Goal: Task Accomplishment & Management: Manage account settings

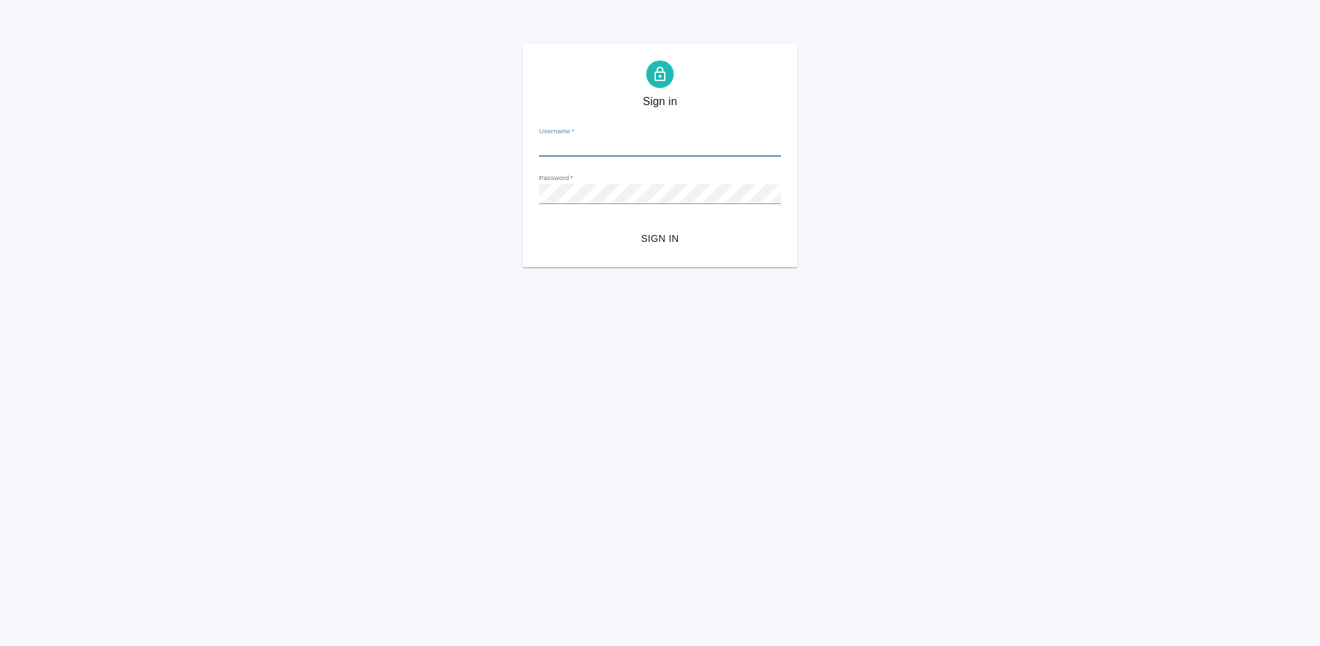
type input "erlam838@gmail.com"
drag, startPoint x: 637, startPoint y: 144, endPoint x: 536, endPoint y: 143, distance: 100.4
click at [536, 143] on div "Sign in Username   * erlam838@gmail.com Password   * urlPath   * /Vendor/5cddf3…" at bounding box center [659, 155] width 275 height 223
type input "a.lazareva@awatera.com"
click at [648, 244] on span "Sign in" at bounding box center [660, 238] width 220 height 17
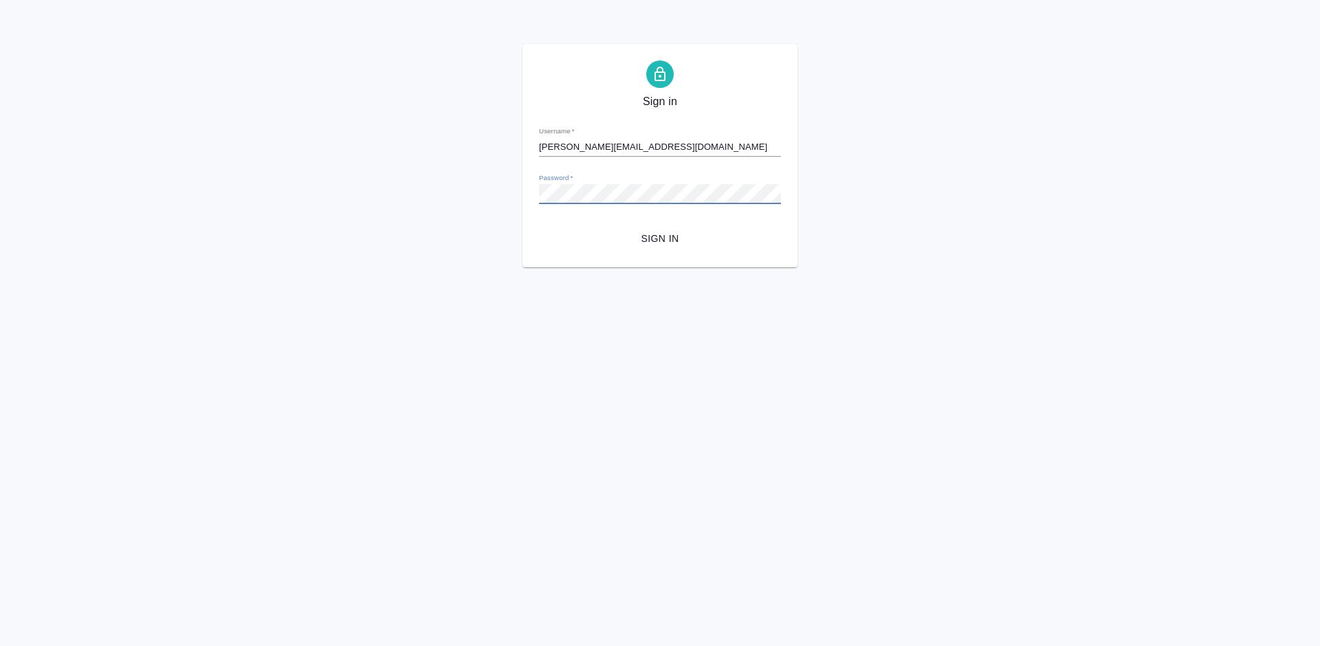
click at [534, 194] on div "Sign in Username   * a.lazareva@awatera.com Password   * urlPath   * /Vendor/5c…" at bounding box center [659, 155] width 275 height 223
click at [664, 237] on span "Sign in" at bounding box center [660, 238] width 220 height 17
click at [519, 197] on div "Sign in Username   * a.lazareva@awatera.com Password   * urlPath   * /Vendor/5c…" at bounding box center [660, 155] width 1320 height 223
click at [656, 240] on span "Sign in" at bounding box center [660, 238] width 220 height 17
click at [536, 197] on div "Sign in Username   * a.lazareva@awatera.com Password   * urlPath   * /Vendor/5c…" at bounding box center [659, 155] width 275 height 223
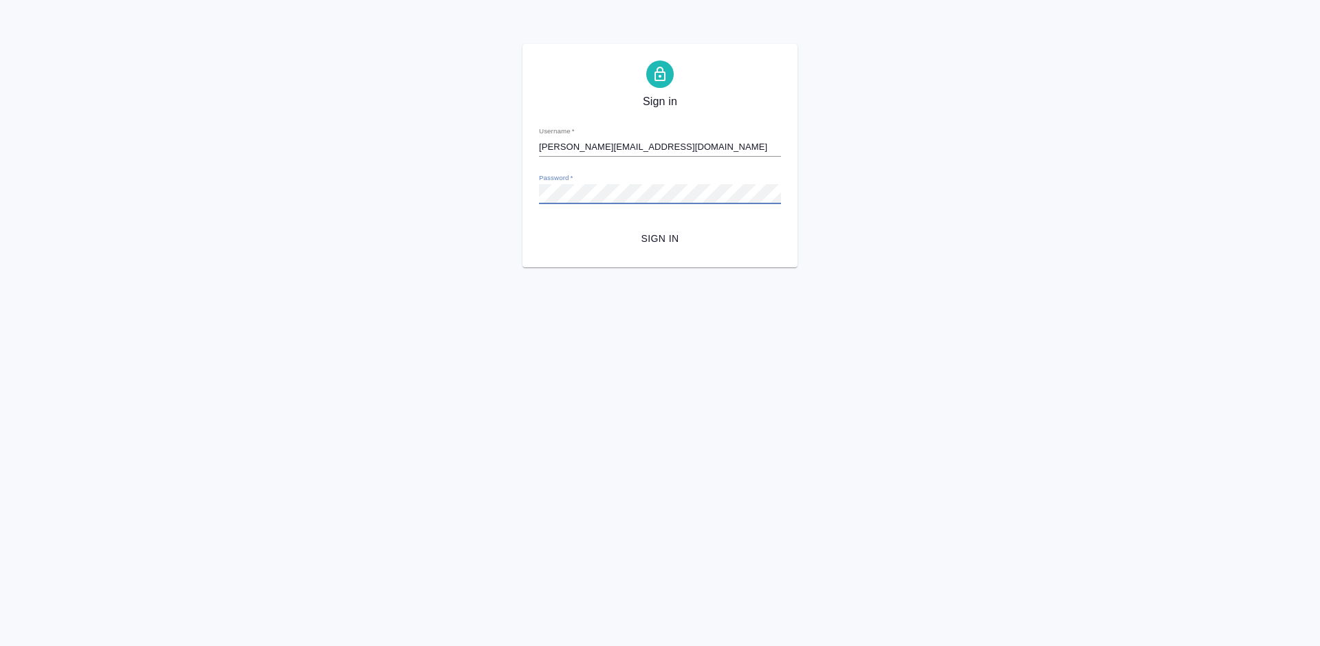
click at [674, 234] on span "Sign in" at bounding box center [660, 238] width 220 height 17
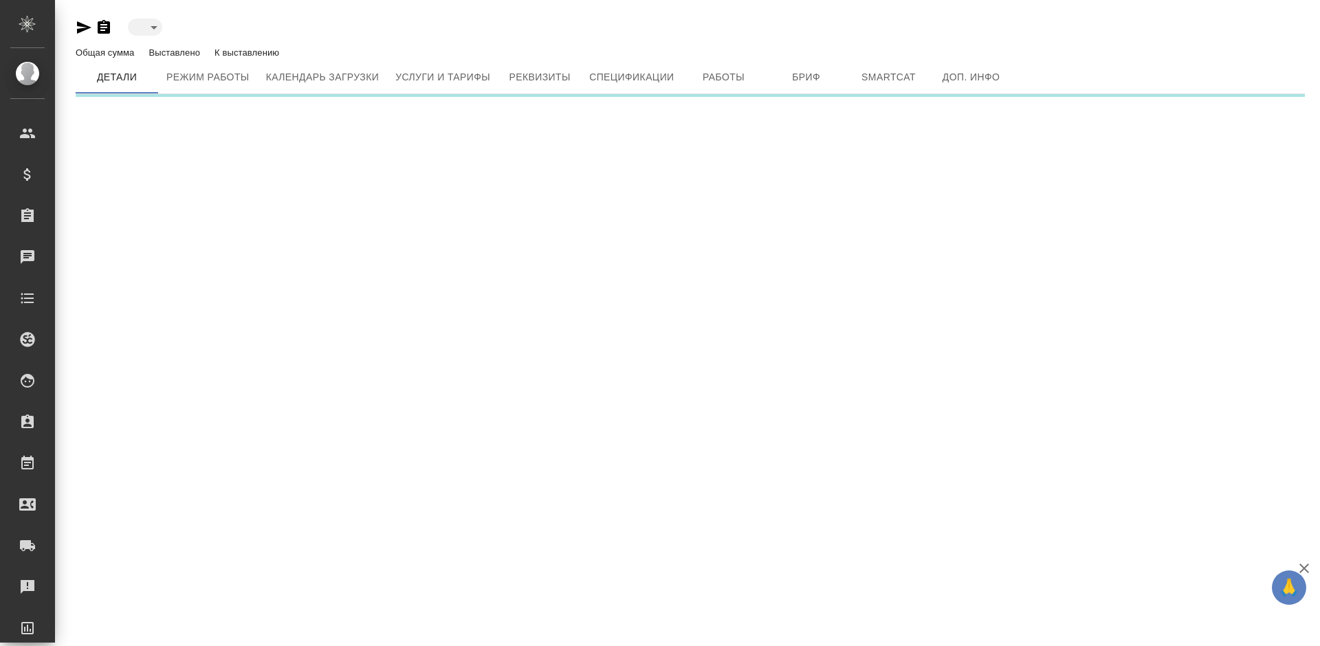
type input "active"
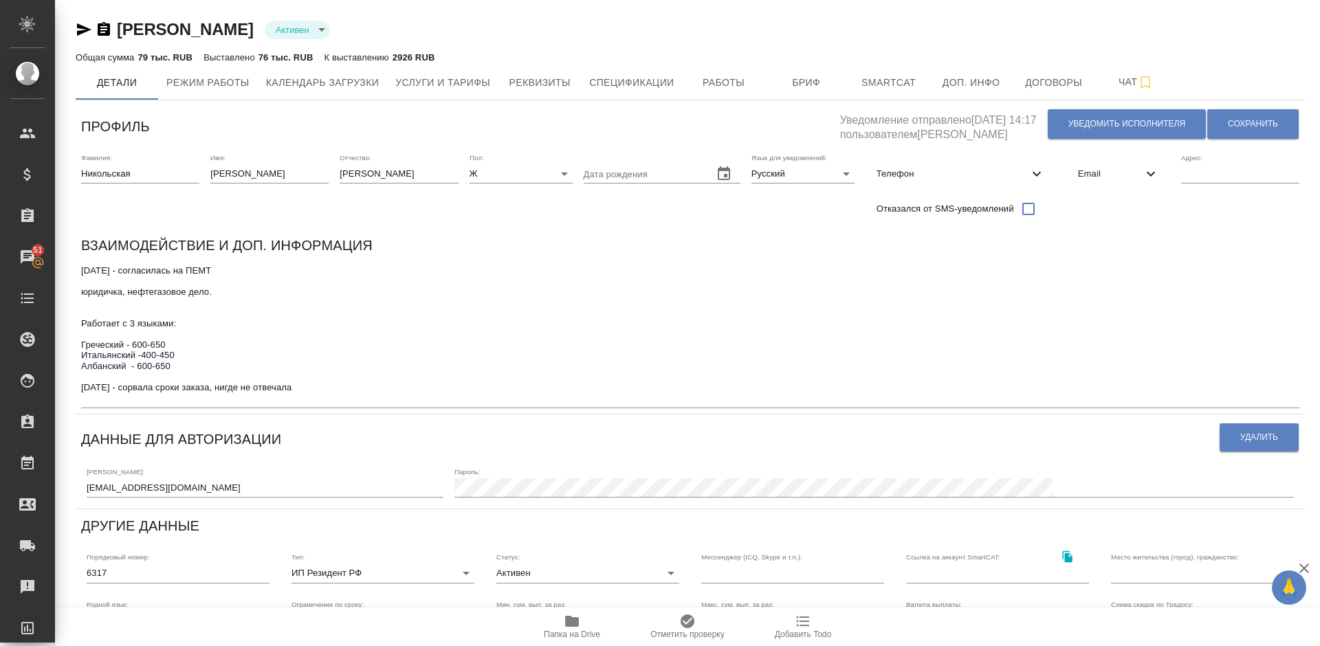
click at [957, 177] on span "Телефон" at bounding box center [953, 174] width 152 height 14
select select "GR"
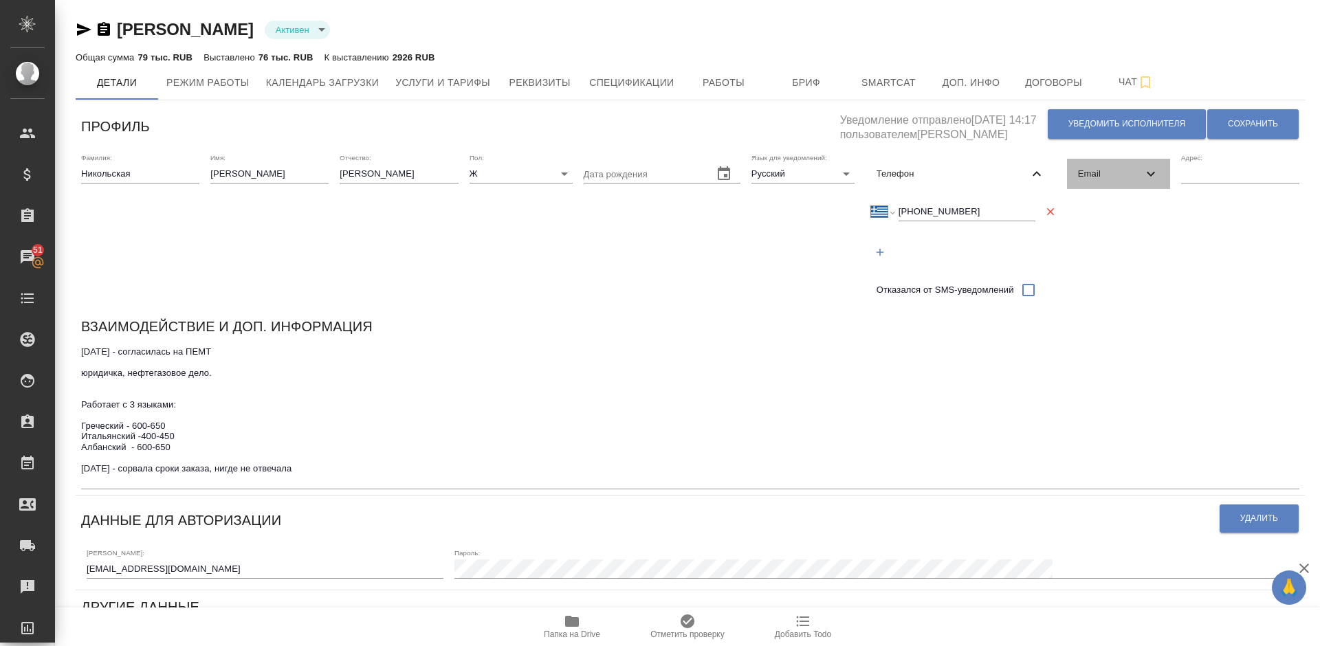
click at [1114, 172] on span "Email" at bounding box center [1110, 174] width 65 height 14
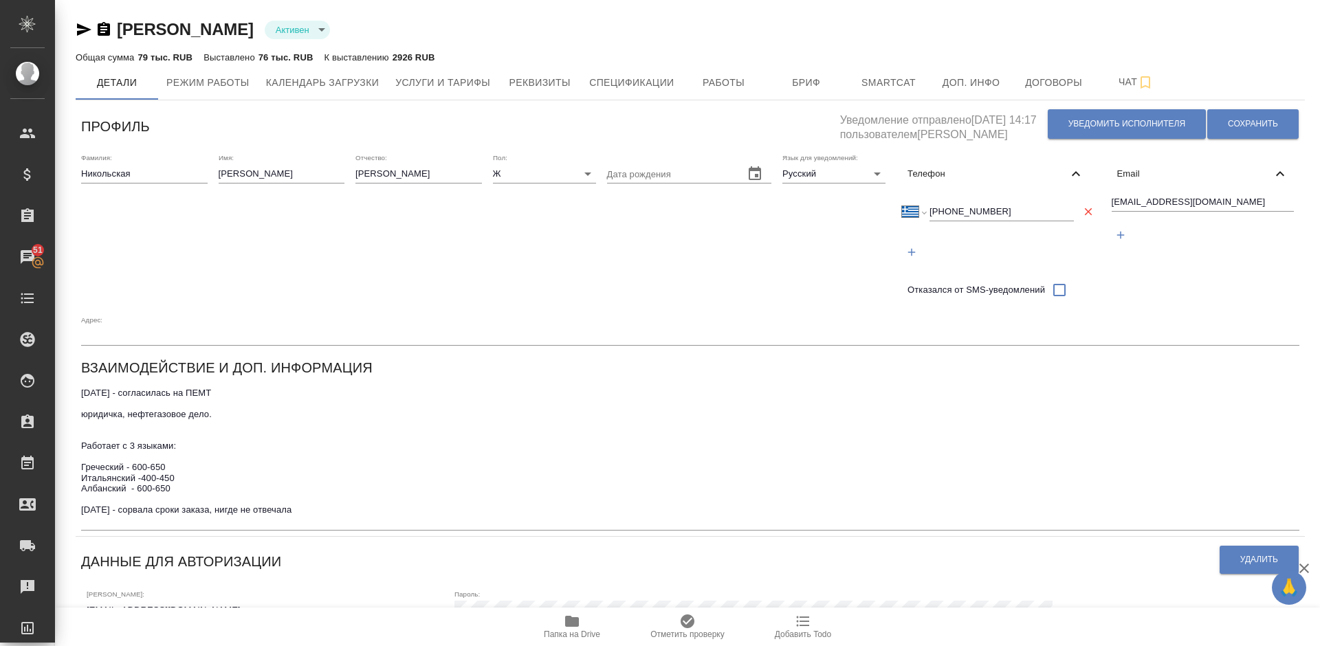
click at [560, 622] on span "Папка на Drive" at bounding box center [571, 626] width 99 height 26
click at [653, 254] on div "Дата рождения" at bounding box center [689, 228] width 165 height 151
click at [714, 76] on span "Работы" at bounding box center [724, 82] width 66 height 17
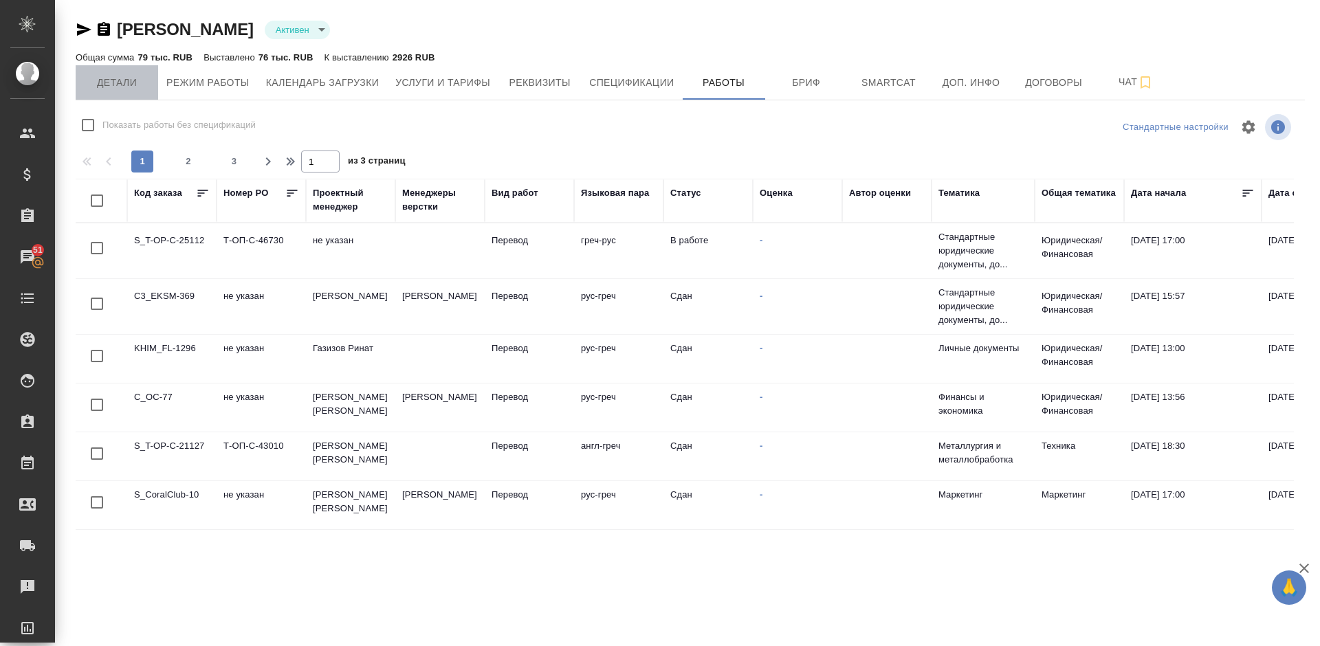
click at [131, 80] on span "Детали" at bounding box center [117, 82] width 66 height 17
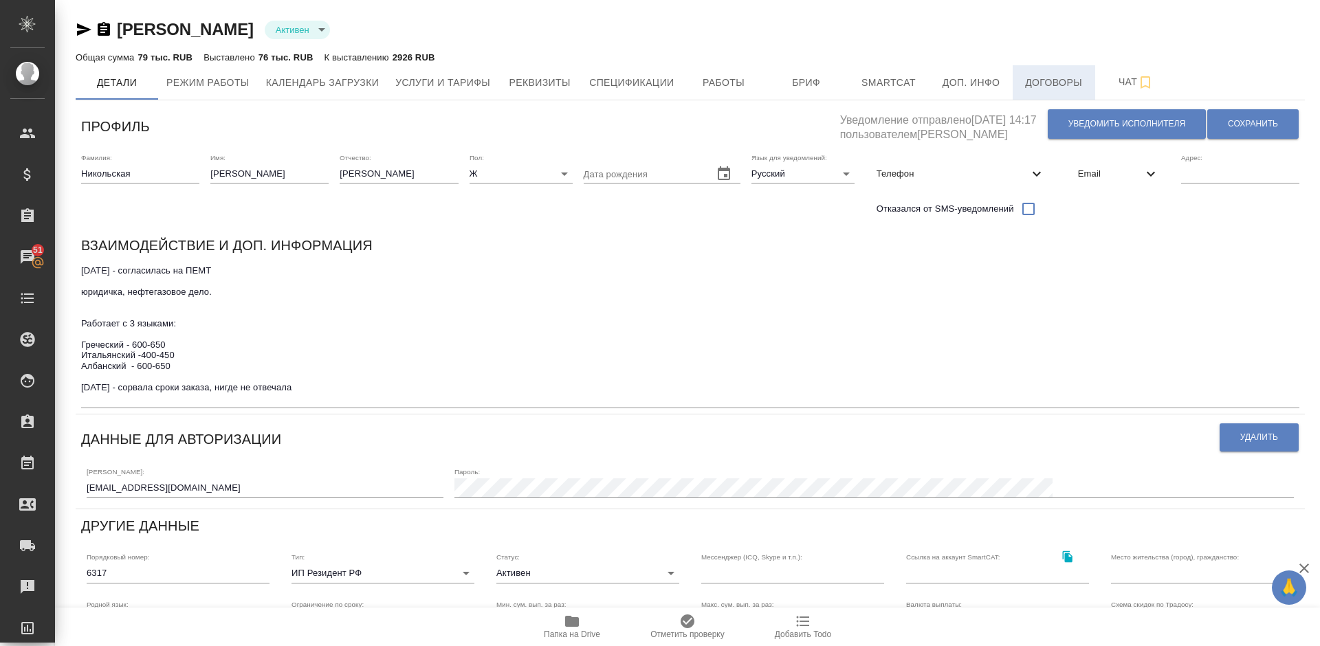
click at [1022, 78] on span "Договоры" at bounding box center [1054, 82] width 66 height 17
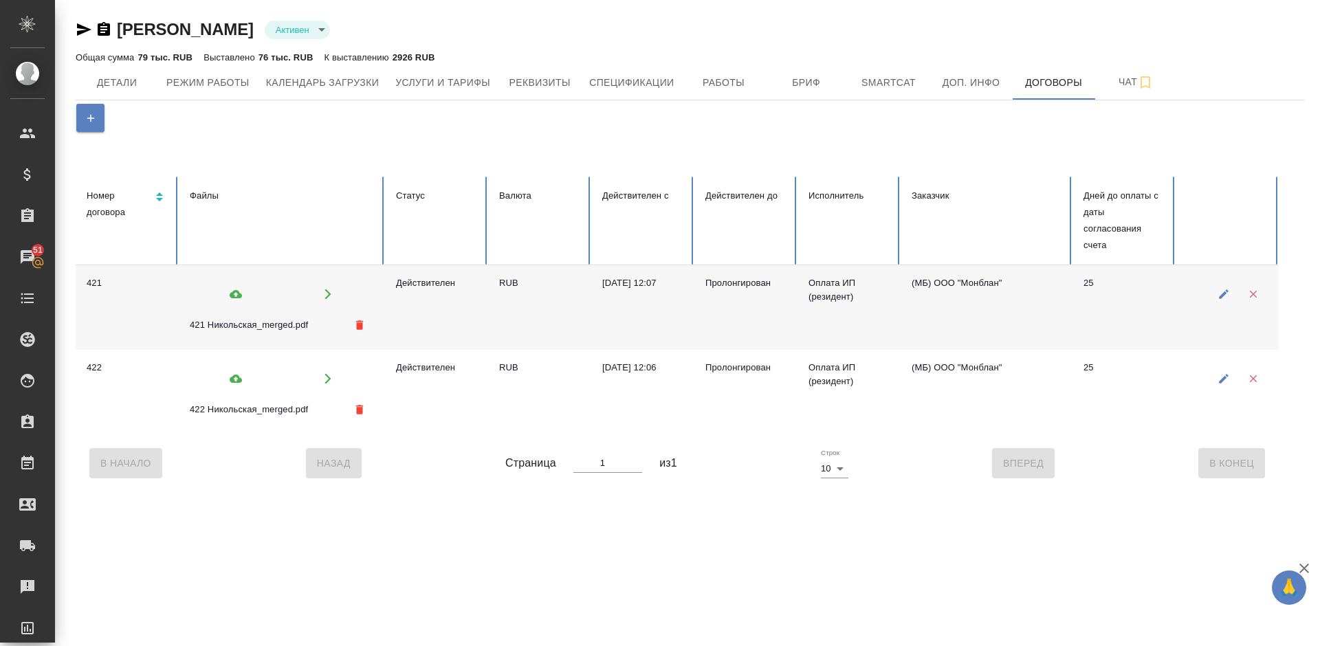
click at [280, 318] on div "421 Никольская_merged.pdf" at bounding box center [282, 324] width 184 height 27
click at [331, 292] on icon "button" at bounding box center [328, 294] width 12 height 12
click at [235, 294] on icon at bounding box center [236, 294] width 12 height 12
click at [0, 0] on input "file" at bounding box center [0, 0] width 0 height 0
click at [147, 80] on span "Детали" at bounding box center [117, 82] width 66 height 17
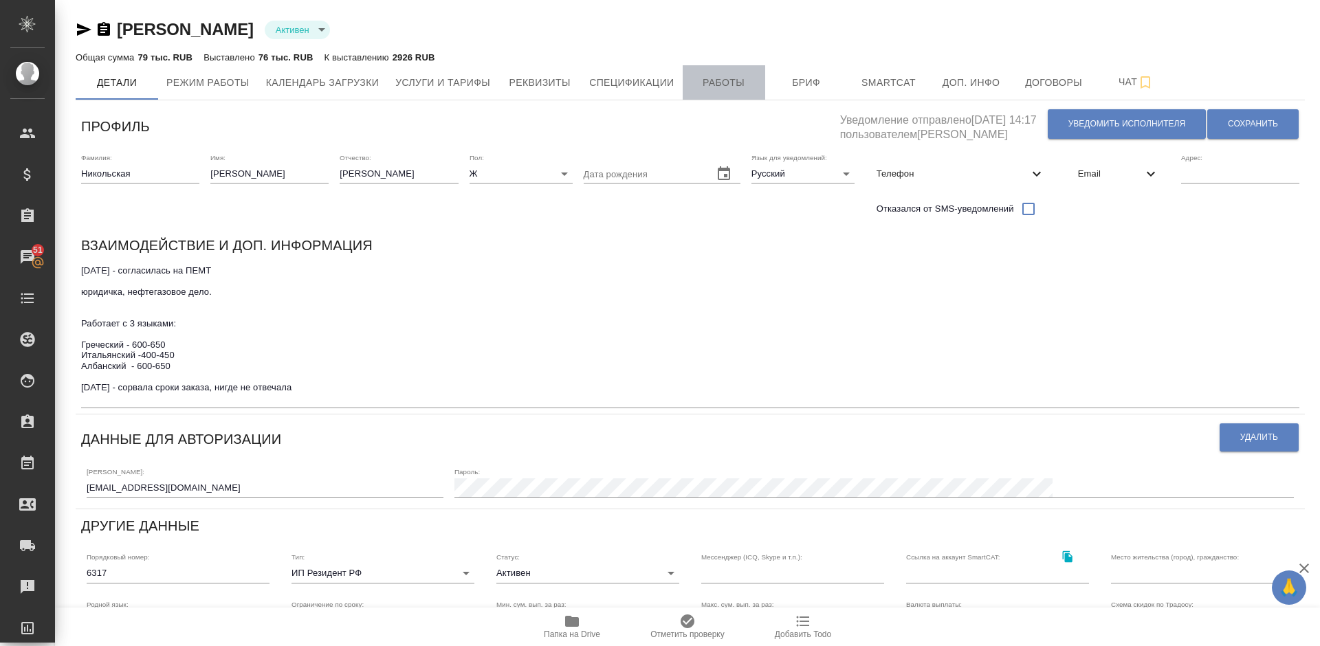
click at [728, 78] on span "Работы" at bounding box center [724, 82] width 66 height 17
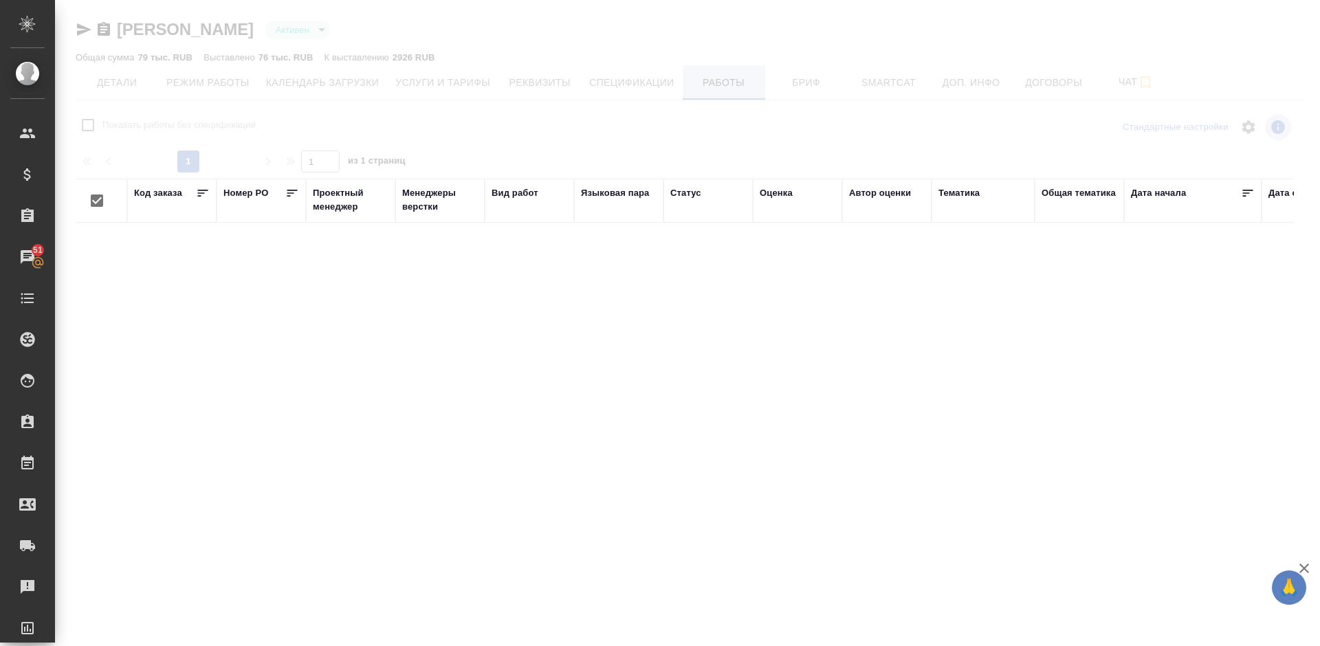
checkbox input "false"
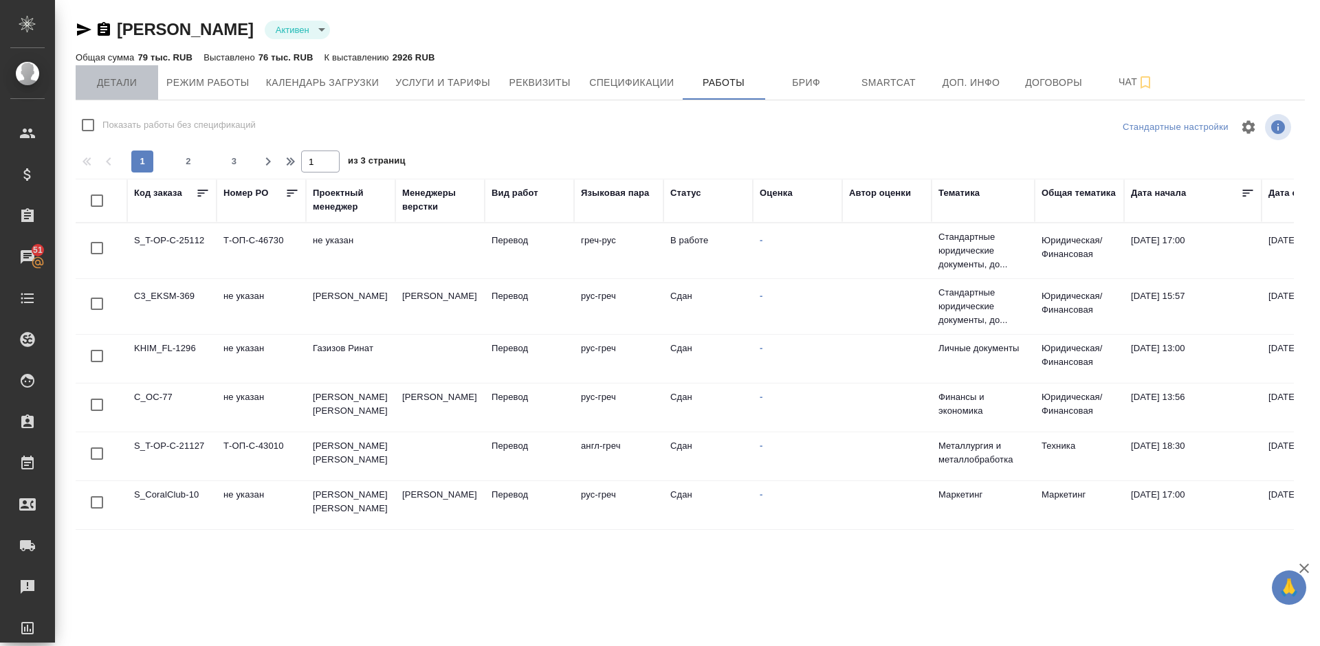
click at [124, 76] on span "Детали" at bounding box center [117, 82] width 66 height 17
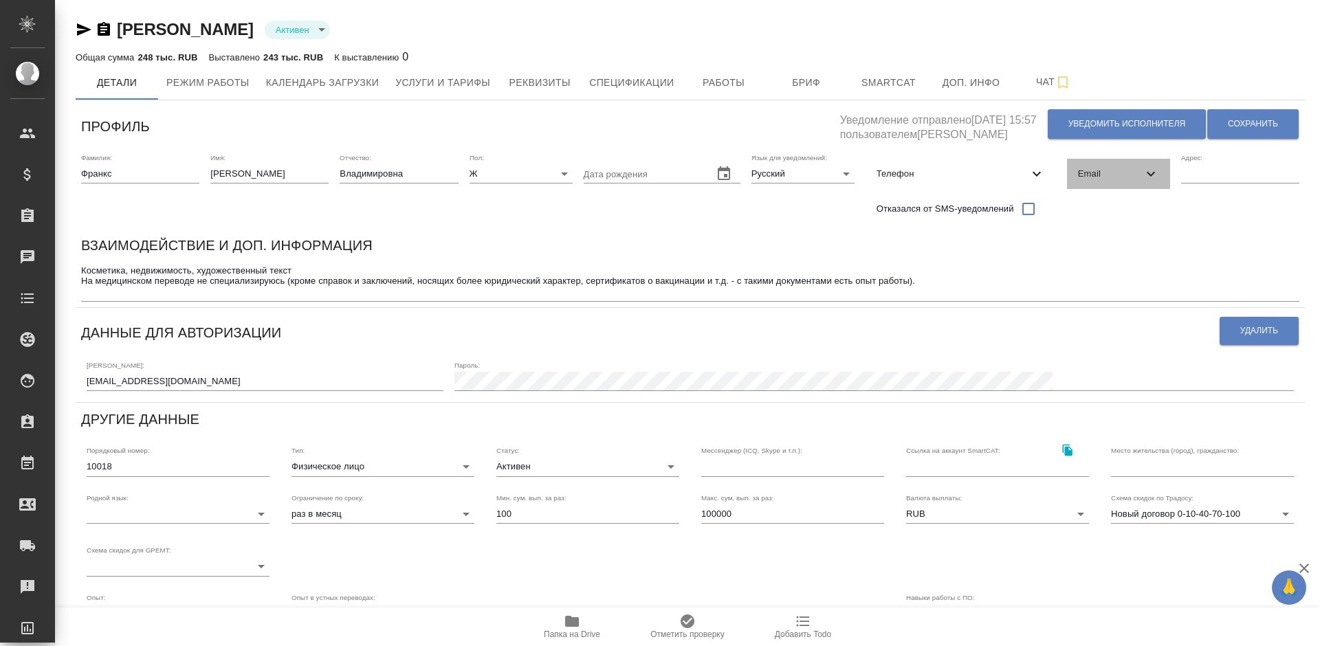
click at [1118, 163] on div "Email" at bounding box center [1118, 174] width 103 height 30
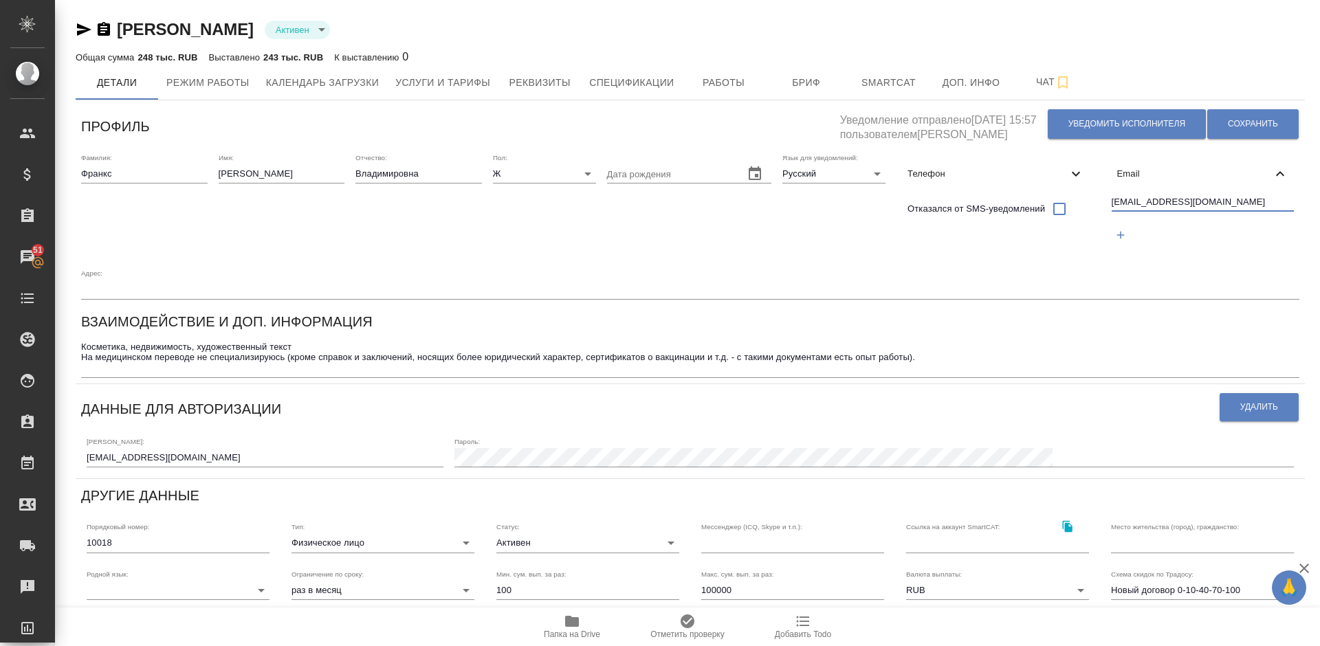
drag, startPoint x: 1196, startPoint y: 202, endPoint x: 1114, endPoint y: 202, distance: 82.5
click at [1114, 202] on input "ann52591@mail.ru" at bounding box center [1203, 203] width 183 height 17
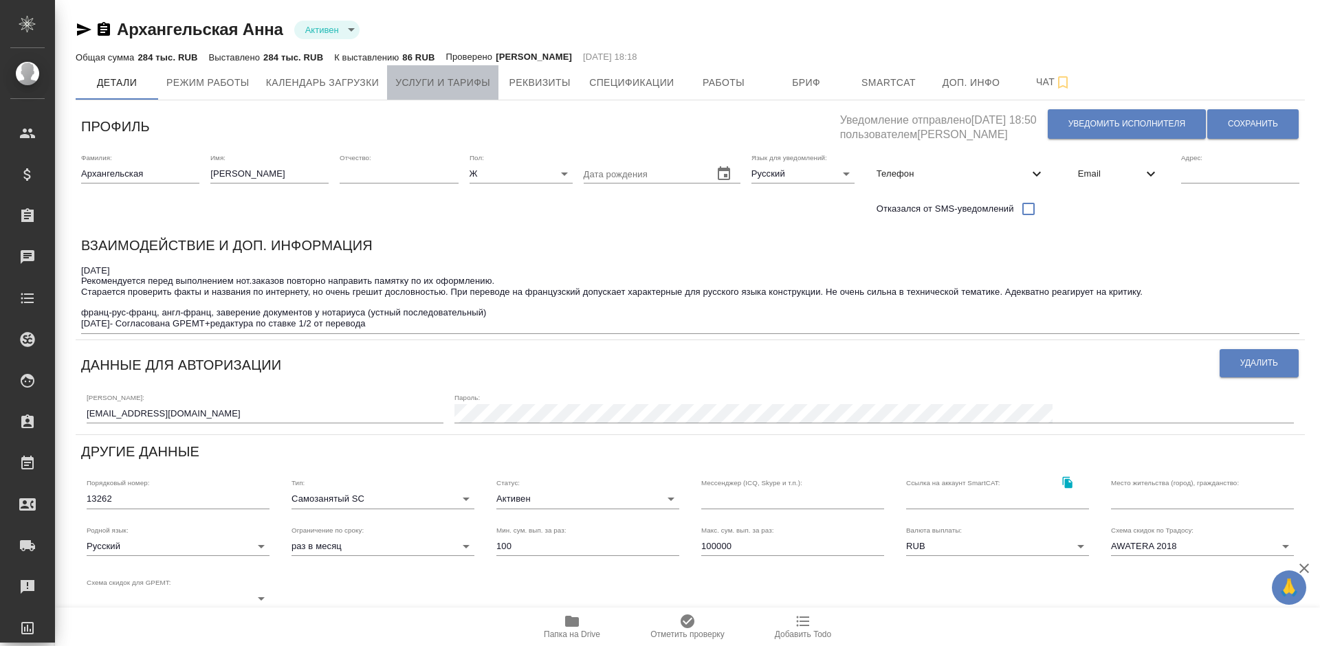
click at [430, 76] on span "Услуги и тарифы" at bounding box center [442, 82] width 95 height 17
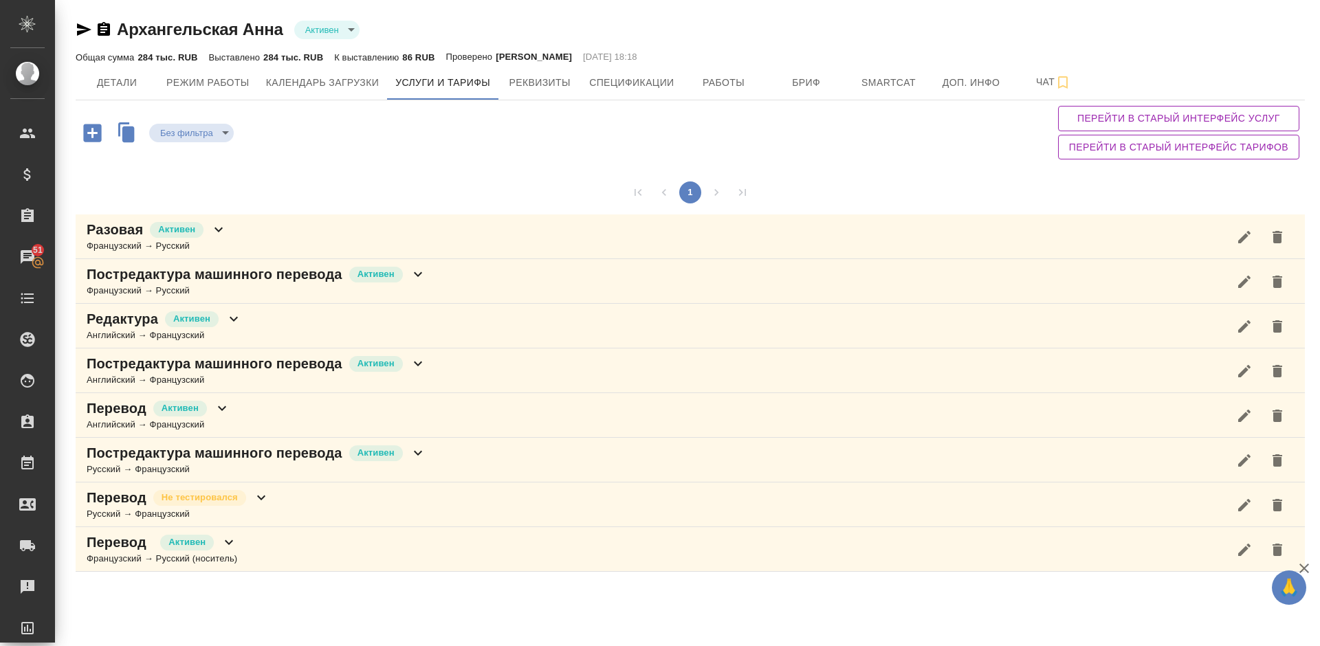
click at [310, 333] on div "Редактура Активен Английский → Французский" at bounding box center [690, 326] width 1229 height 45
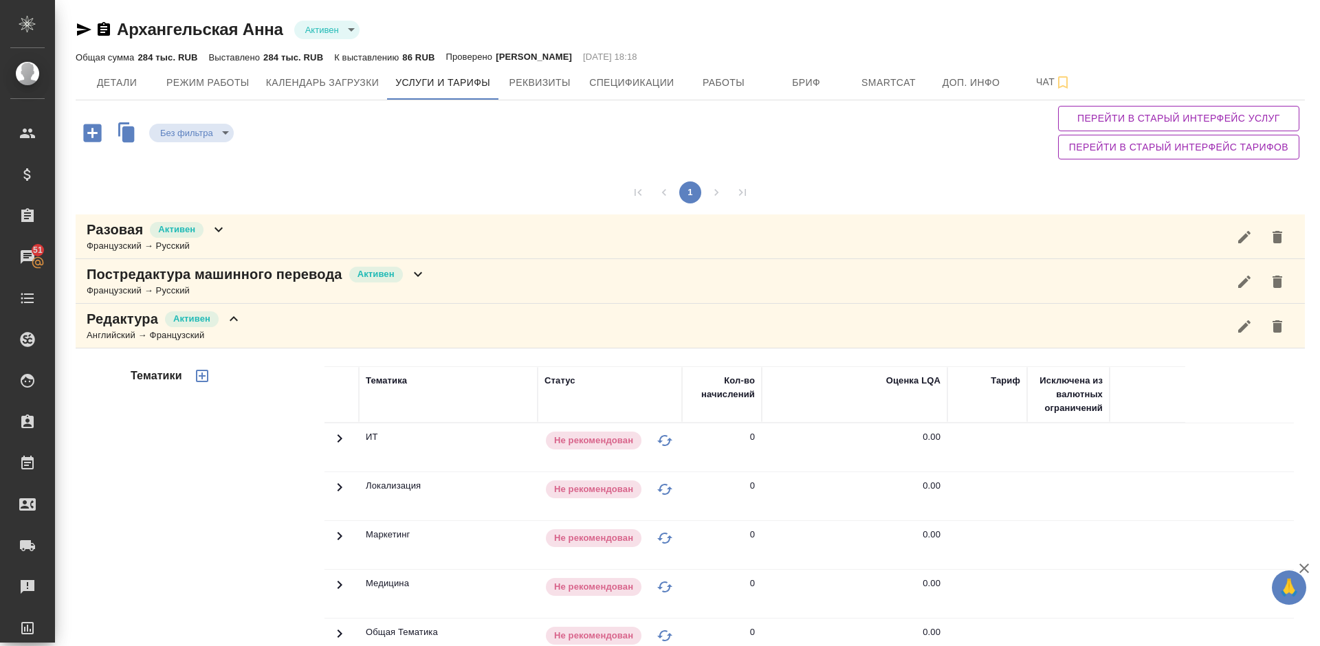
click at [230, 463] on div "Тематики" at bounding box center [226, 587] width 197 height 460
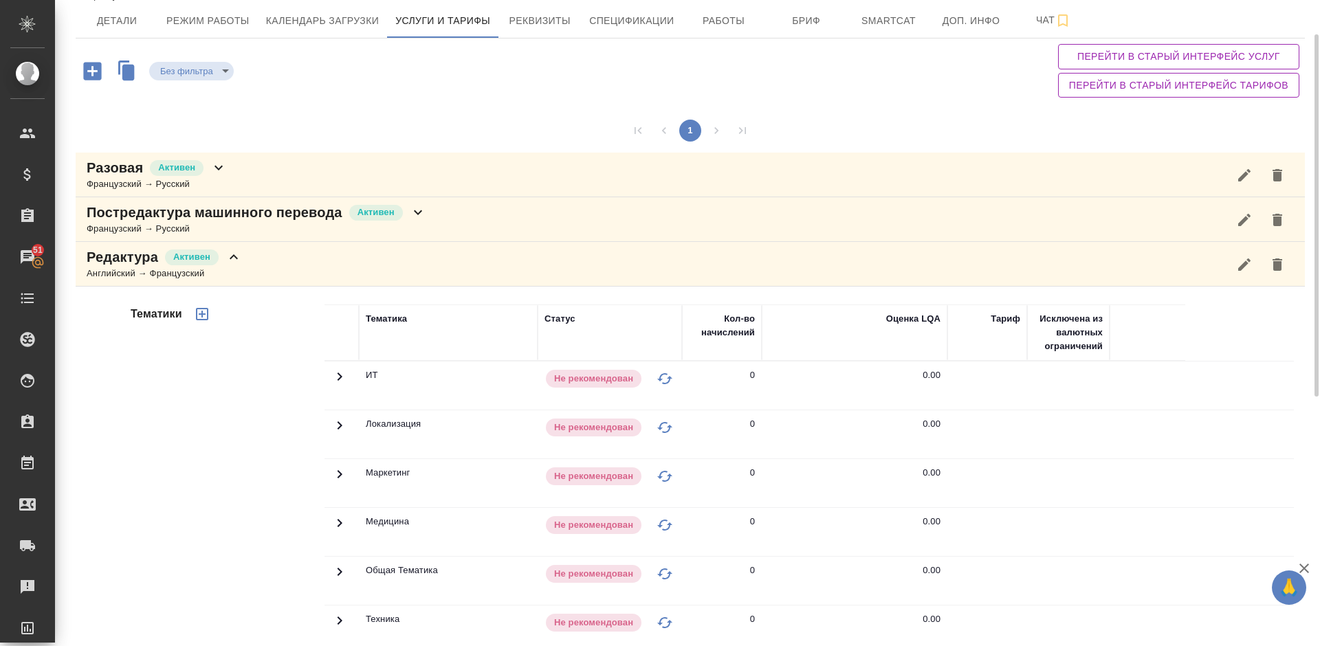
scroll to position [21, 0]
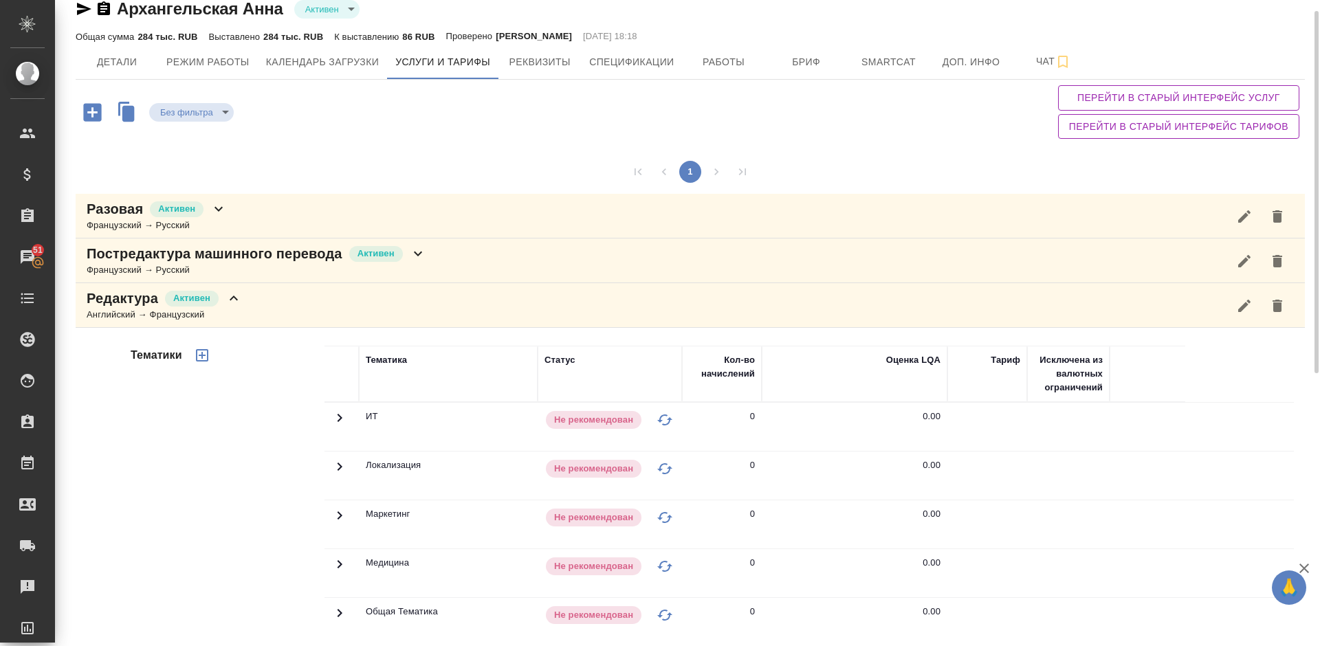
click at [271, 303] on div "Редактура Активен Английский → Французский" at bounding box center [690, 305] width 1229 height 45
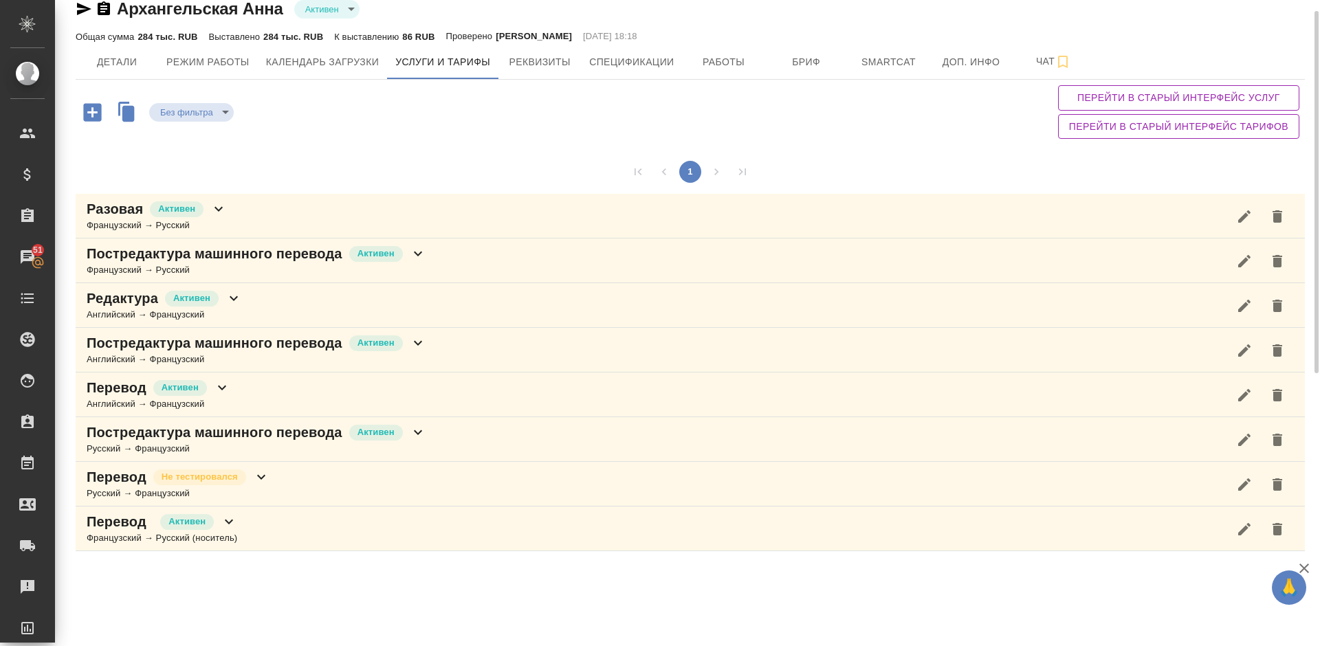
click at [293, 391] on div "Перевод Активен Английский → Французский" at bounding box center [690, 395] width 1229 height 45
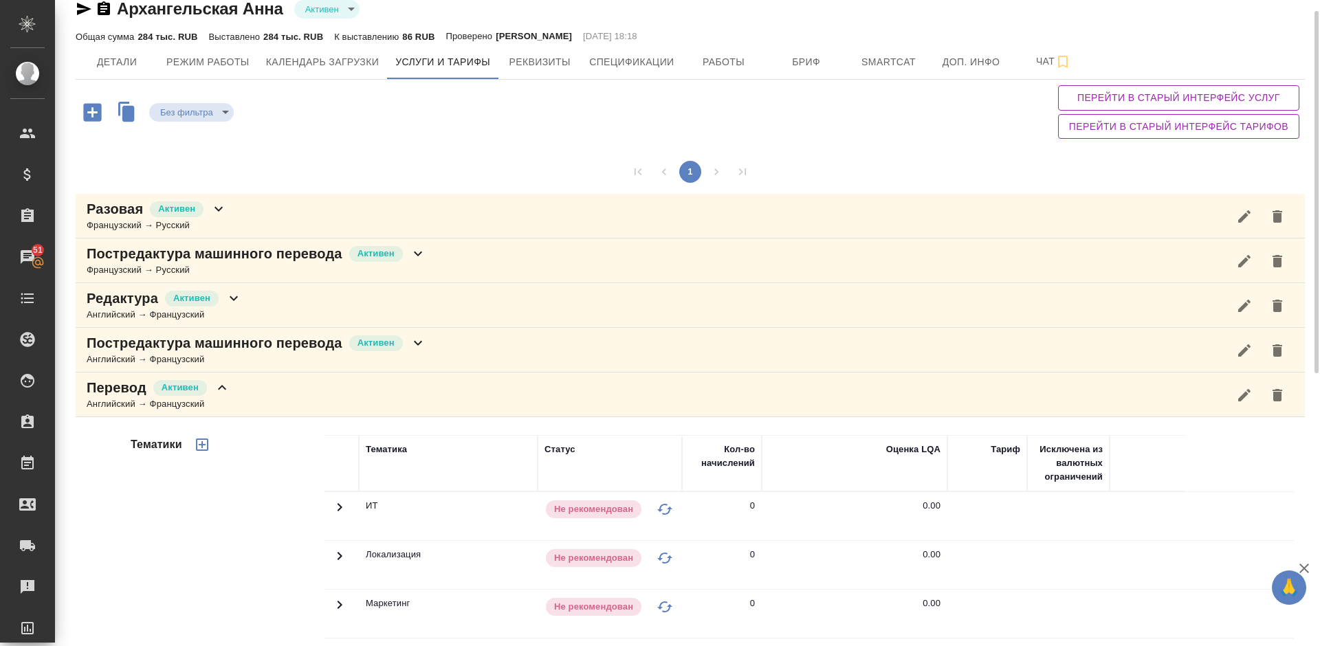
click at [201, 523] on div "Тематики" at bounding box center [226, 656] width 197 height 460
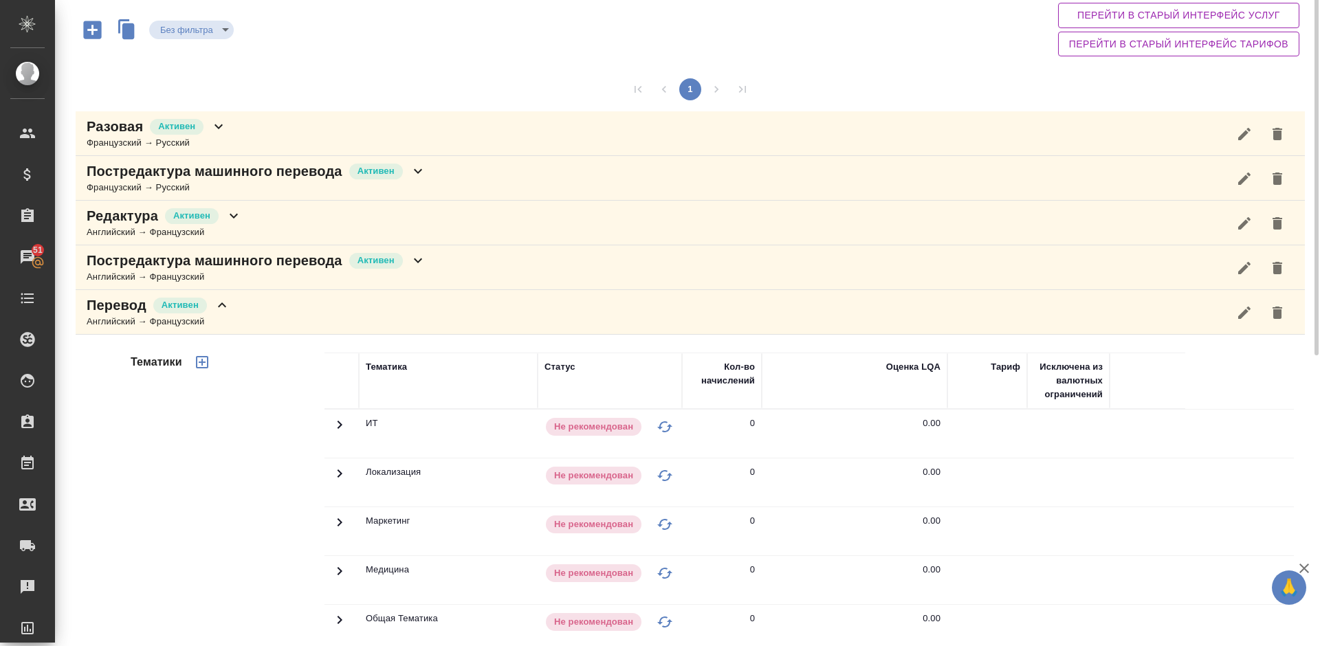
scroll to position [41, 0]
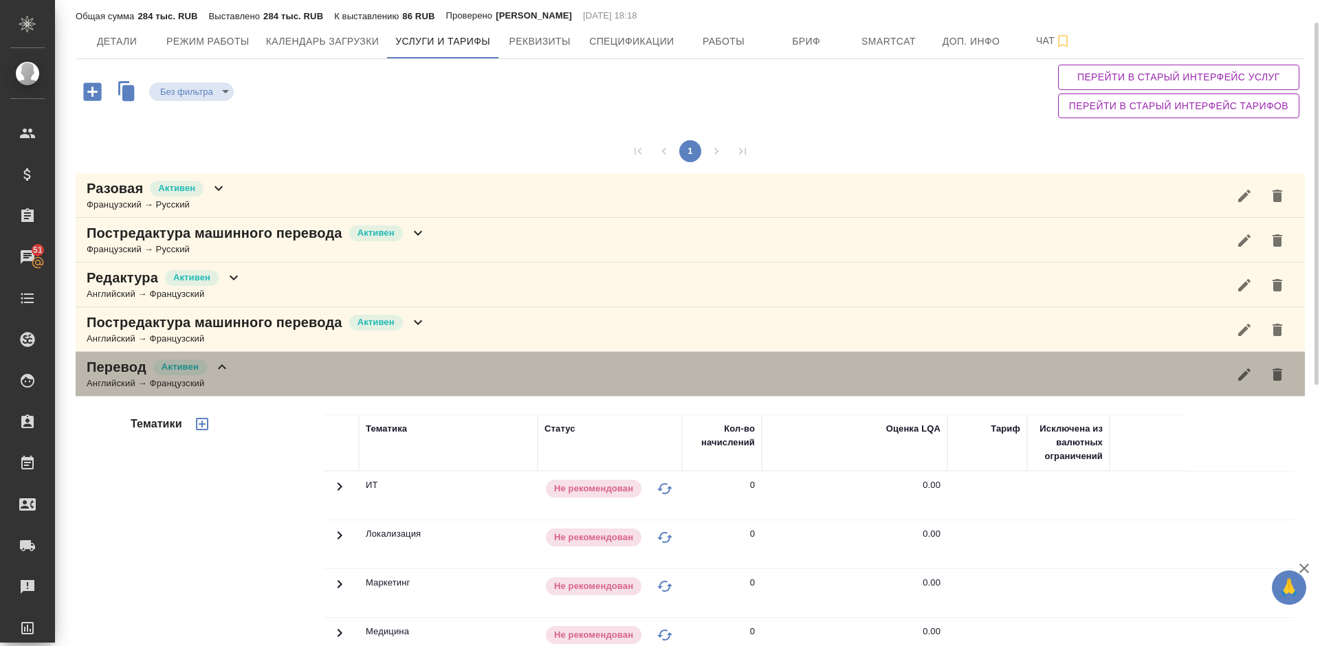
click at [245, 367] on div "Перевод Активен Английский → Французский" at bounding box center [690, 374] width 1229 height 45
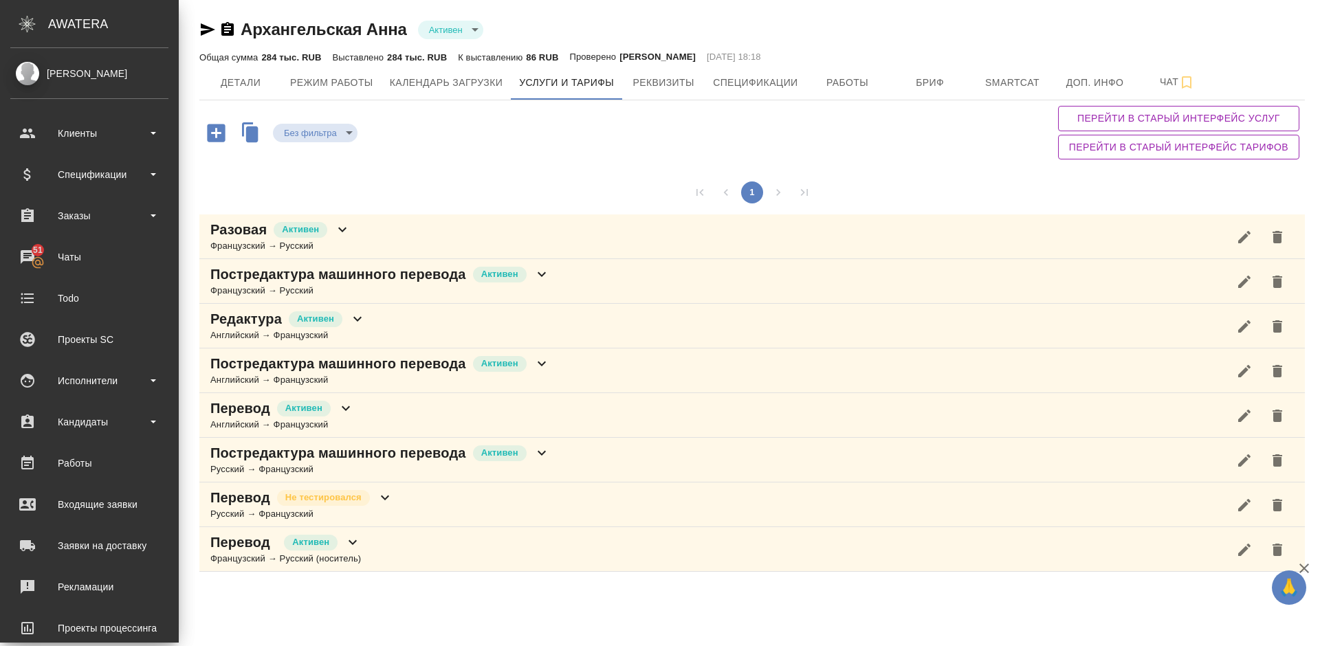
scroll to position [0, 0]
click at [78, 372] on div "Исполнители" at bounding box center [89, 381] width 158 height 21
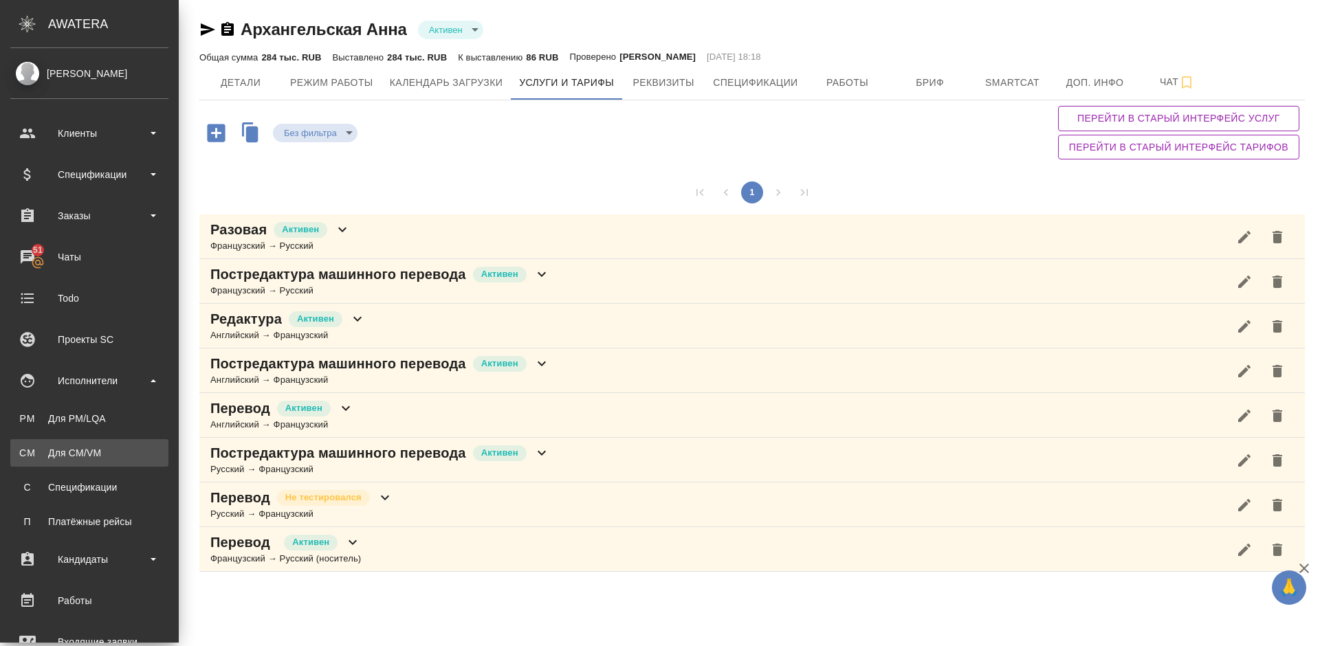
click at [100, 450] on div "Для CM/VM" at bounding box center [89, 453] width 144 height 14
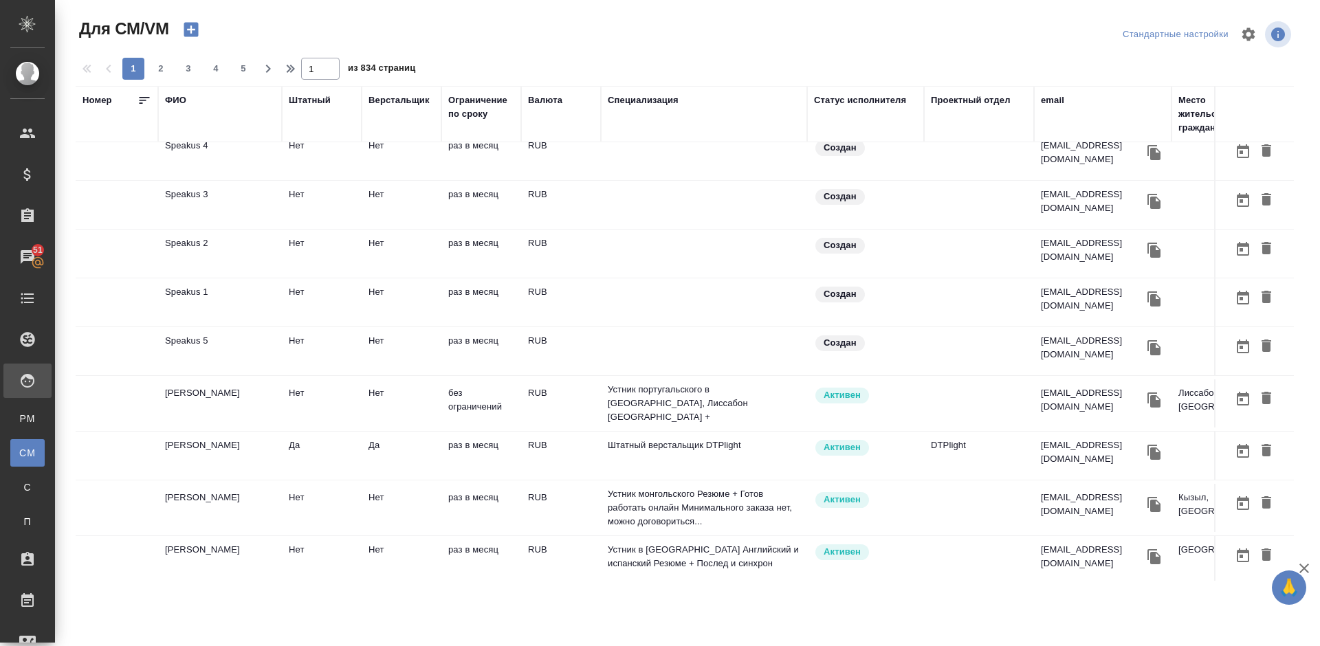
scroll to position [797, 0]
click at [238, 510] on td "Салчак Вячеслав Бадырааевич" at bounding box center [220, 510] width 124 height 48
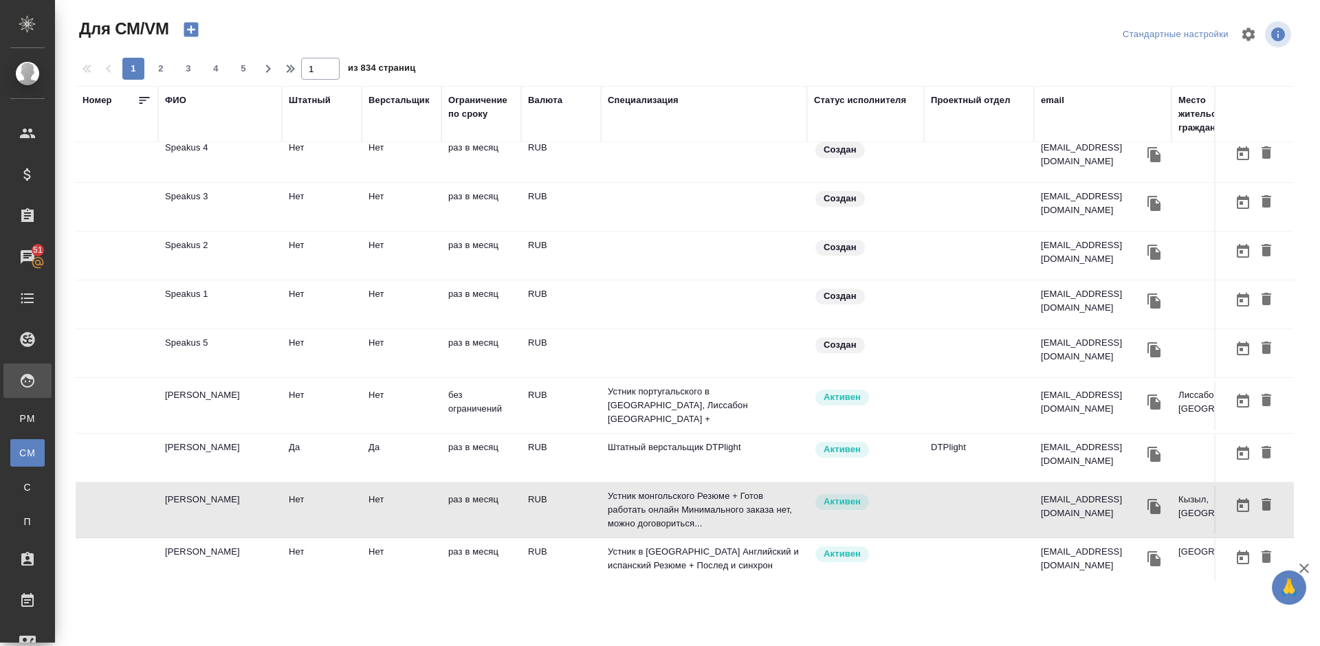
click at [237, 510] on td "Салчак Вячеслав Бадырааевич" at bounding box center [220, 510] width 124 height 48
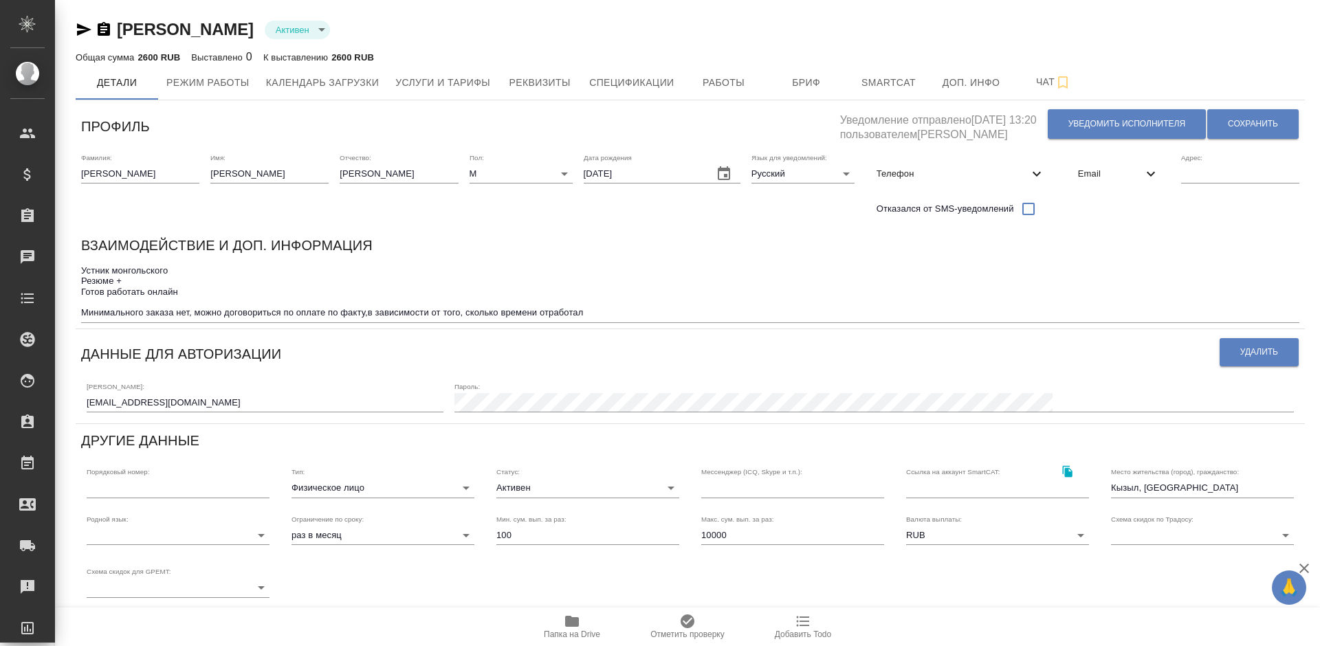
click at [85, 27] on icon "button" at bounding box center [84, 29] width 16 height 16
click at [467, 85] on span "Услуги и тарифы" at bounding box center [442, 82] width 95 height 17
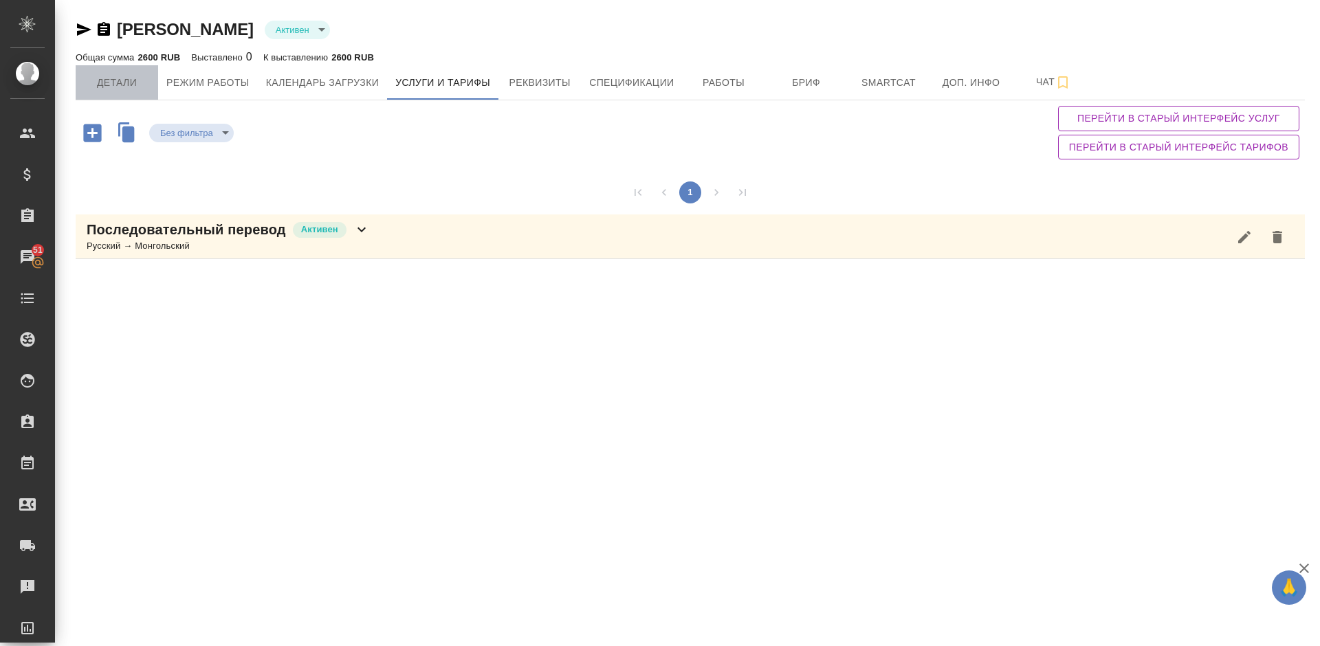
click at [135, 86] on span "Детали" at bounding box center [117, 82] width 66 height 17
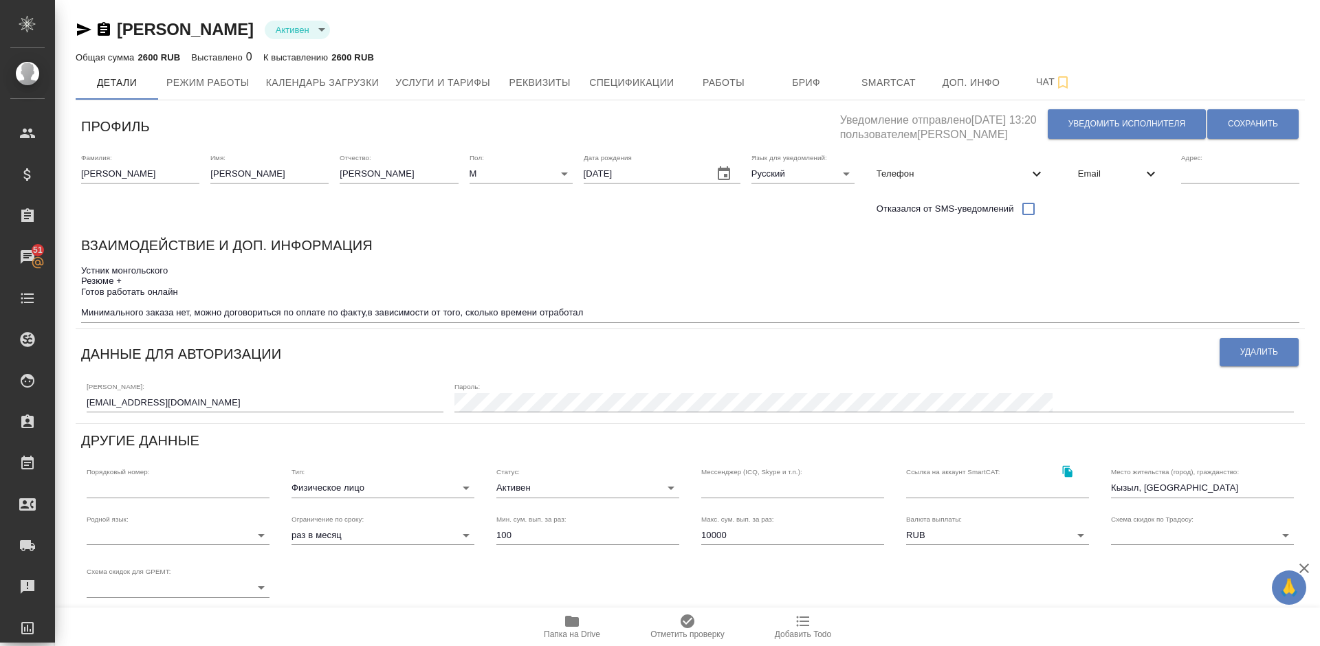
click at [959, 181] on div "Телефон" at bounding box center [961, 174] width 190 height 30
select select "RU"
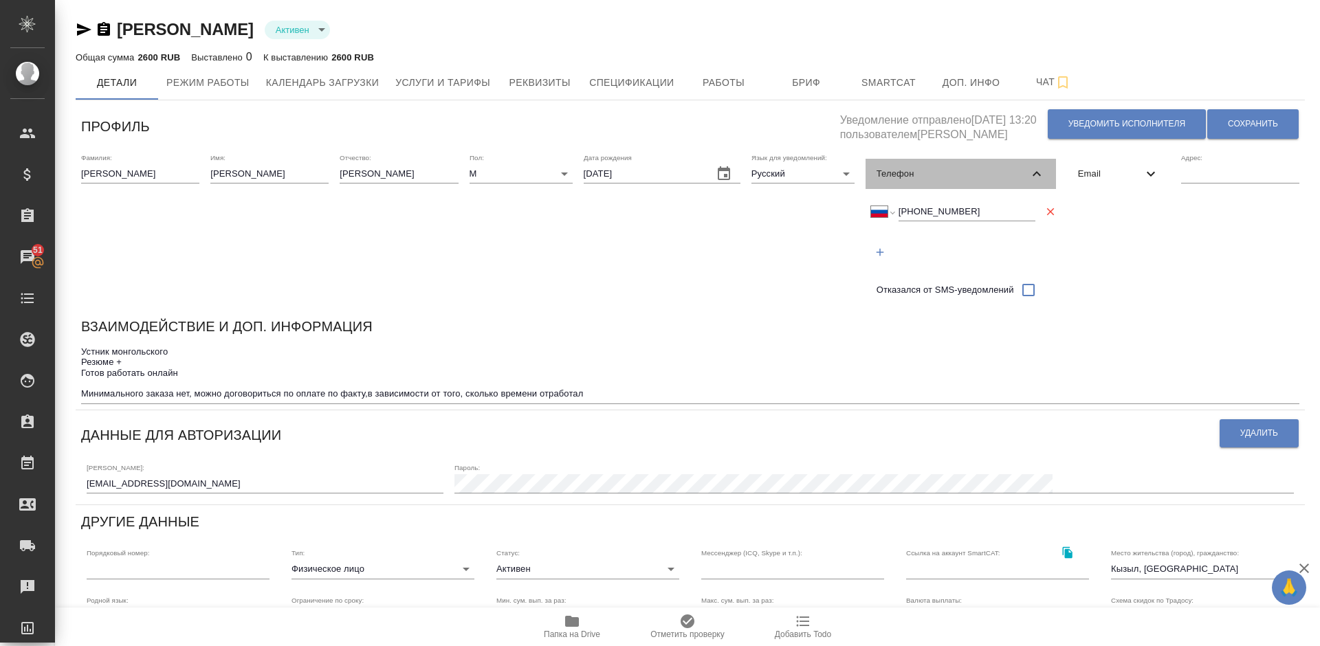
click at [959, 181] on div "Телефон" at bounding box center [961, 174] width 190 height 30
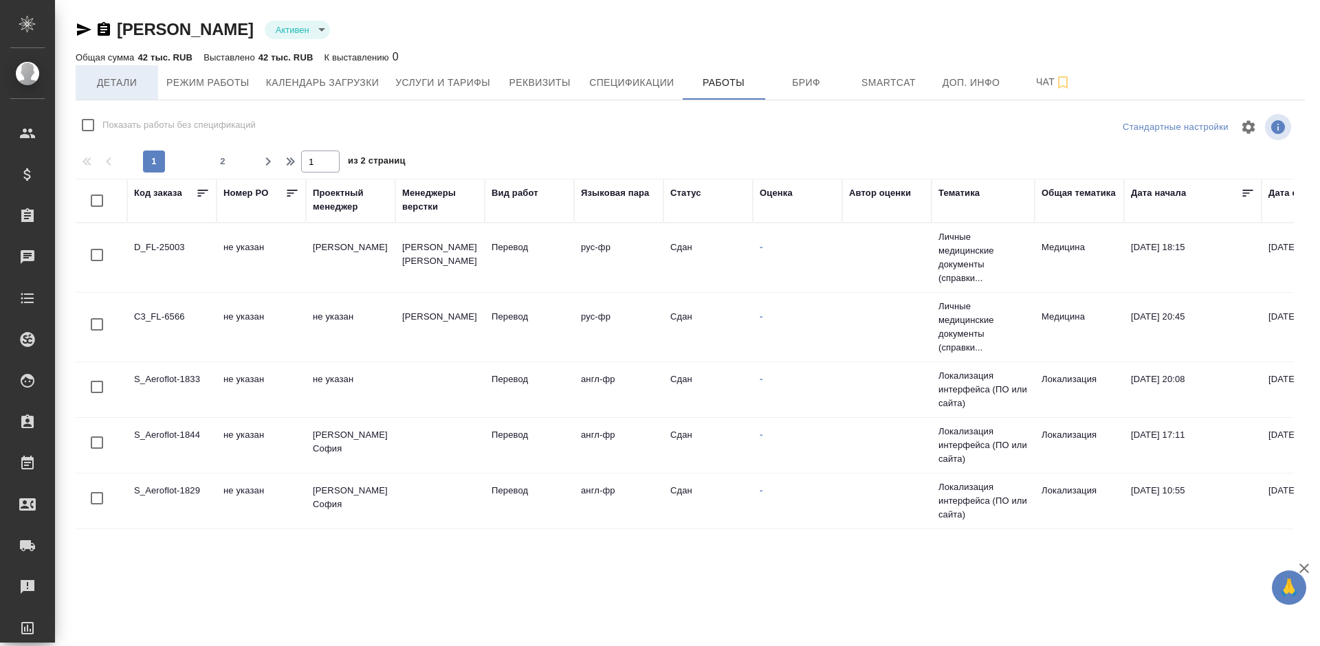
click at [120, 82] on span "Детали" at bounding box center [117, 82] width 66 height 17
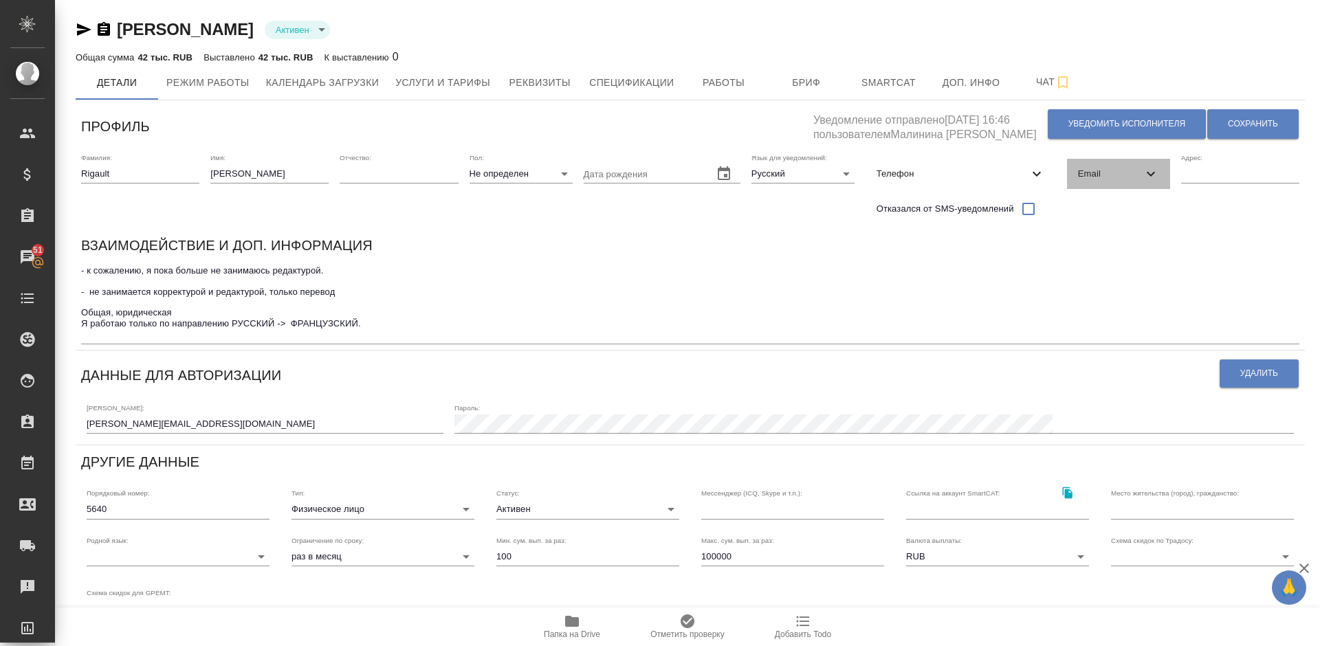
click at [1114, 172] on span "Email" at bounding box center [1110, 174] width 65 height 14
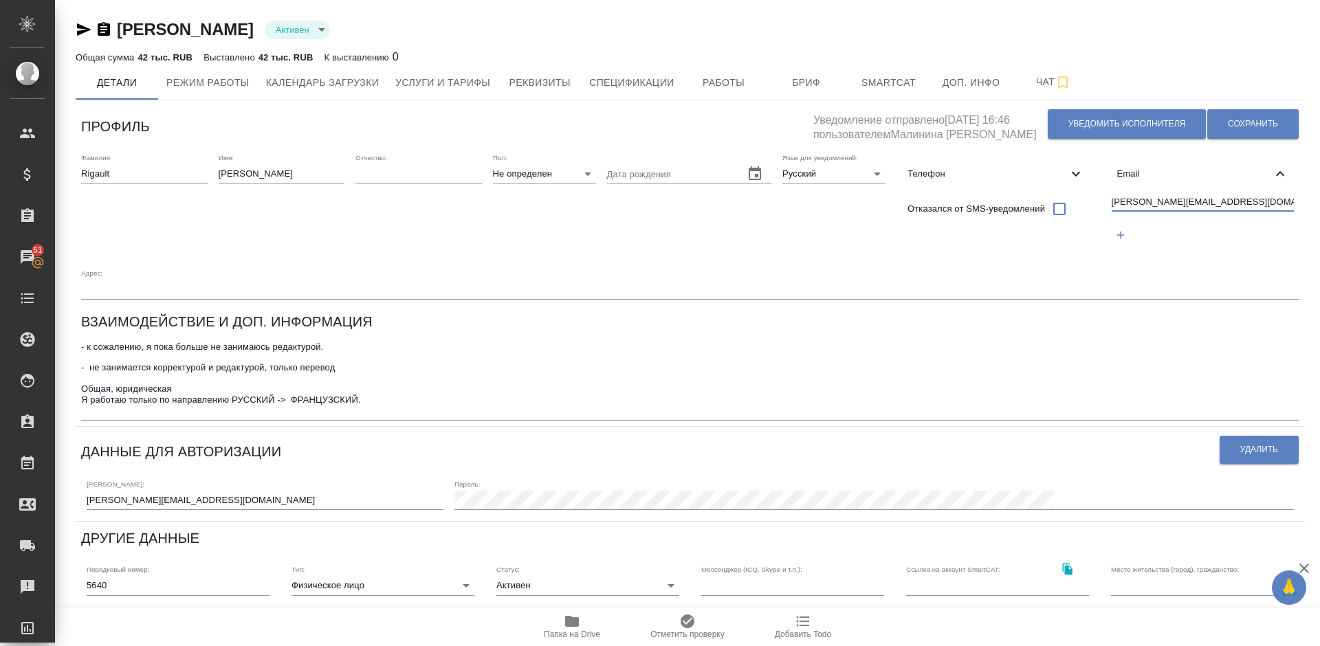
drag, startPoint x: 1203, startPoint y: 206, endPoint x: 1111, endPoint y: 199, distance: 92.4
click at [1112, 199] on input "[PERSON_NAME][EMAIL_ADDRESS][DOMAIN_NAME]" at bounding box center [1203, 203] width 183 height 17
click at [441, 76] on span "Услуги и тарифы" at bounding box center [442, 82] width 95 height 17
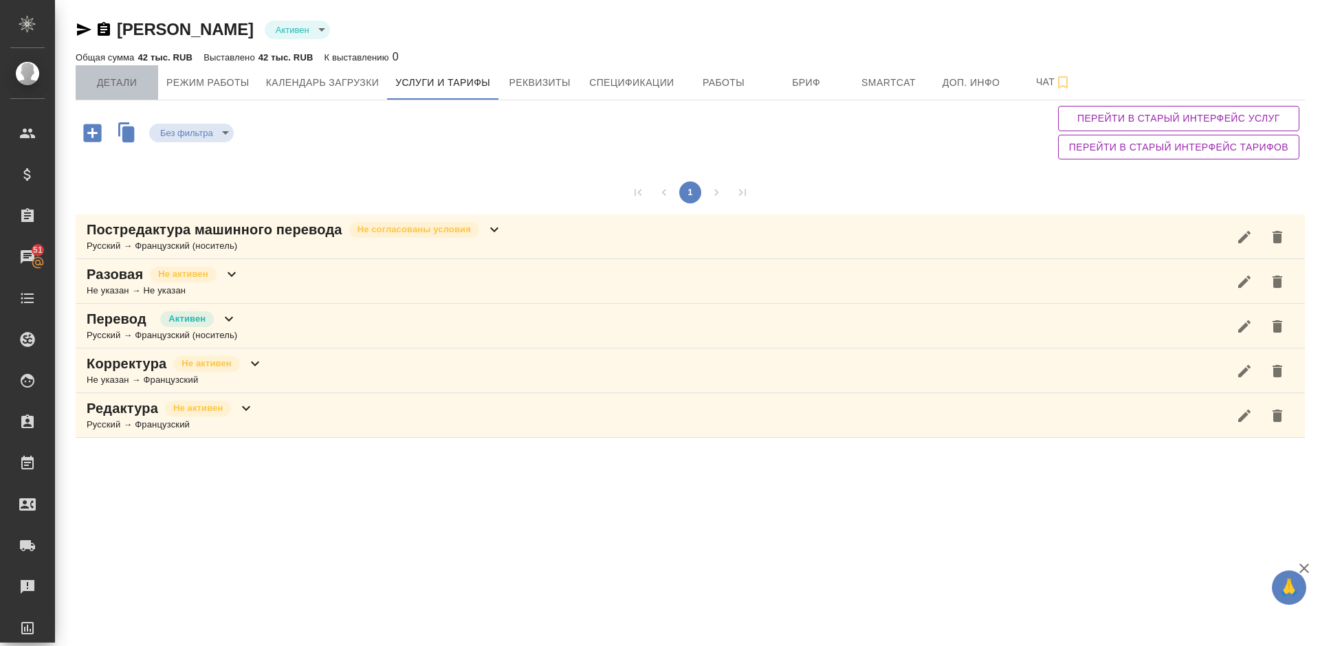
click at [112, 79] on span "Детали" at bounding box center [117, 82] width 66 height 17
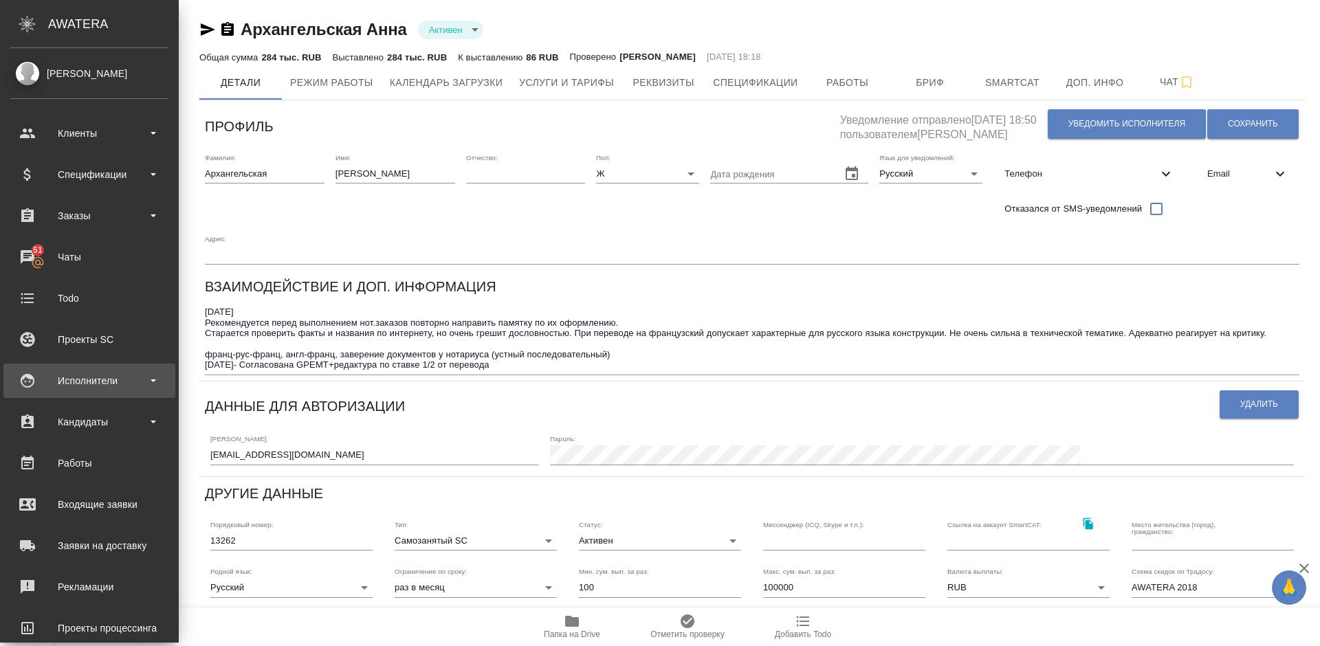
click at [102, 365] on div "Исполнители" at bounding box center [89, 381] width 172 height 34
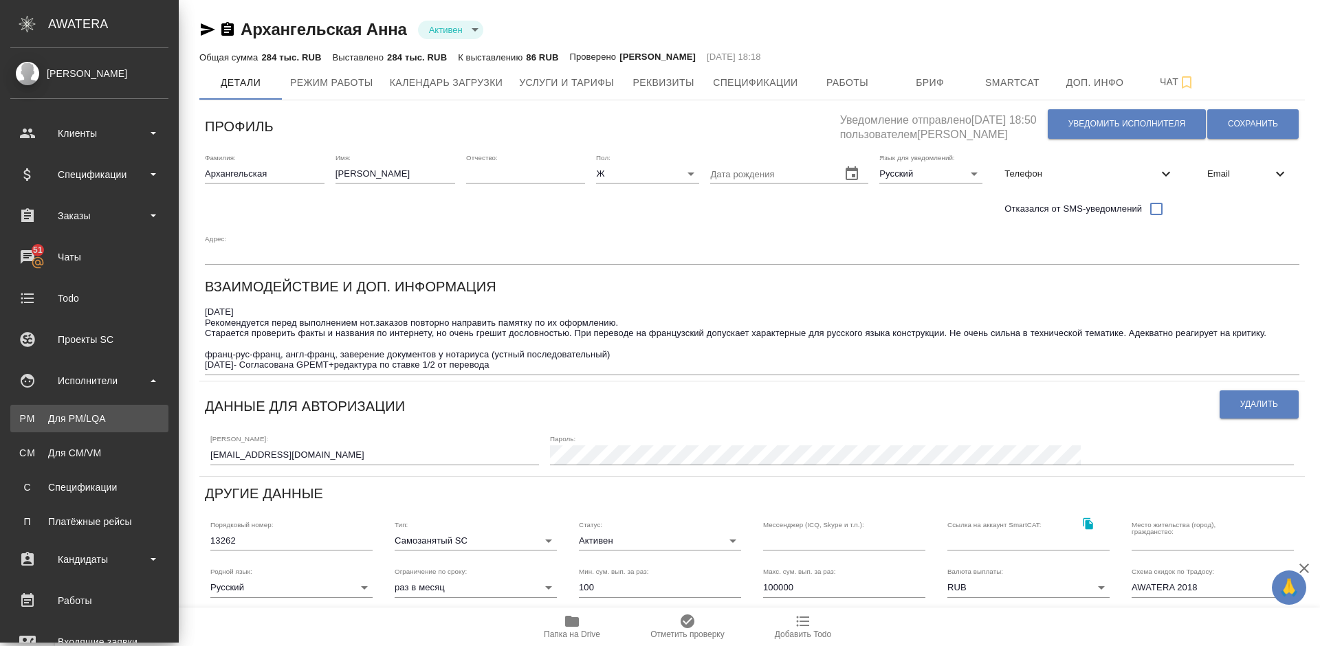
click at [109, 418] on div "Для PM/LQA" at bounding box center [89, 419] width 144 height 14
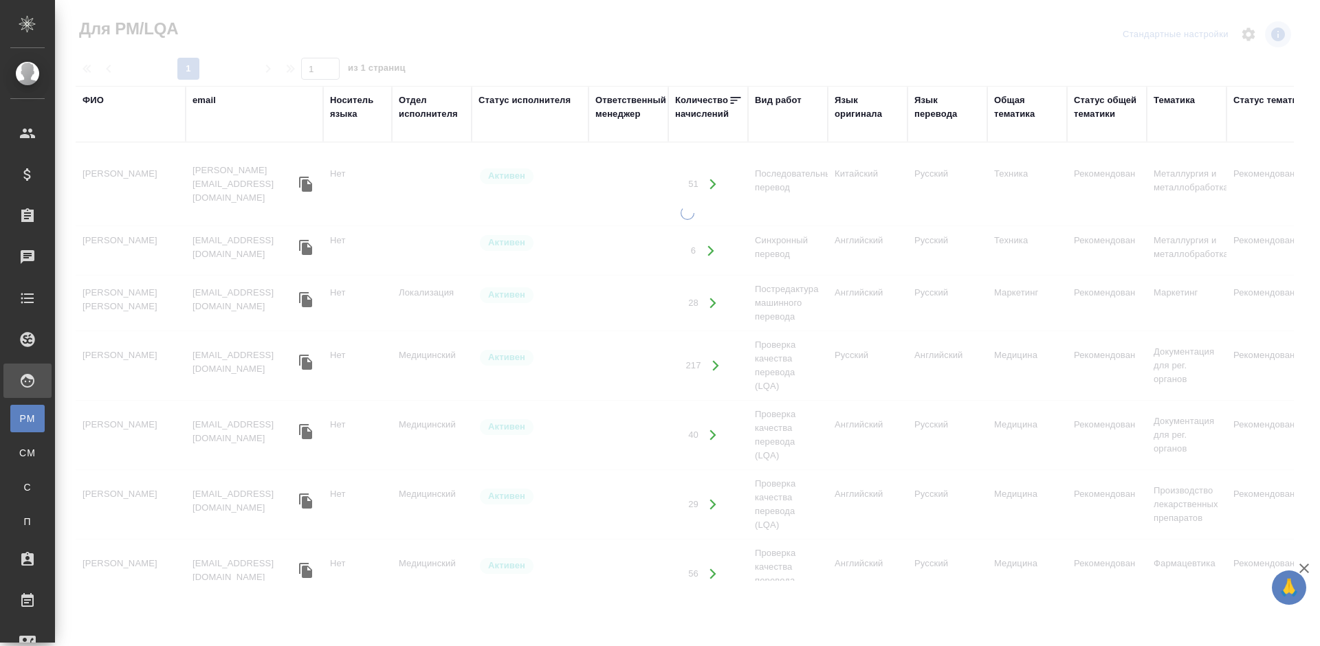
click at [98, 100] on div "ФИО" at bounding box center [92, 100] width 21 height 14
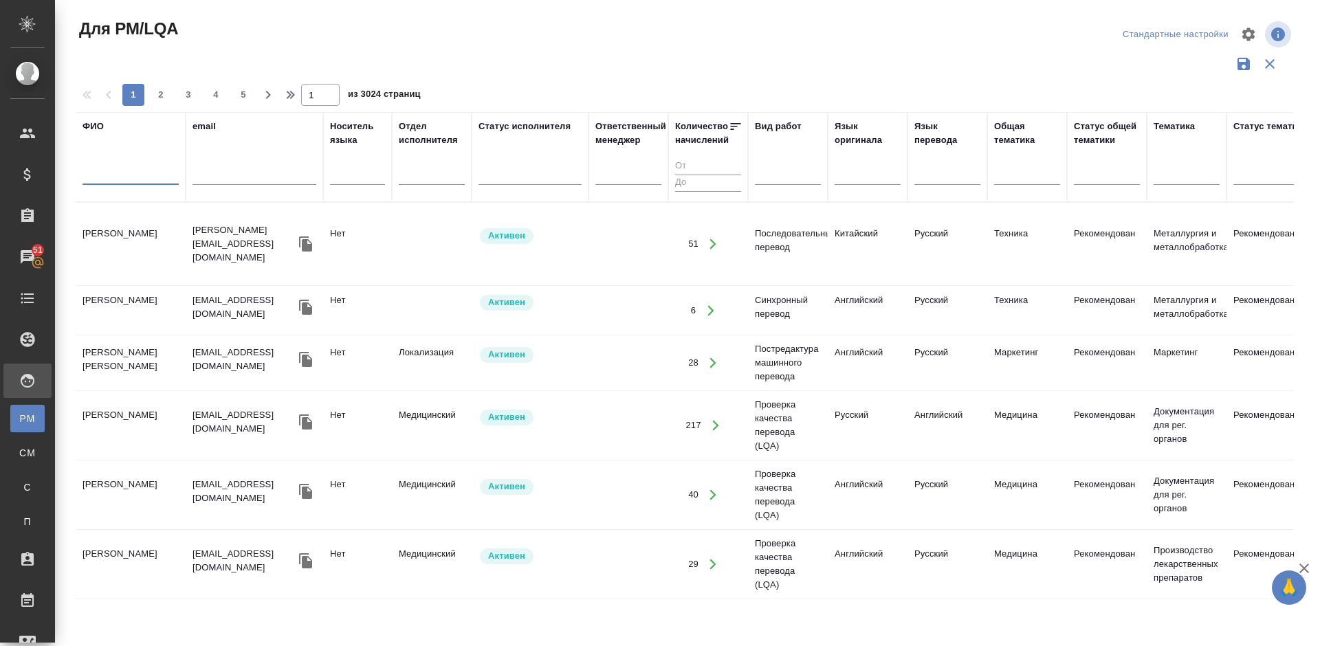
click at [129, 183] on input "text" at bounding box center [130, 176] width 96 height 17
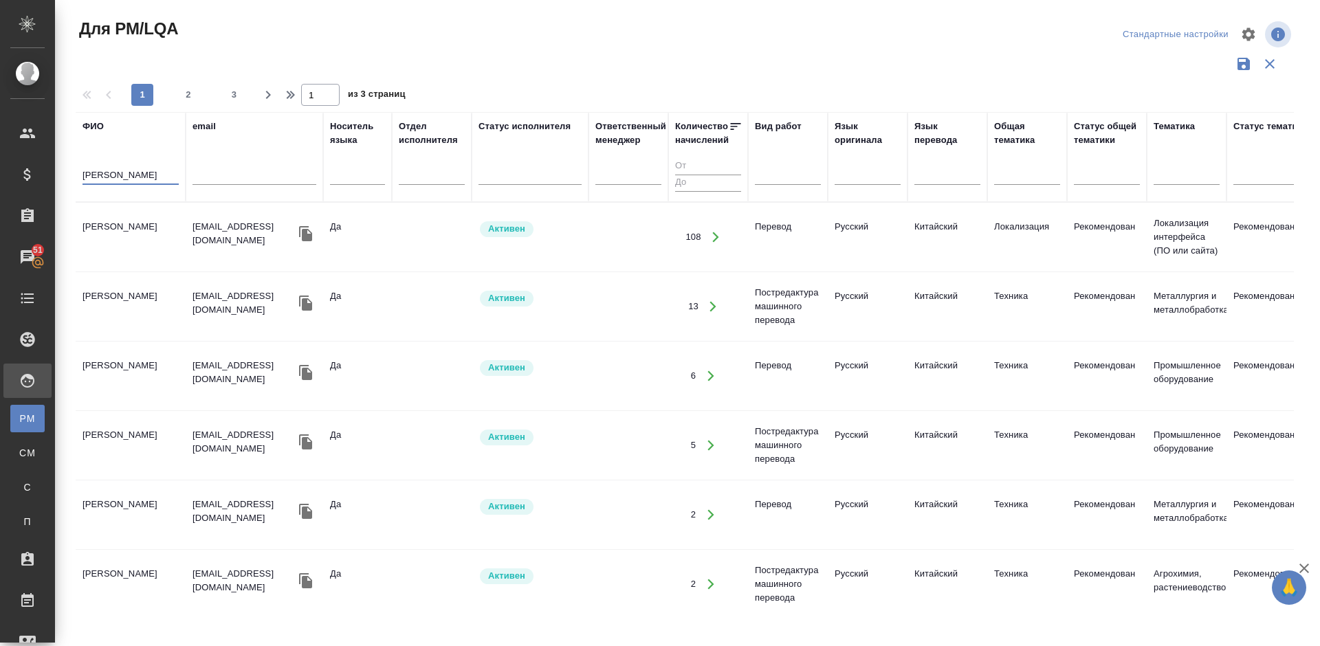
type input "[PERSON_NAME]"
click at [149, 225] on td "[PERSON_NAME]" at bounding box center [131, 237] width 110 height 48
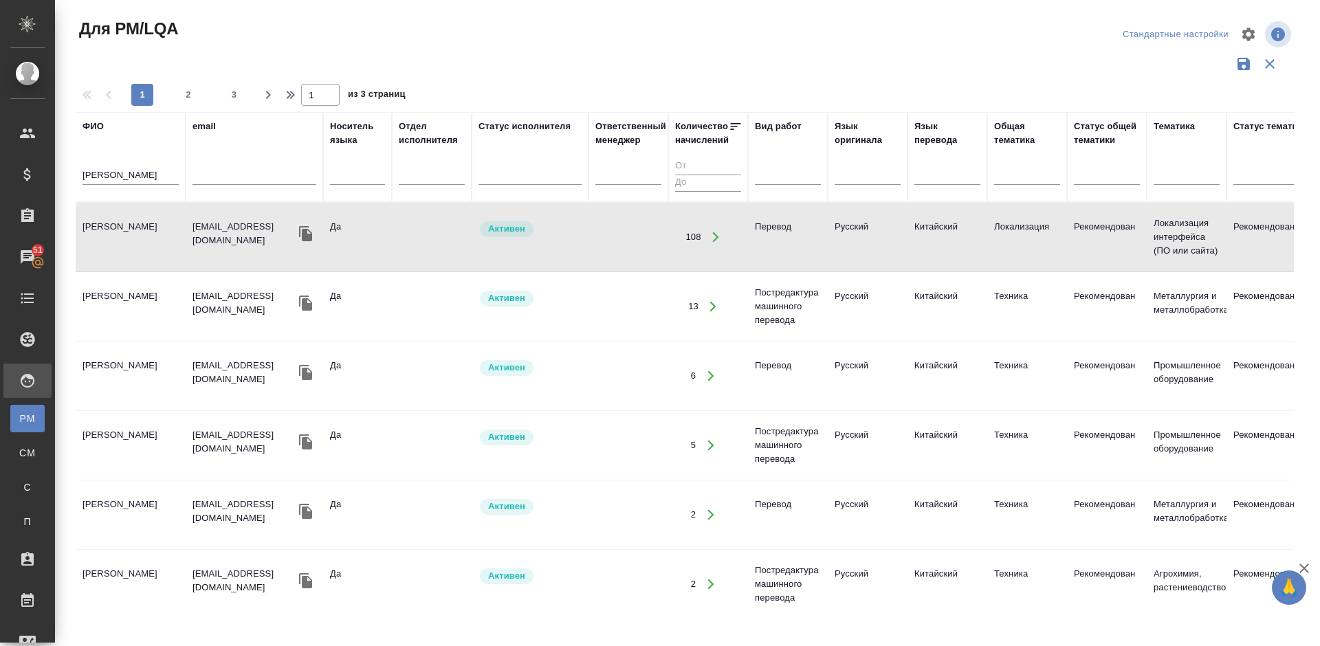
click at [153, 234] on td "[PERSON_NAME]" at bounding box center [131, 237] width 110 height 48
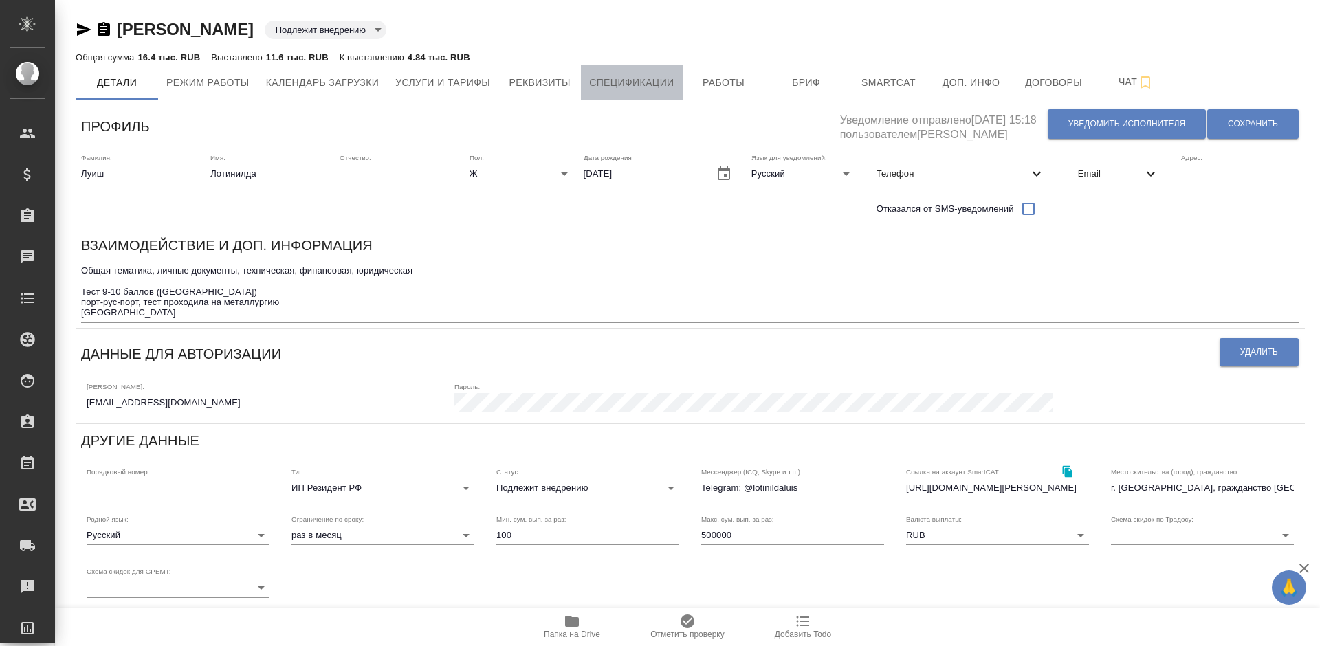
click at [608, 82] on span "Спецификации" at bounding box center [631, 82] width 85 height 17
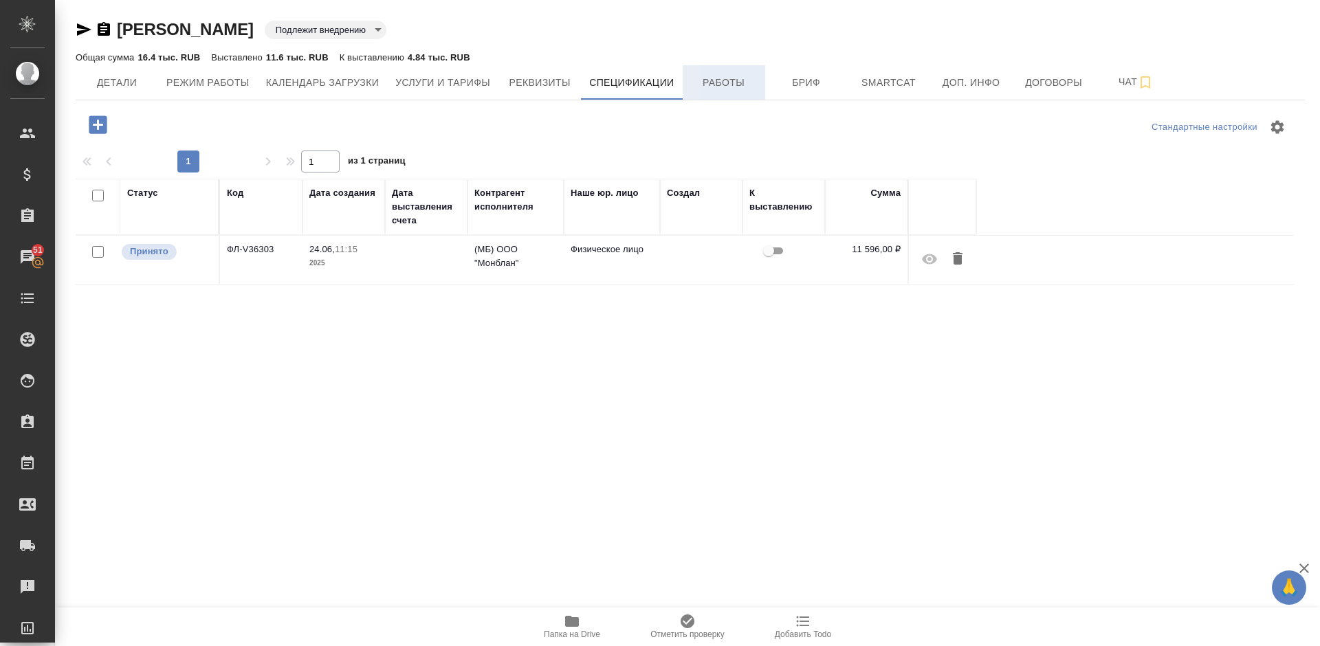
click at [720, 82] on span "Работы" at bounding box center [724, 82] width 66 height 17
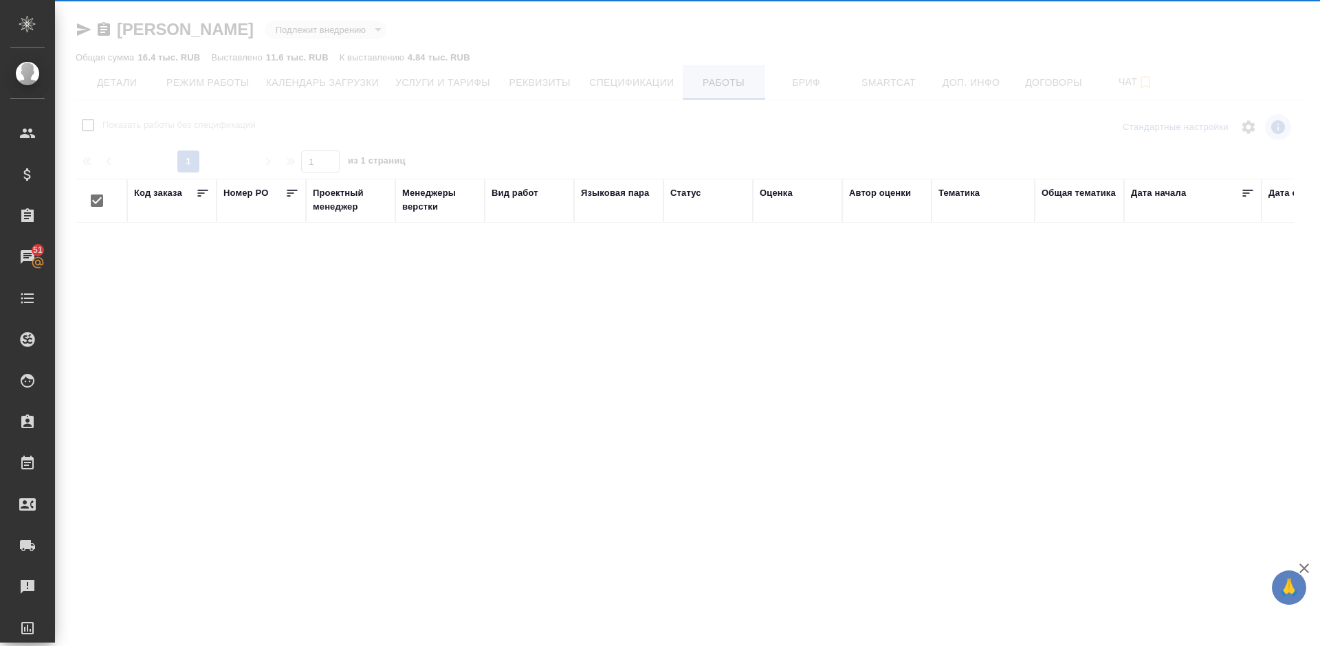
checkbox input "false"
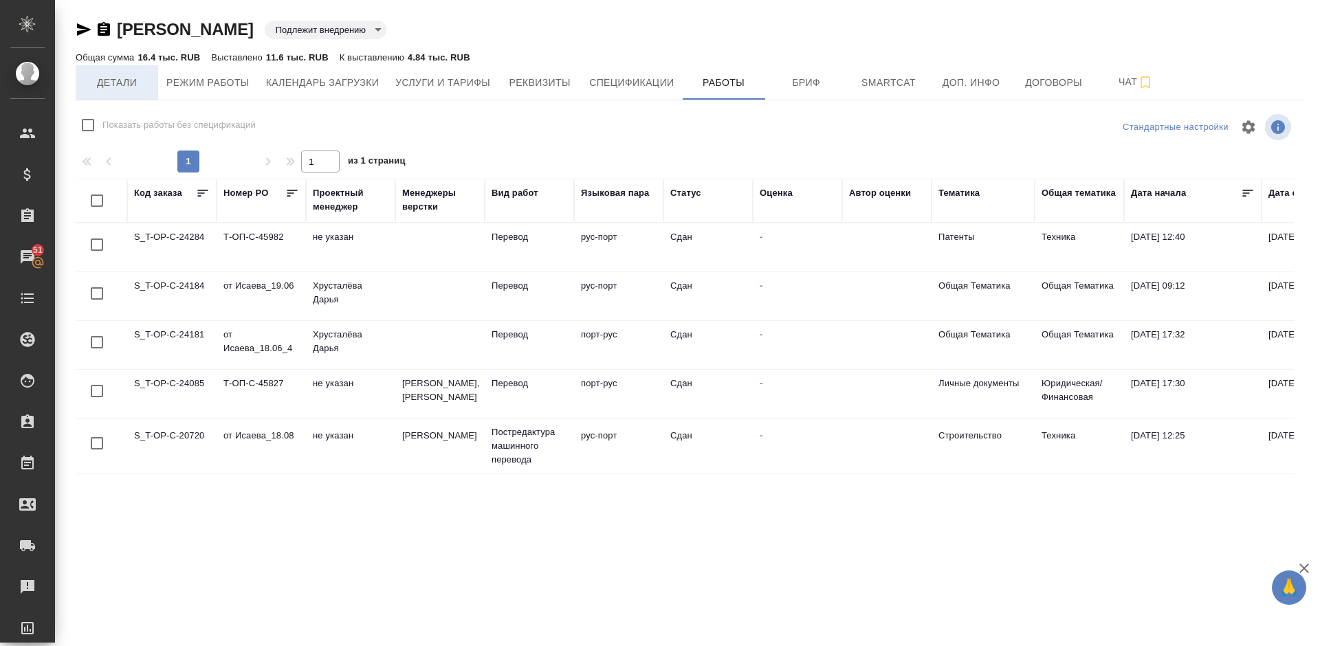
click at [133, 89] on span "Детали" at bounding box center [117, 82] width 66 height 17
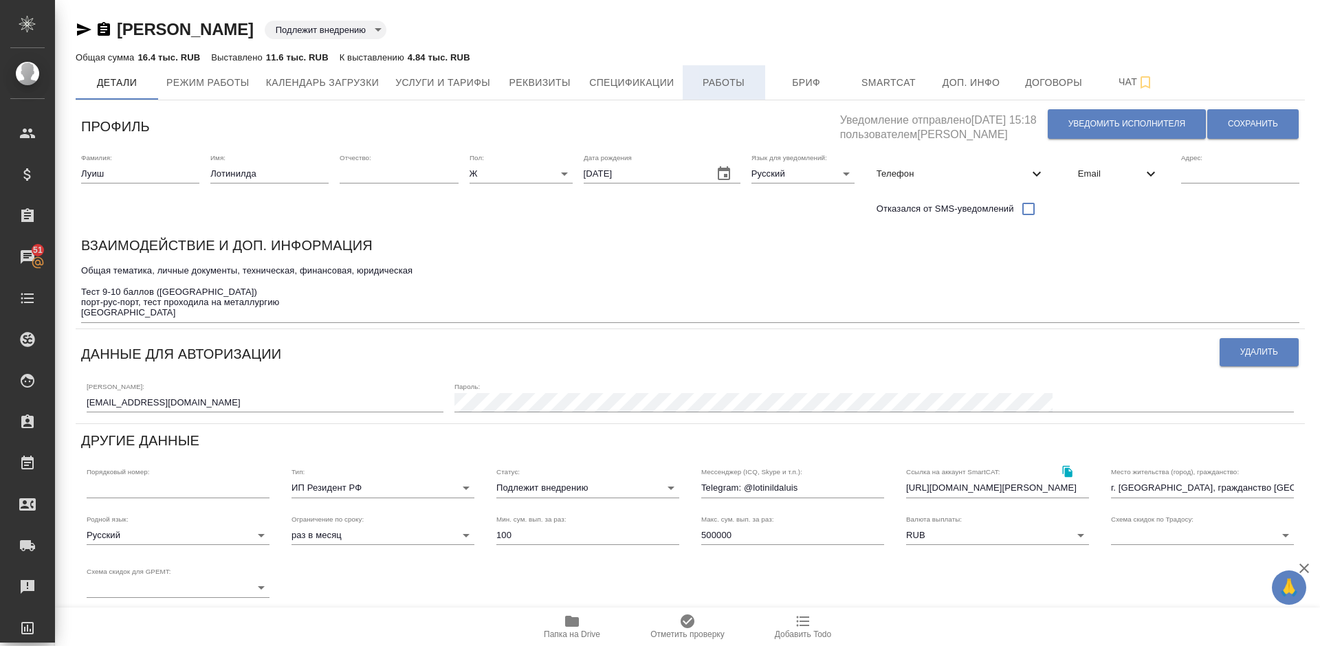
click at [723, 80] on span "Работы" at bounding box center [724, 82] width 66 height 17
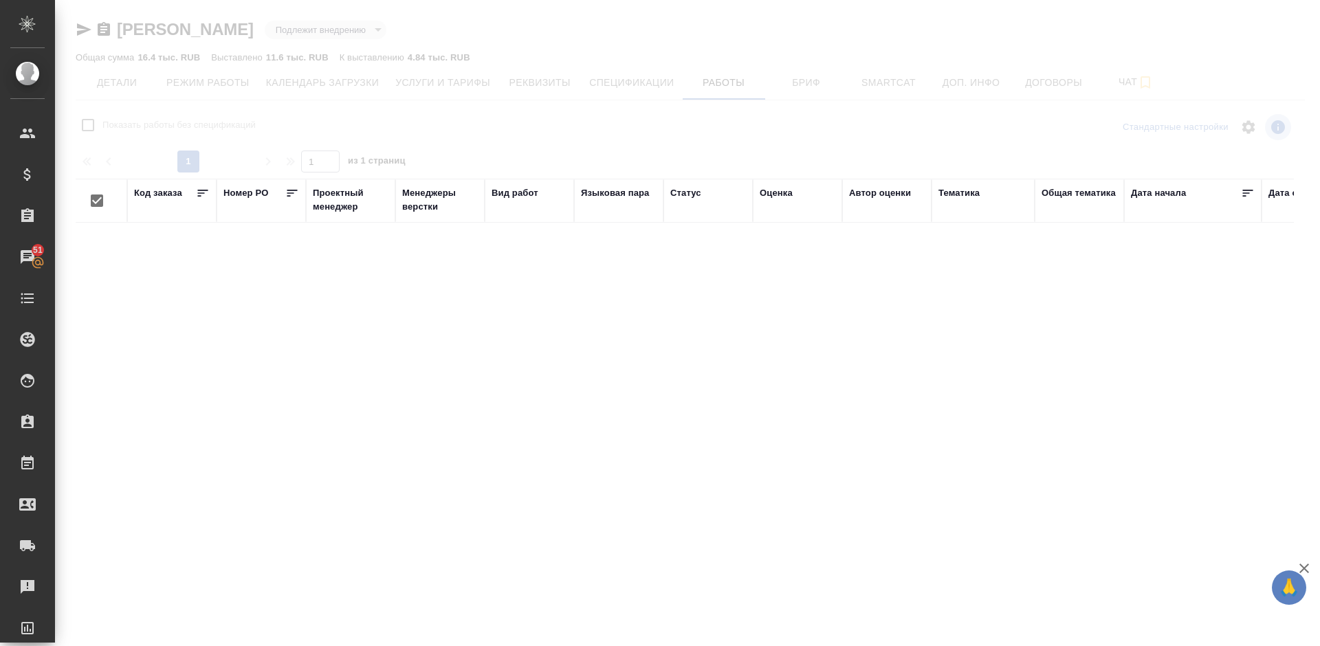
checkbox input "false"
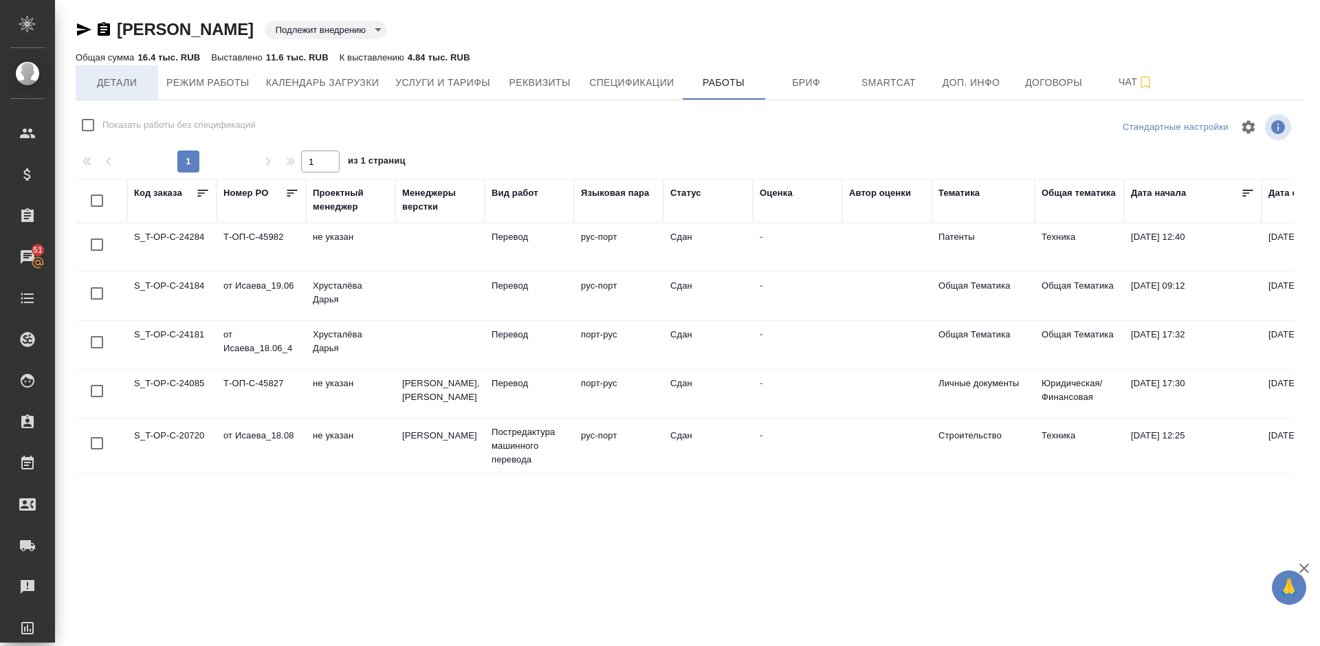
click at [120, 89] on span "Детали" at bounding box center [117, 82] width 66 height 17
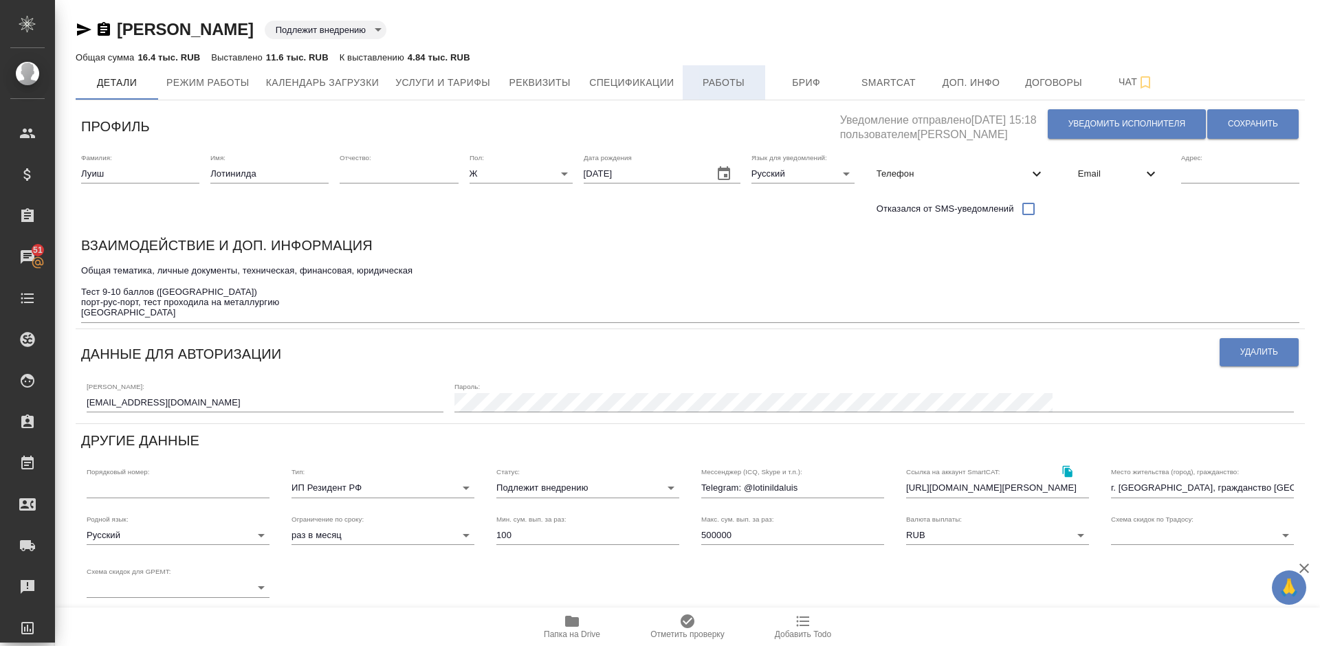
click at [720, 74] on span "Работы" at bounding box center [724, 82] width 66 height 17
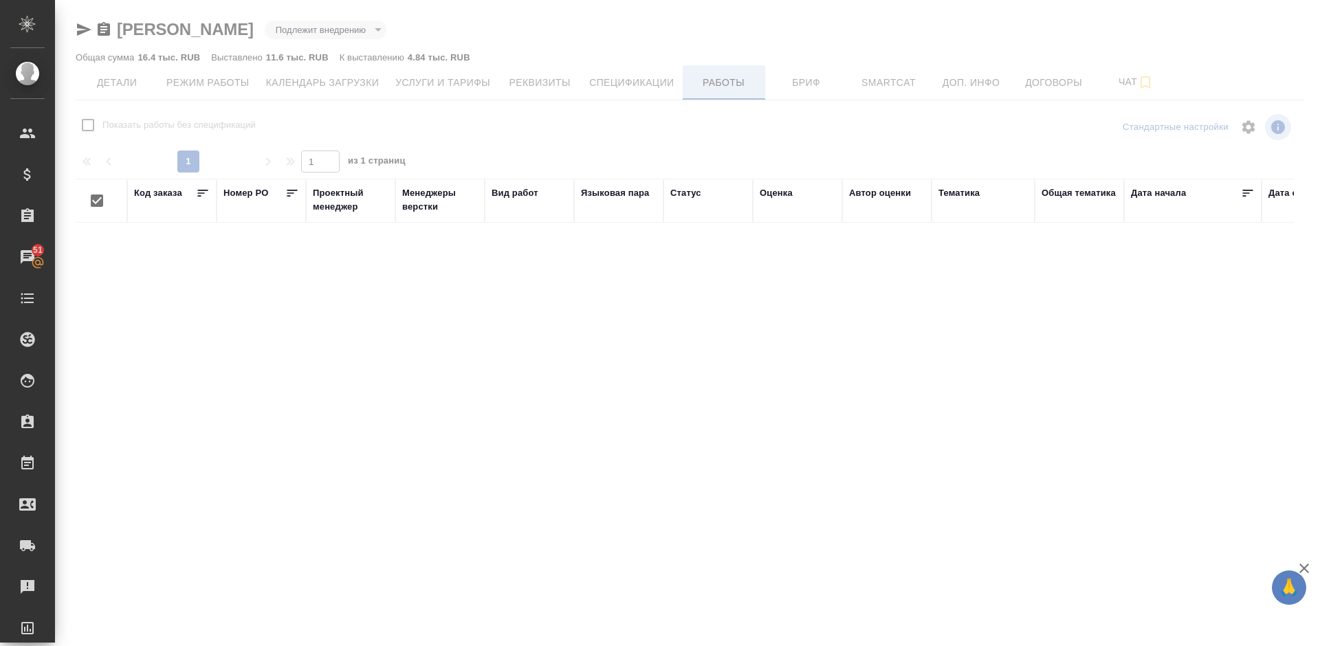
checkbox input "false"
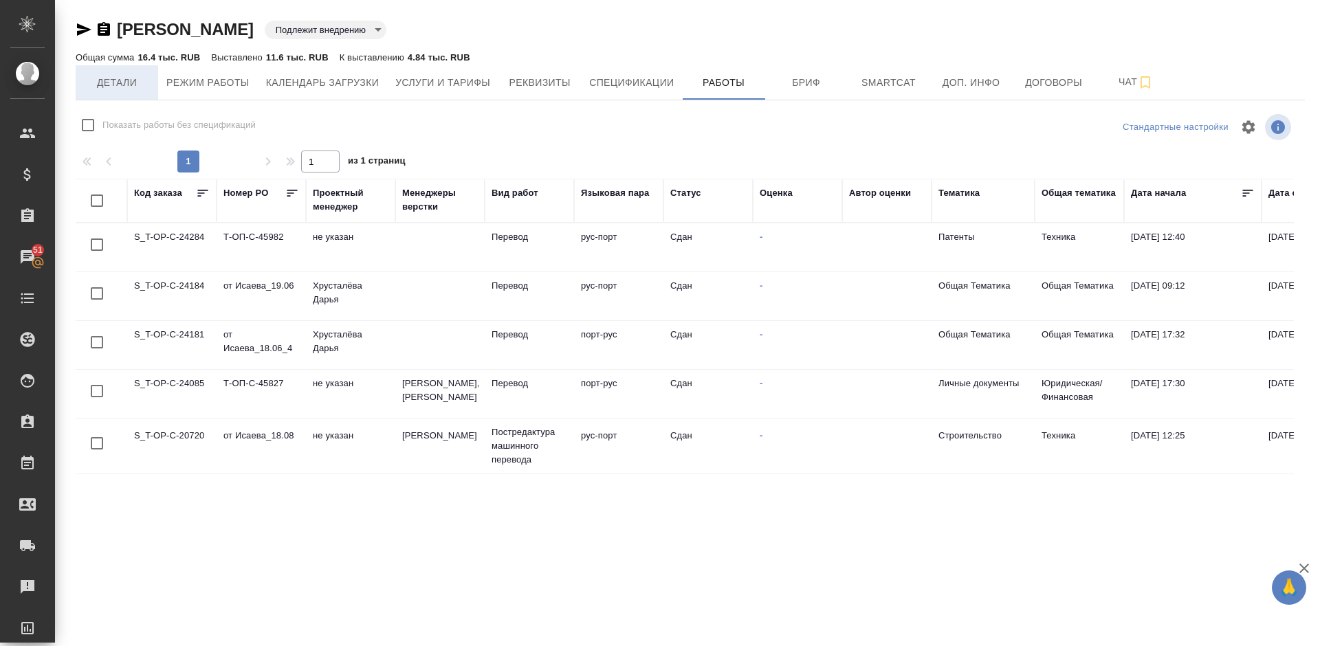
click at [140, 87] on span "Детали" at bounding box center [117, 82] width 66 height 17
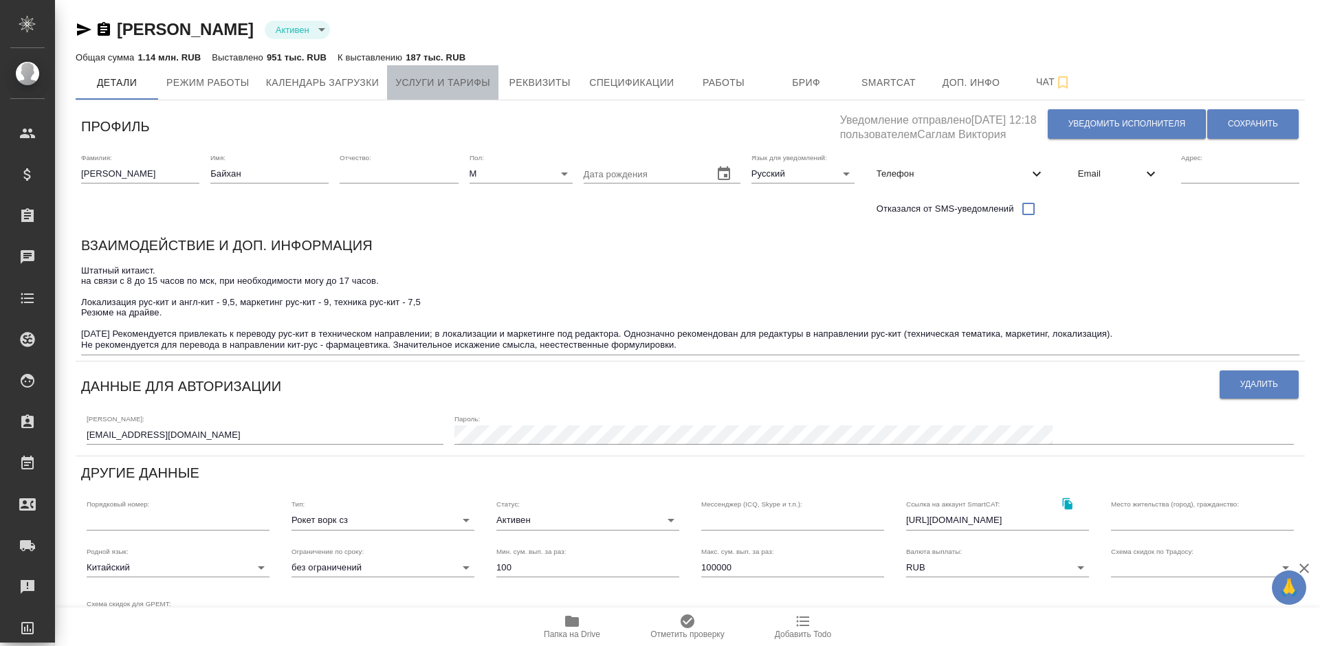
click at [449, 80] on span "Услуги и тарифы" at bounding box center [442, 82] width 95 height 17
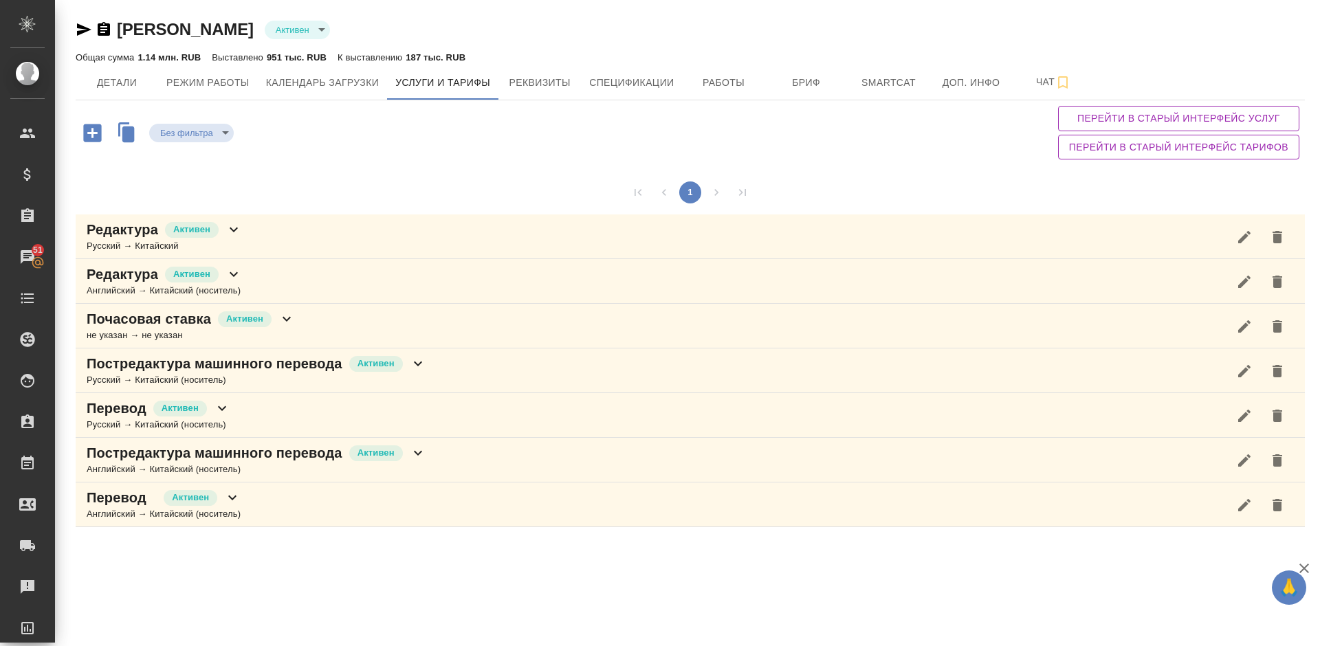
click at [98, 135] on icon "button" at bounding box center [92, 133] width 18 height 18
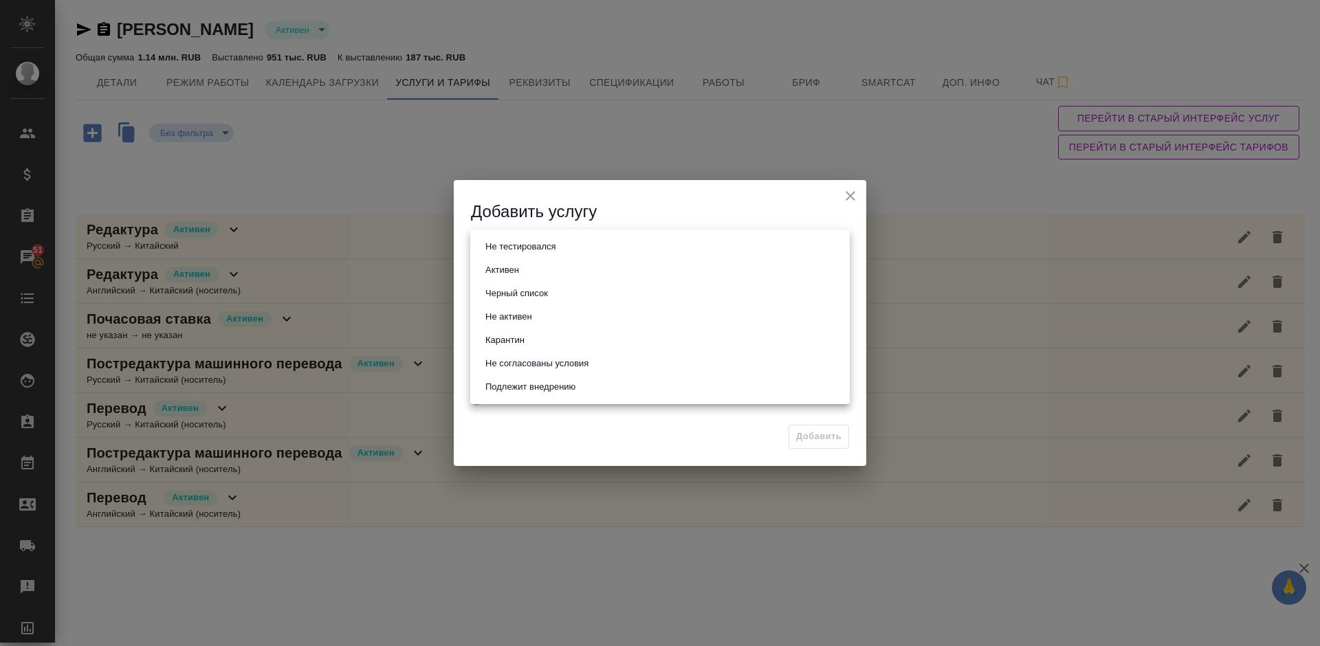
drag, startPoint x: 586, startPoint y: 245, endPoint x: 533, endPoint y: 273, distance: 60.3
click at [533, 273] on body "🙏 .cls-1 fill:#fff; AWATERA [PERSON_NAME] Спецификации Заказы 51 Чаты Todo Прое…" at bounding box center [660, 323] width 1320 height 646
click at [854, 195] on div at bounding box center [660, 323] width 1320 height 646
click at [850, 197] on icon "close" at bounding box center [851, 196] width 10 height 10
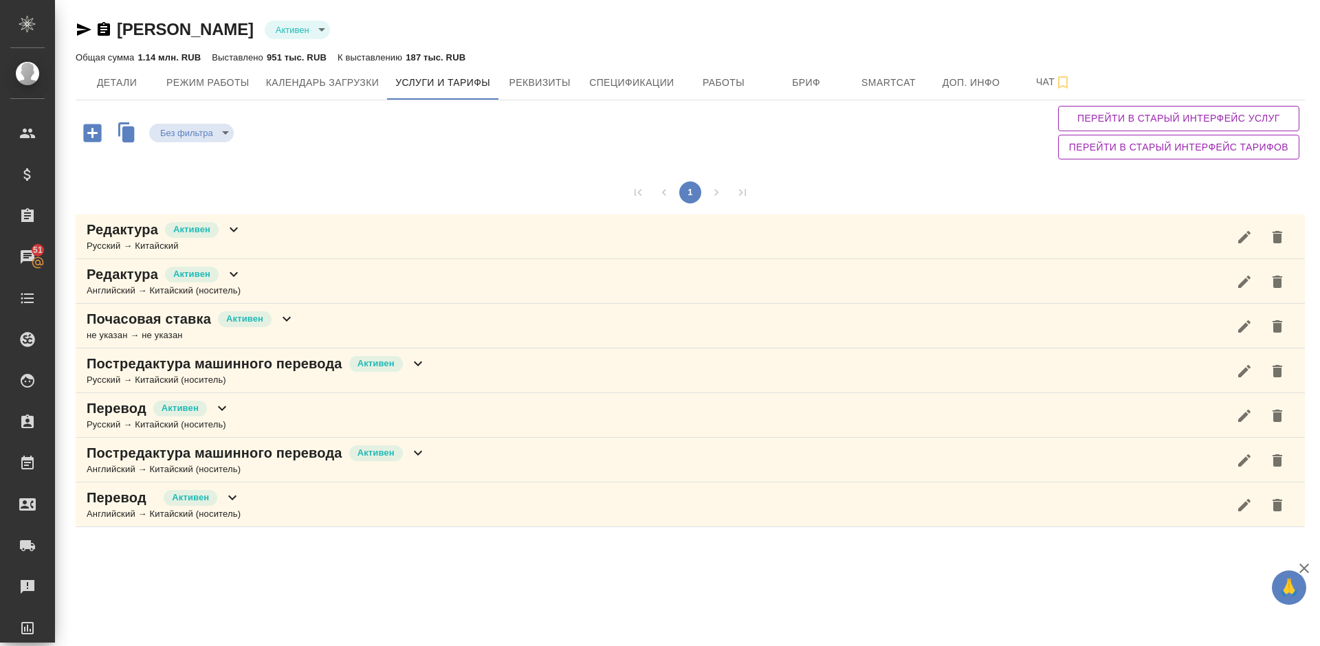
click at [448, 382] on div "Постредактура машинного перевода Активен Русский → Китайский (носитель)" at bounding box center [690, 371] width 1229 height 45
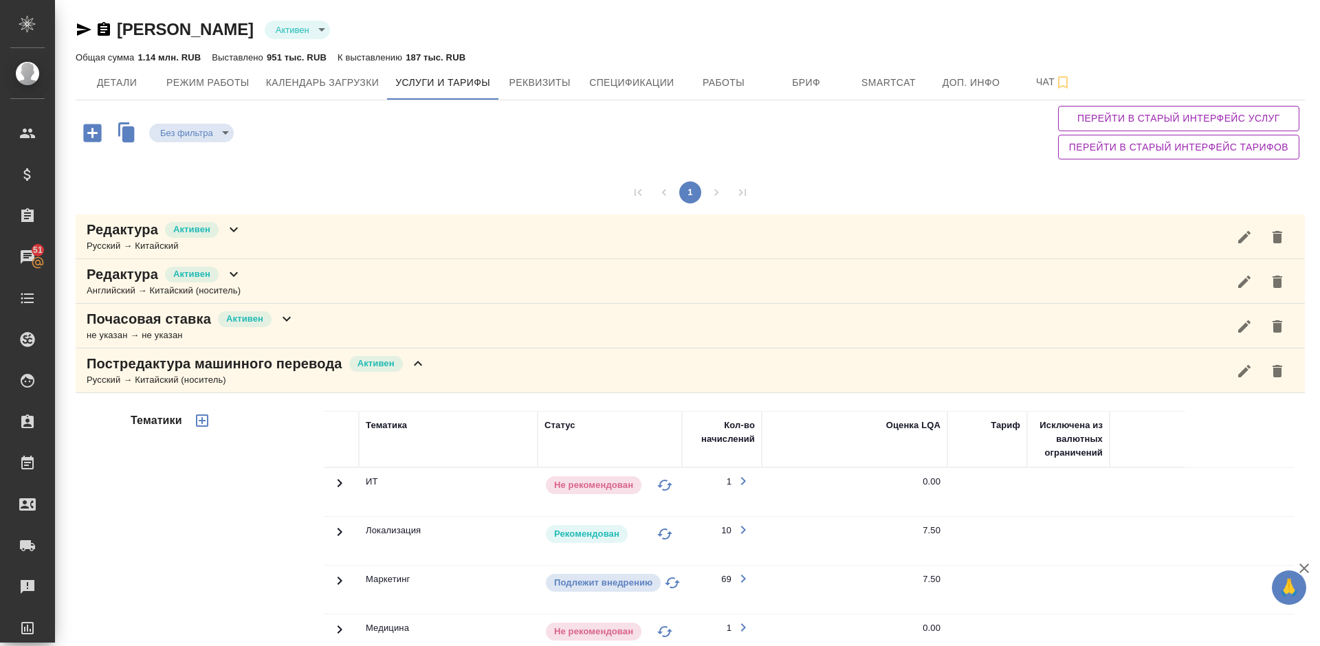
click at [932, 171] on div "1" at bounding box center [690, 192] width 1229 height 44
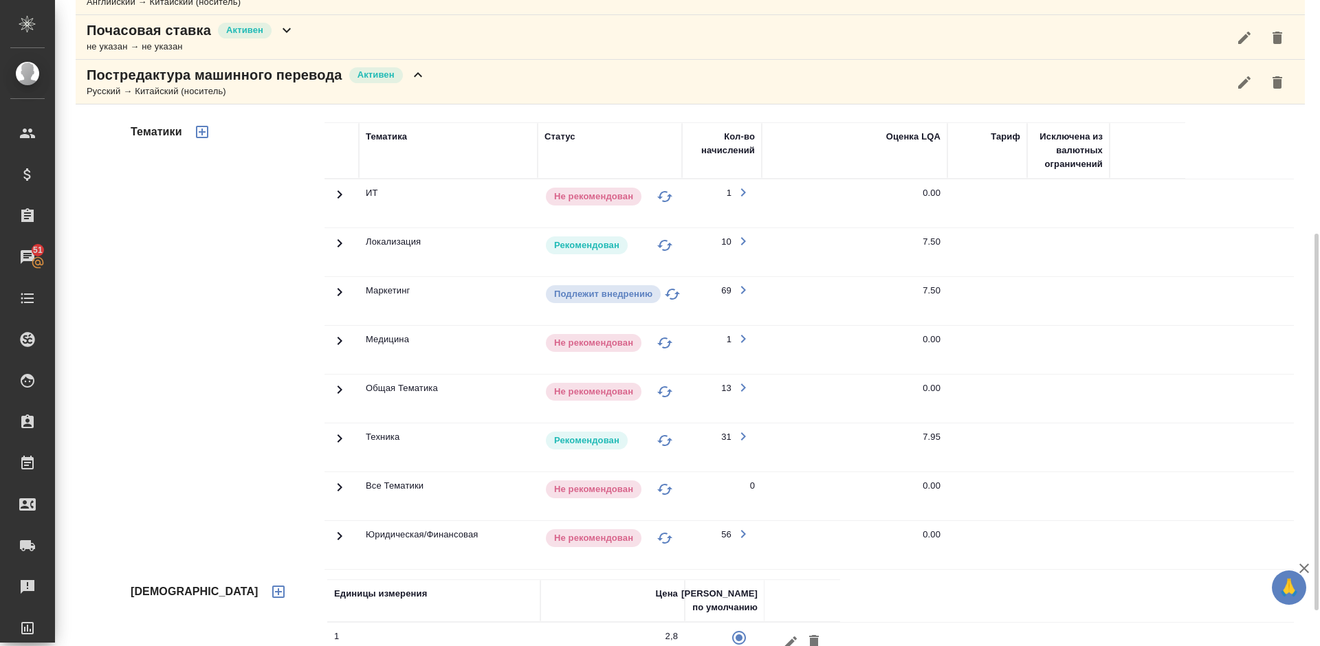
scroll to position [330, 0]
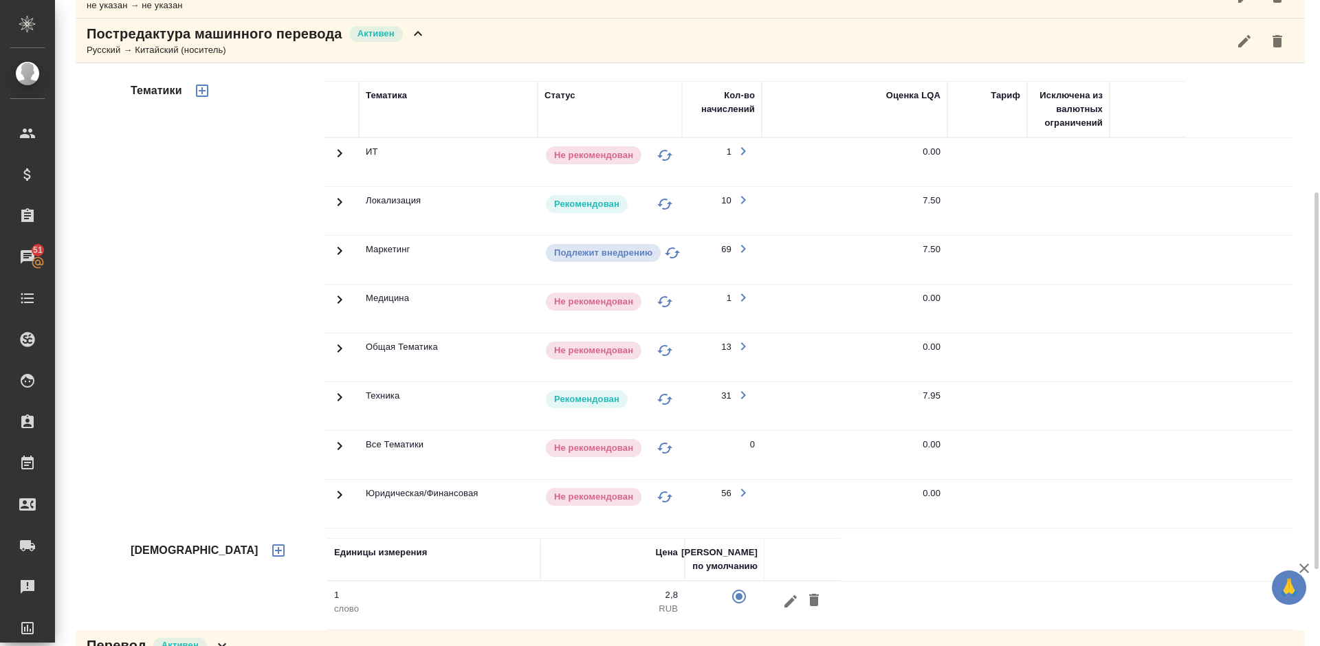
click at [341, 396] on icon at bounding box center [340, 397] width 5 height 8
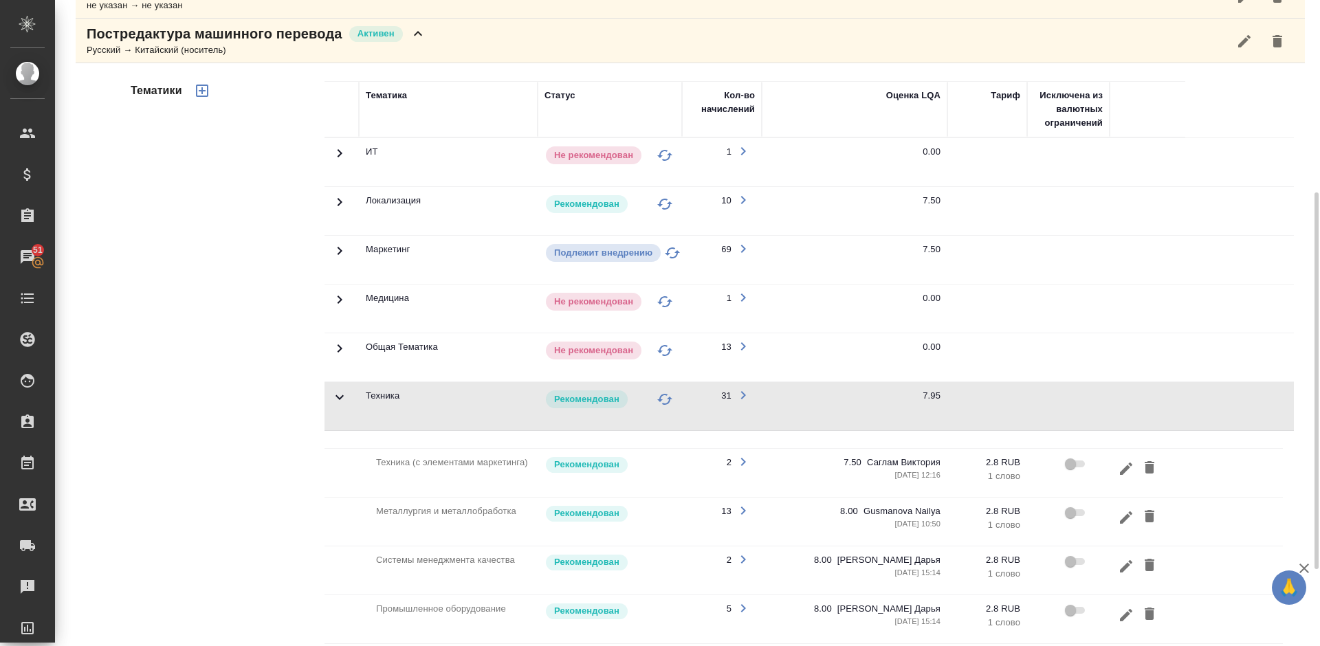
click at [341, 396] on icon at bounding box center [339, 397] width 16 height 16
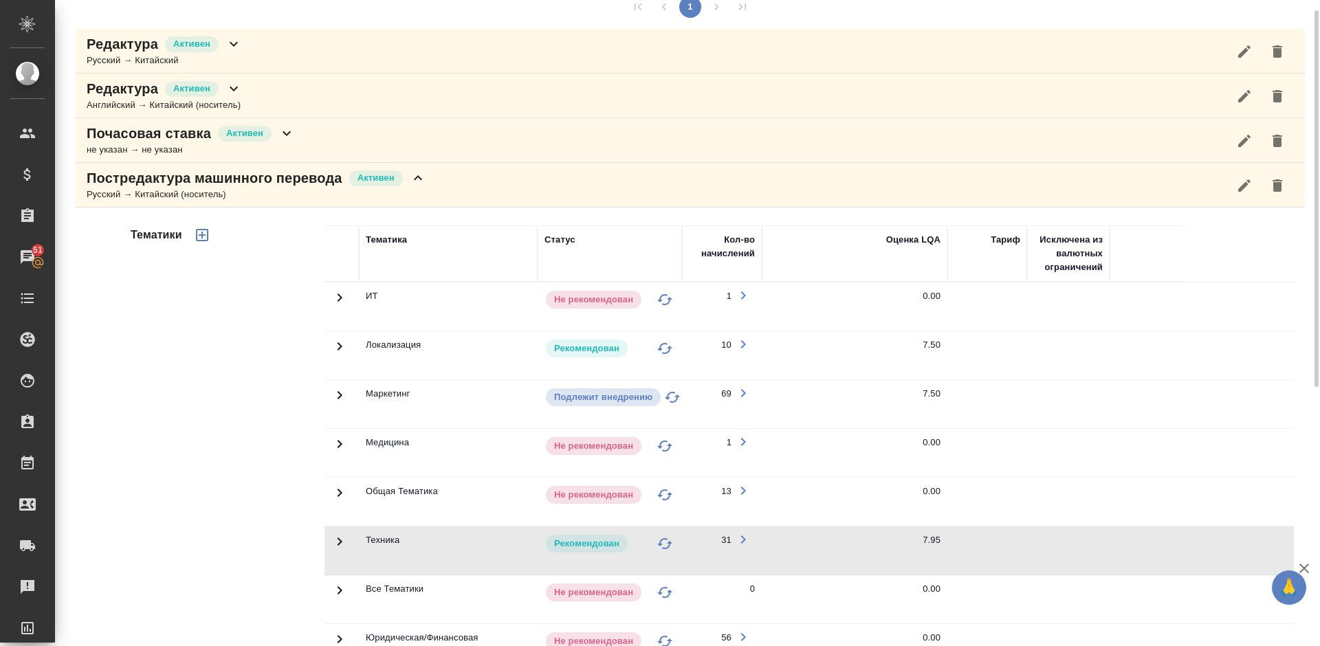
scroll to position [41, 0]
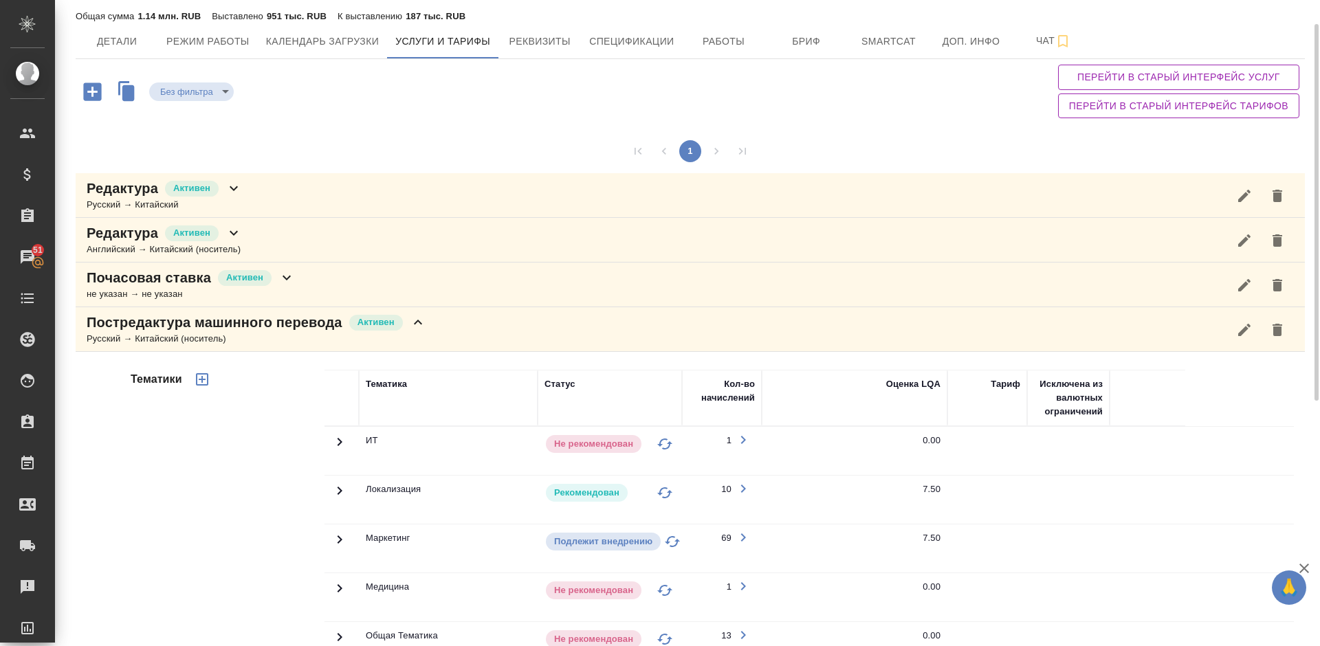
click at [91, 93] on icon "button" at bounding box center [92, 91] width 18 height 18
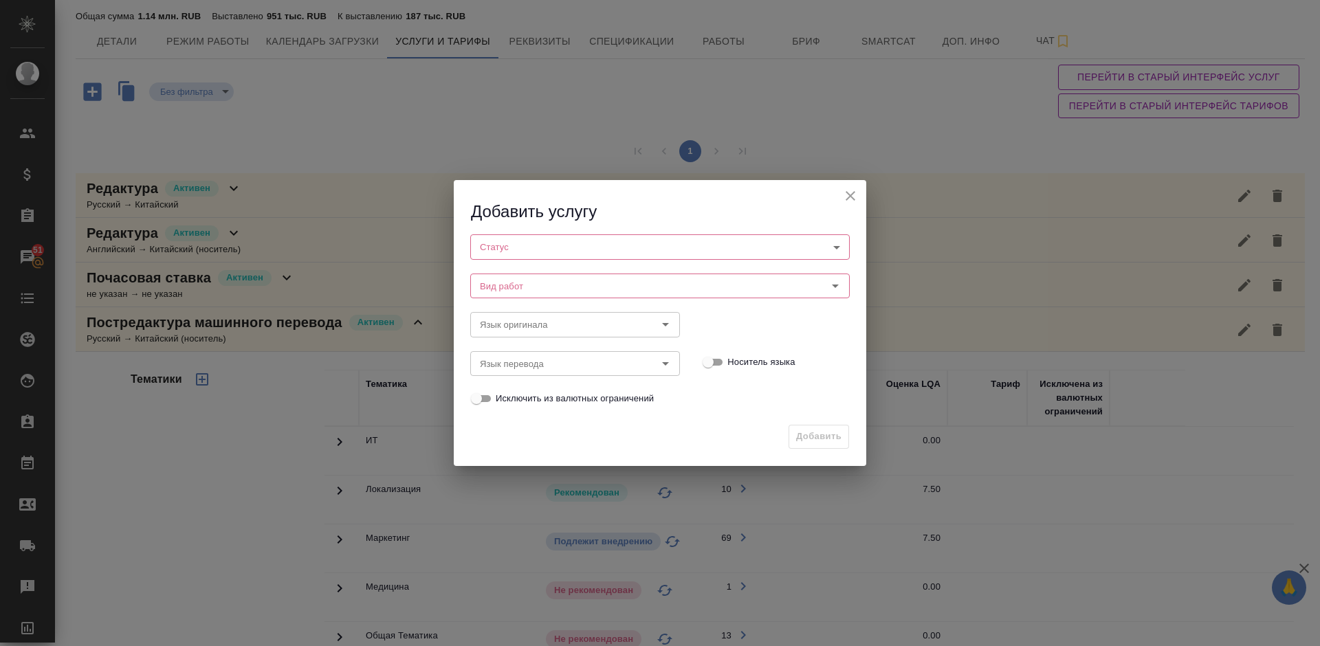
click at [529, 240] on body "🙏 .cls-1 fill:#fff; AWATERA [PERSON_NAME] Спецификации Заказы 51 Чаты Todo Прое…" at bounding box center [660, 323] width 1320 height 646
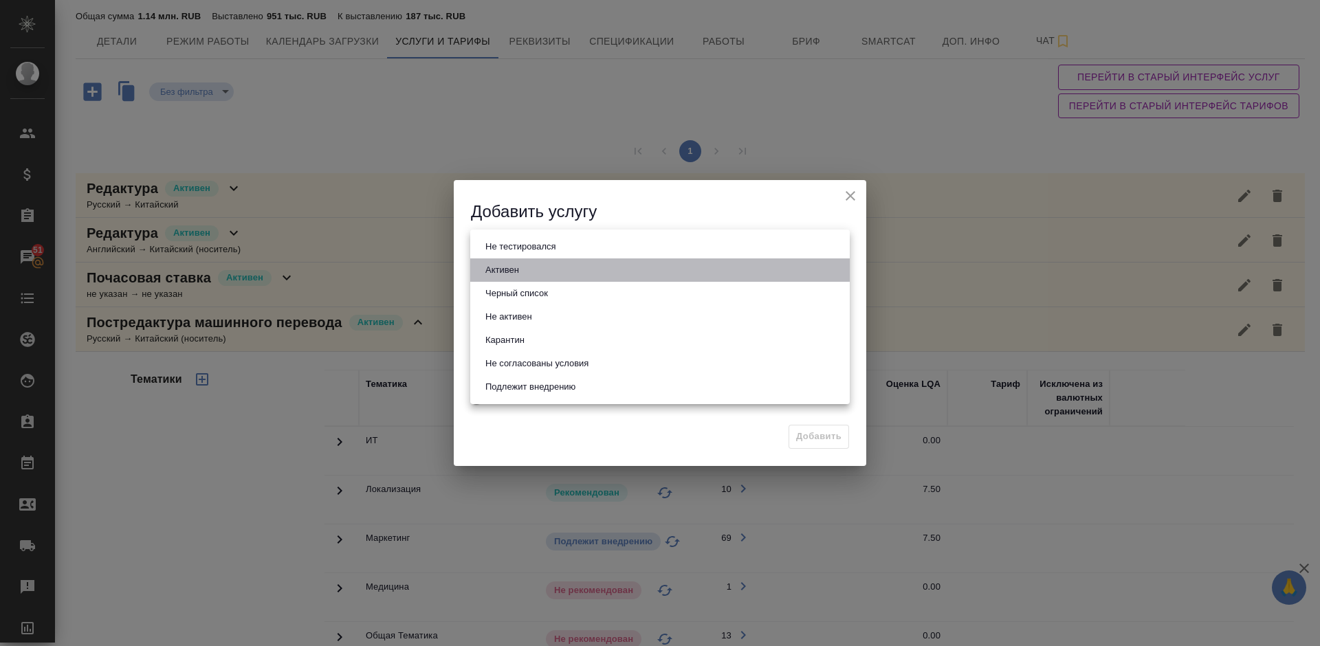
click at [530, 272] on li "Активен" at bounding box center [659, 269] width 379 height 23
type input "active"
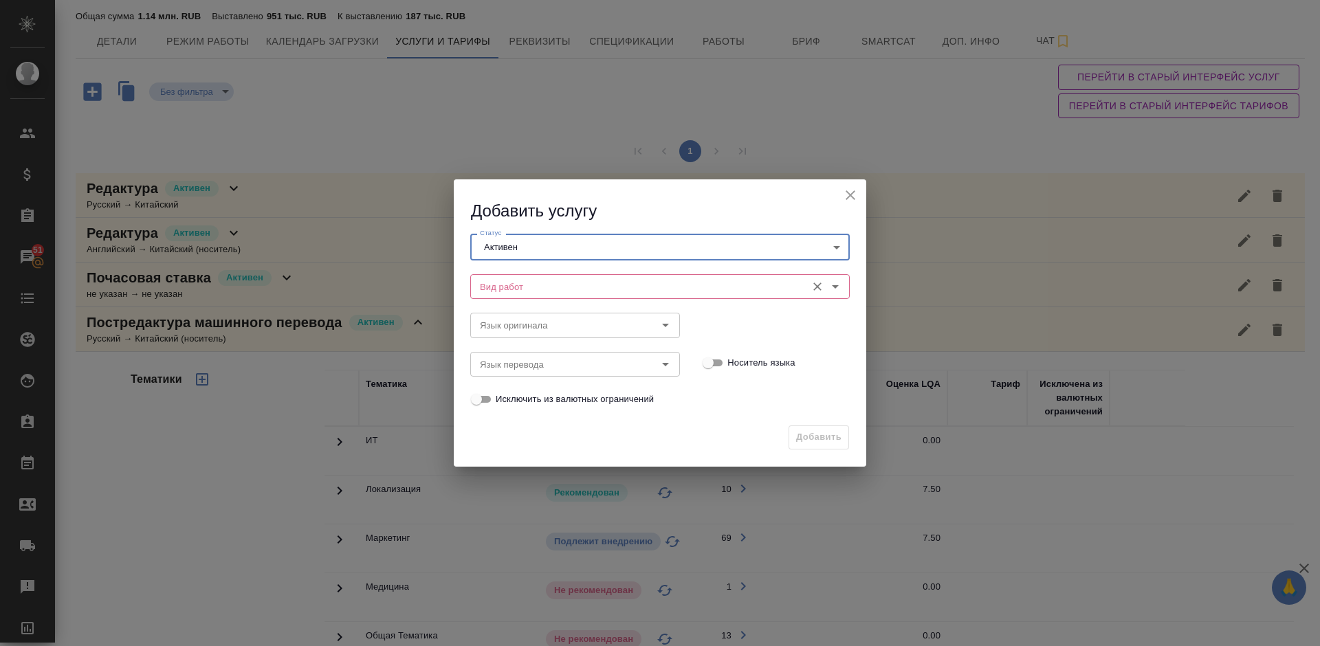
click at [505, 283] on input "Вид работ" at bounding box center [636, 286] width 325 height 16
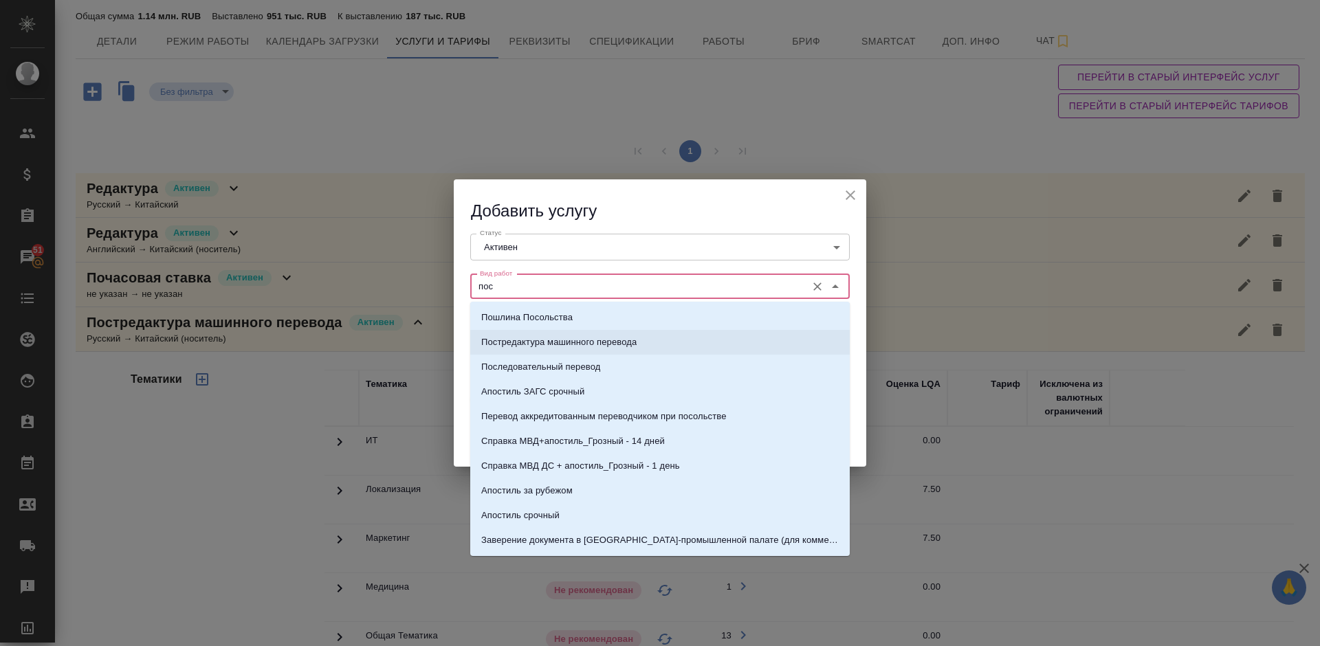
click at [562, 338] on p "Постредактура машинного перевода" at bounding box center [558, 342] width 155 height 14
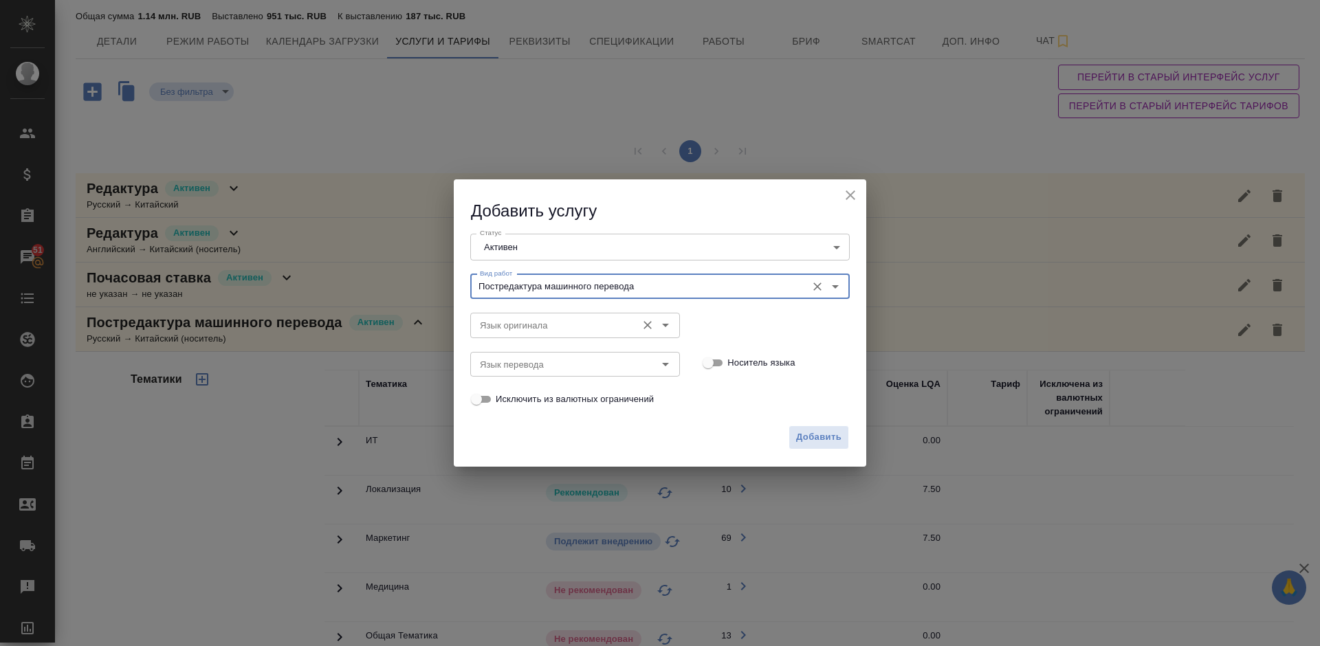
type input "Постредактура машинного перевода"
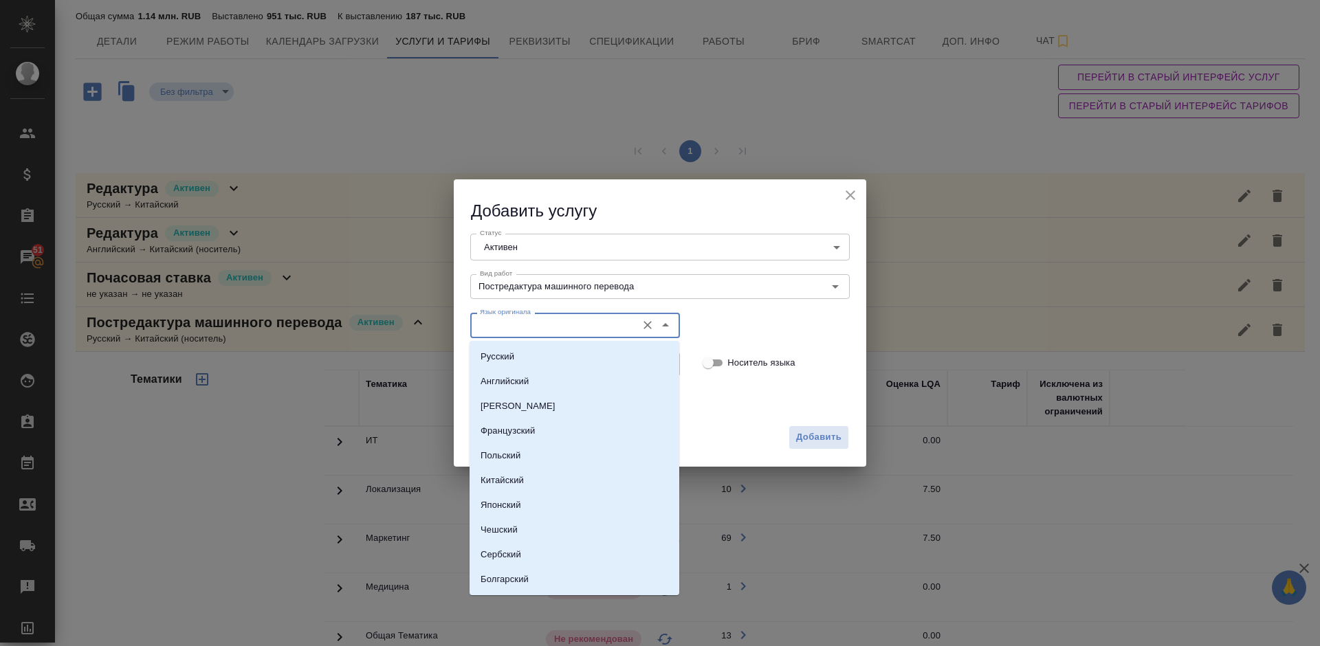
click at [530, 329] on input "Язык оригинала" at bounding box center [551, 325] width 155 height 16
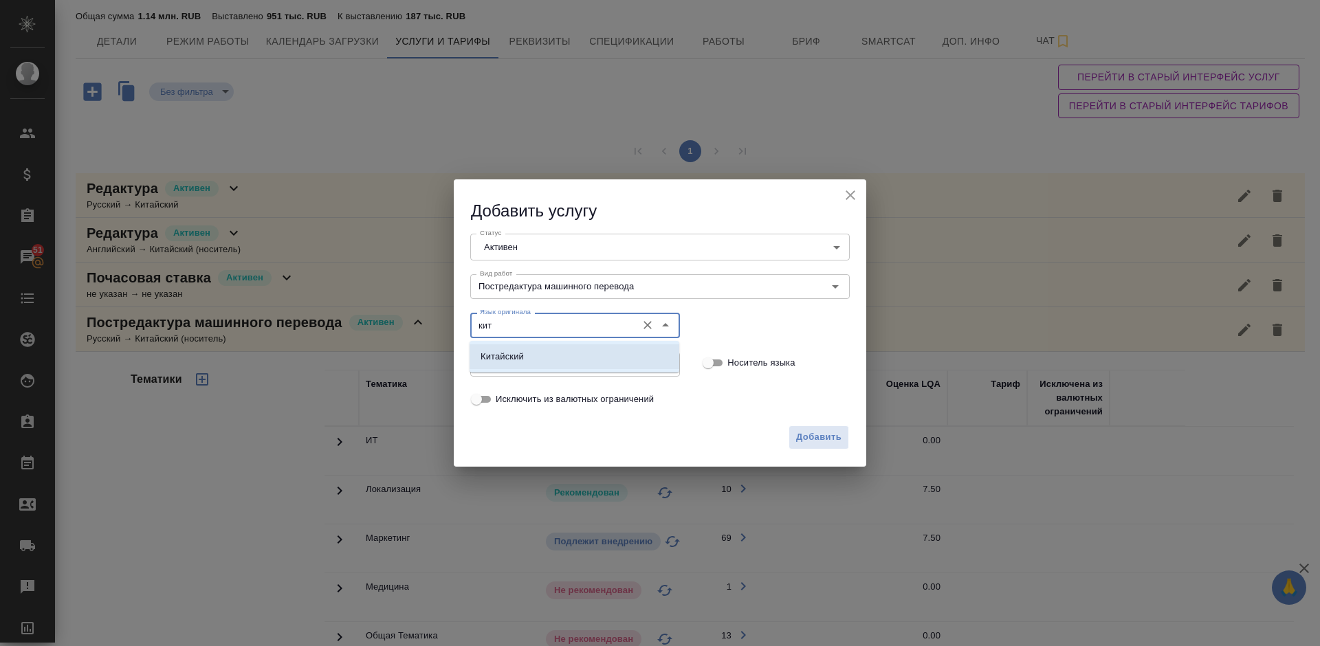
click at [530, 355] on li "Китайский" at bounding box center [575, 356] width 210 height 25
type input "Китайский"
click at [530, 356] on input "Язык перевода" at bounding box center [551, 364] width 155 height 16
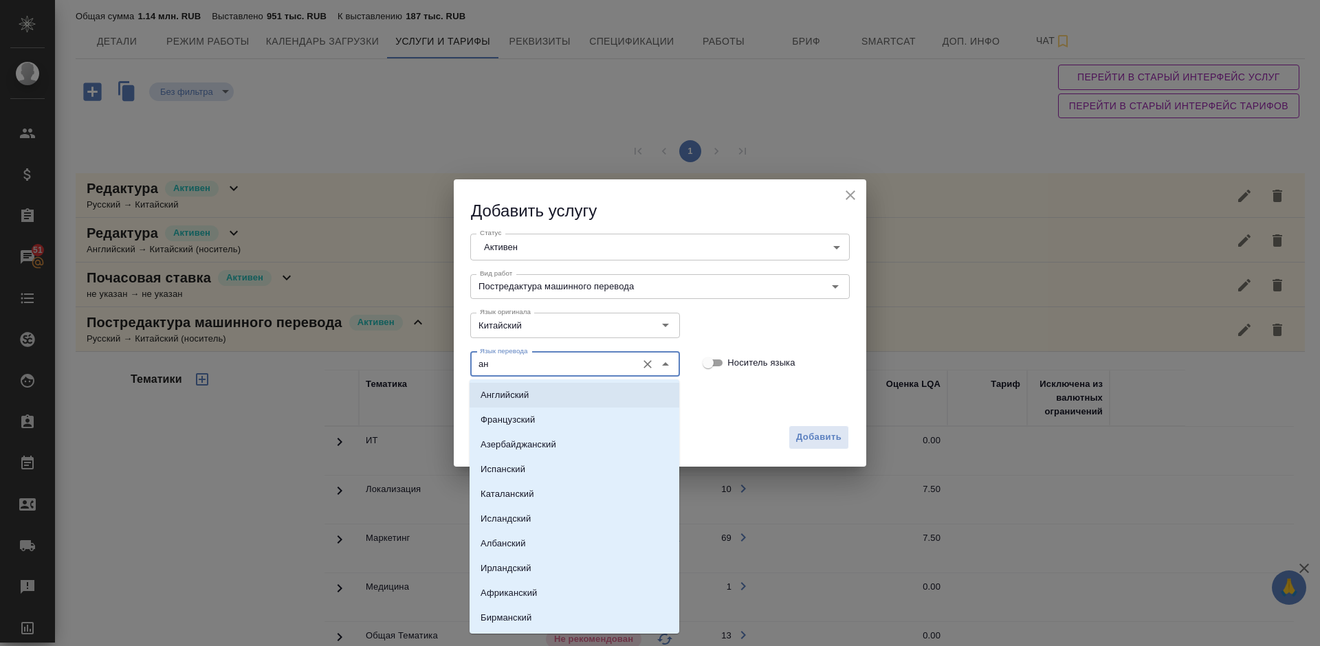
click at [551, 392] on li "Английский" at bounding box center [575, 395] width 210 height 25
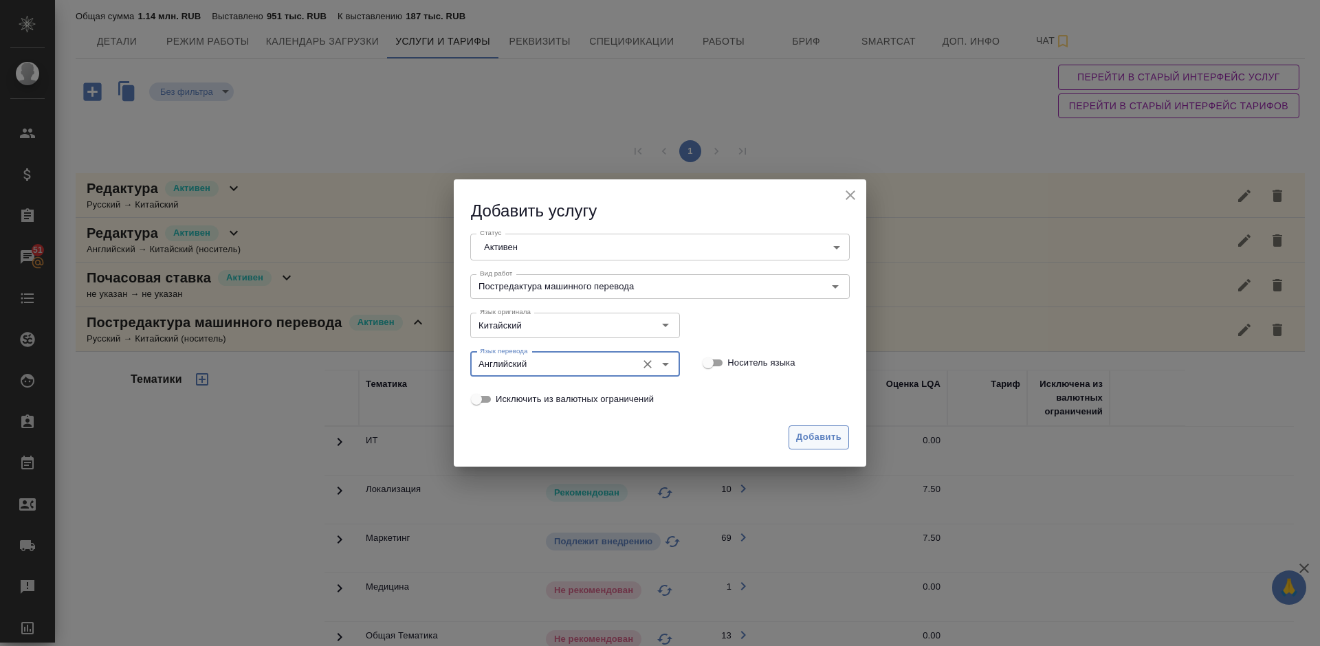
type input "Английский"
click at [814, 434] on span "Добавить" at bounding box center [818, 438] width 45 height 16
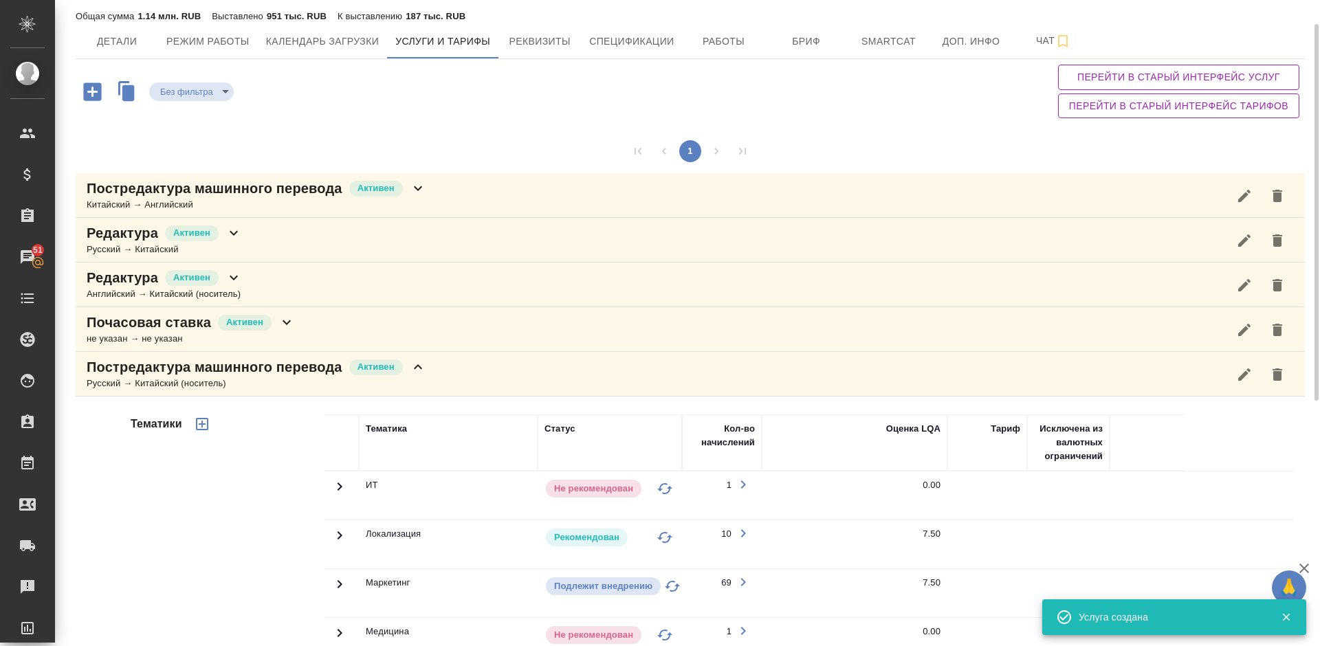
click at [357, 206] on div "Китайский → Английский" at bounding box center [257, 205] width 340 height 14
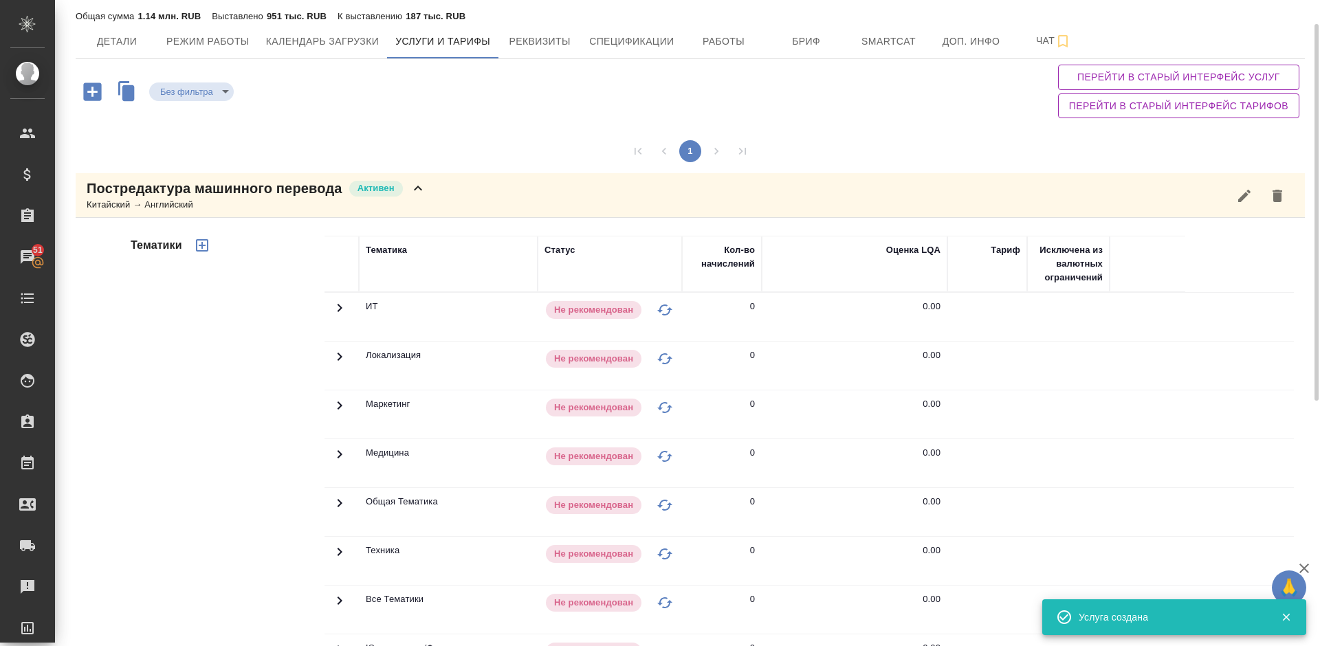
click at [238, 434] on div "Тематики" at bounding box center [226, 456] width 197 height 460
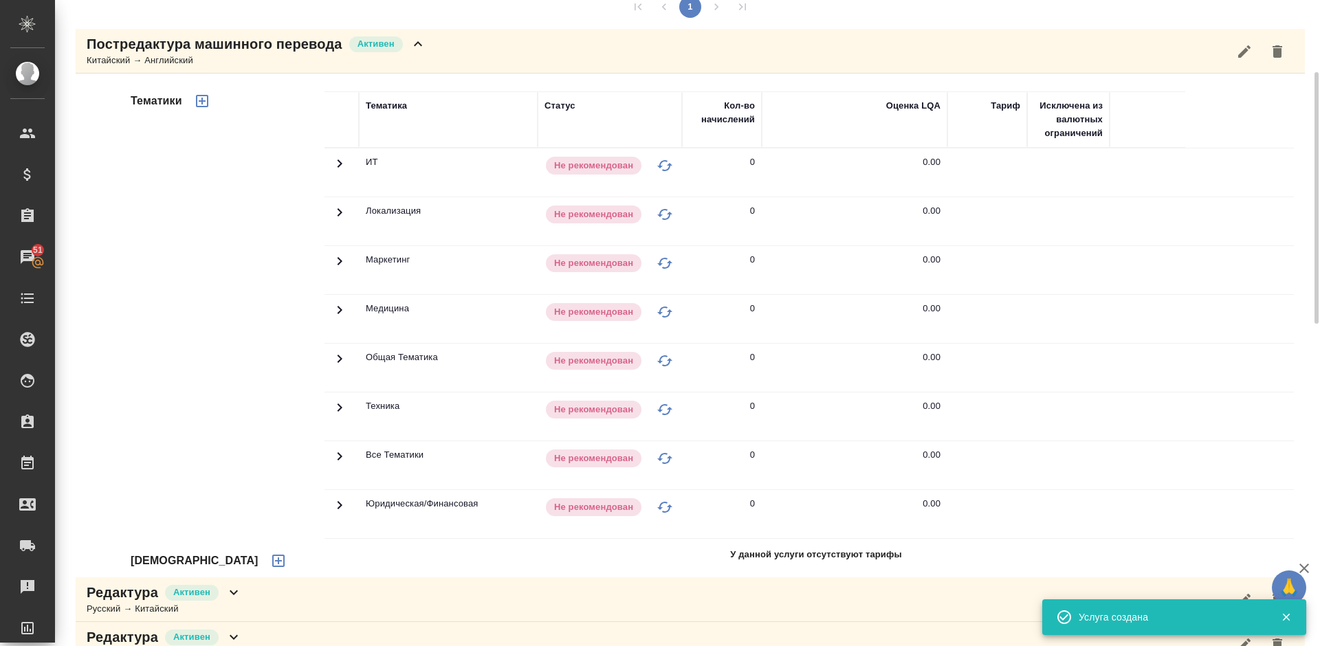
scroll to position [309, 0]
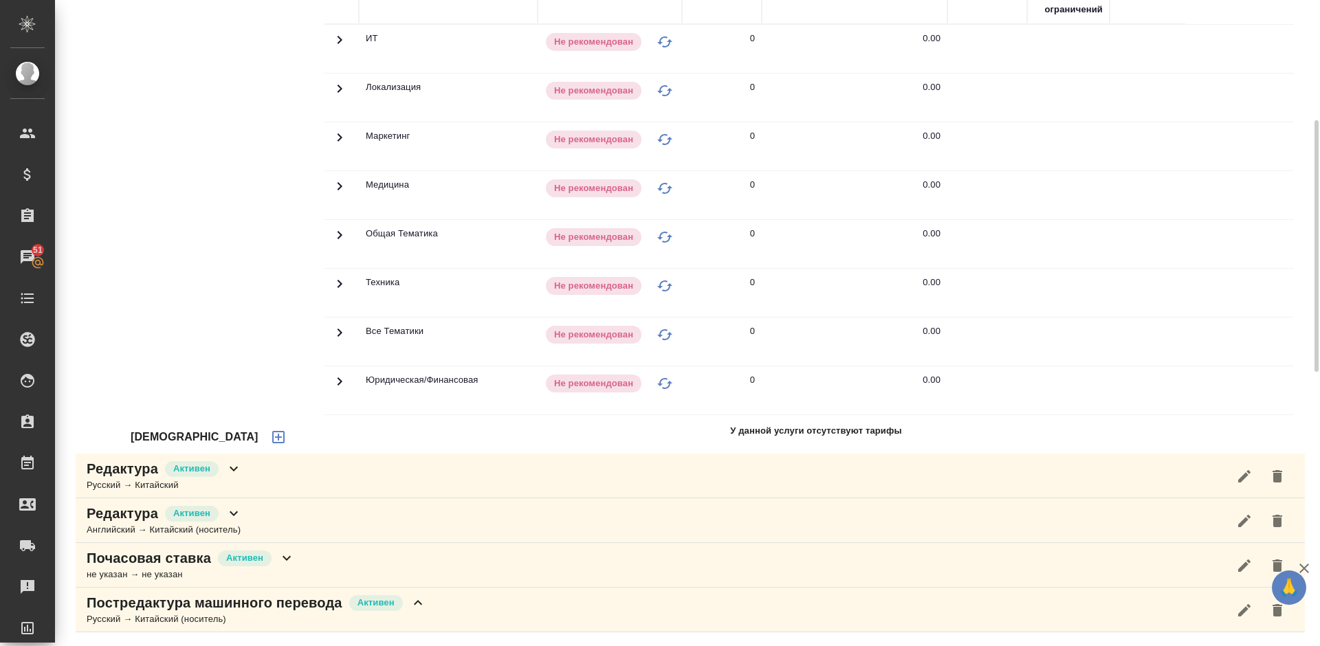
click at [262, 433] on button "button" at bounding box center [278, 437] width 33 height 33
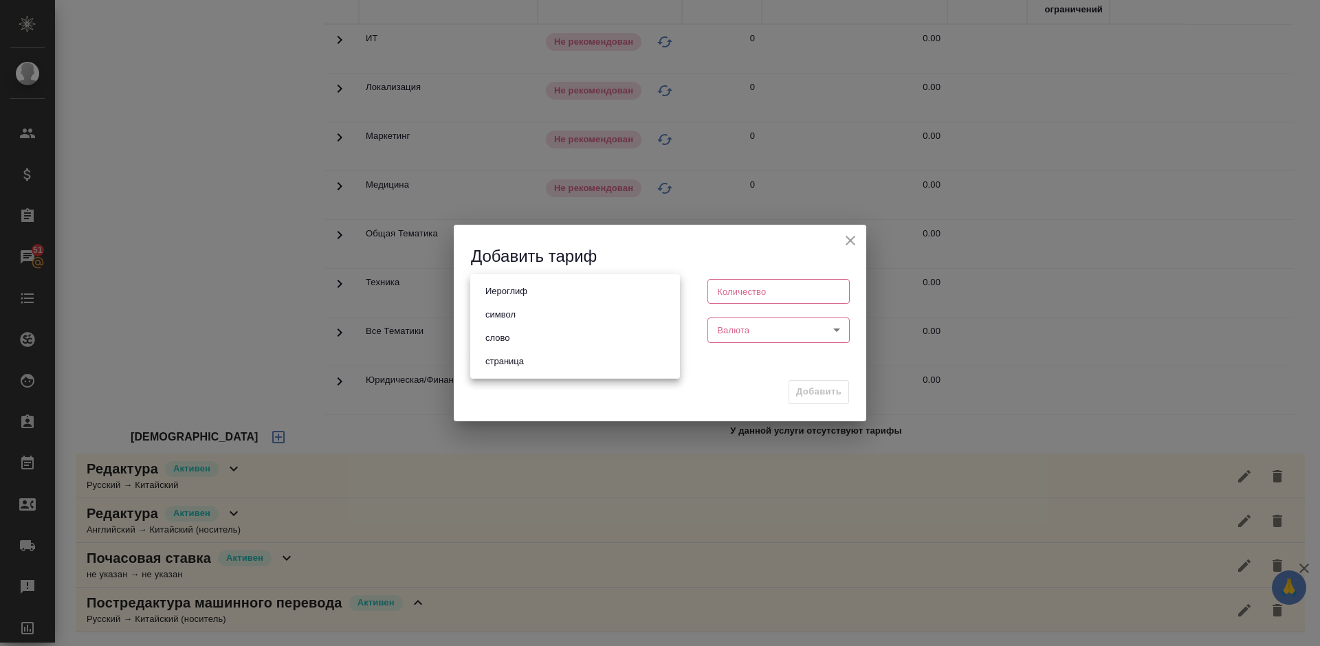
click at [591, 299] on body "🙏 .cls-1 fill:#fff; AWATERA [PERSON_NAME] Спецификации Заказы 51 Чаты Todo Прое…" at bounding box center [660, 323] width 1320 height 646
click at [557, 333] on li "слово" at bounding box center [575, 338] width 210 height 23
type input "5a8b1489cc6b4906c91bfd90"
type input "1"
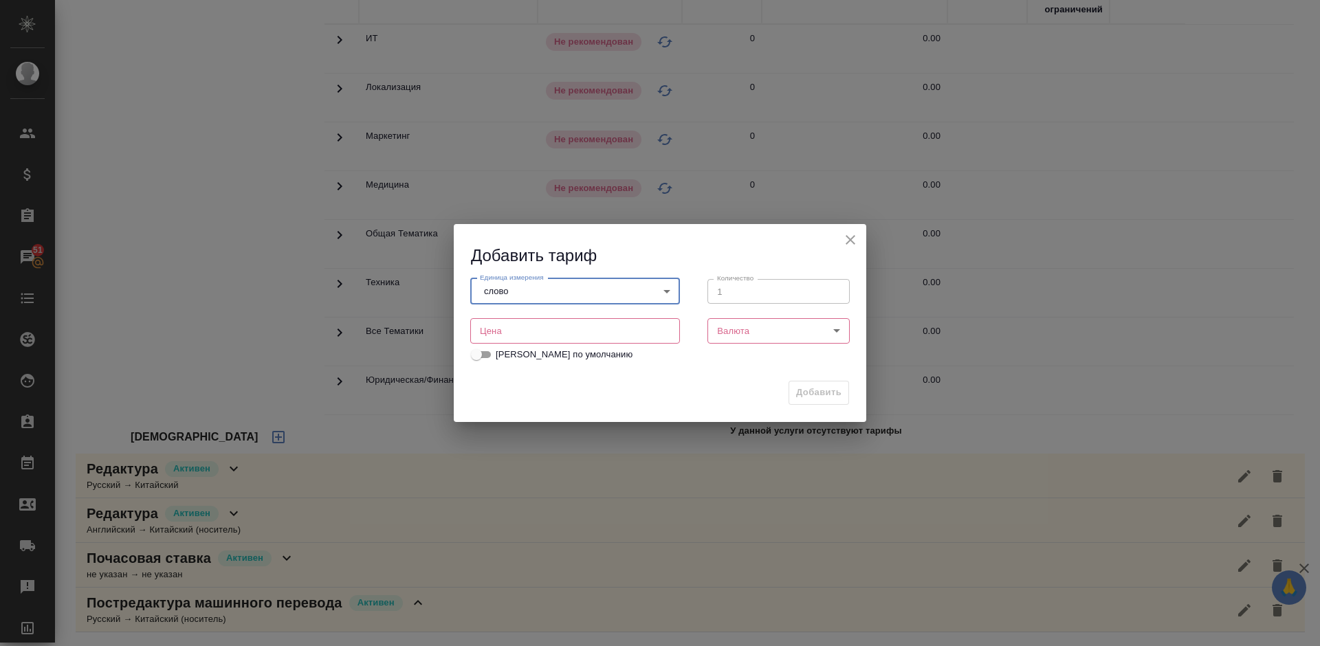
click at [544, 331] on input "number" at bounding box center [575, 330] width 210 height 25
type input "2.8"
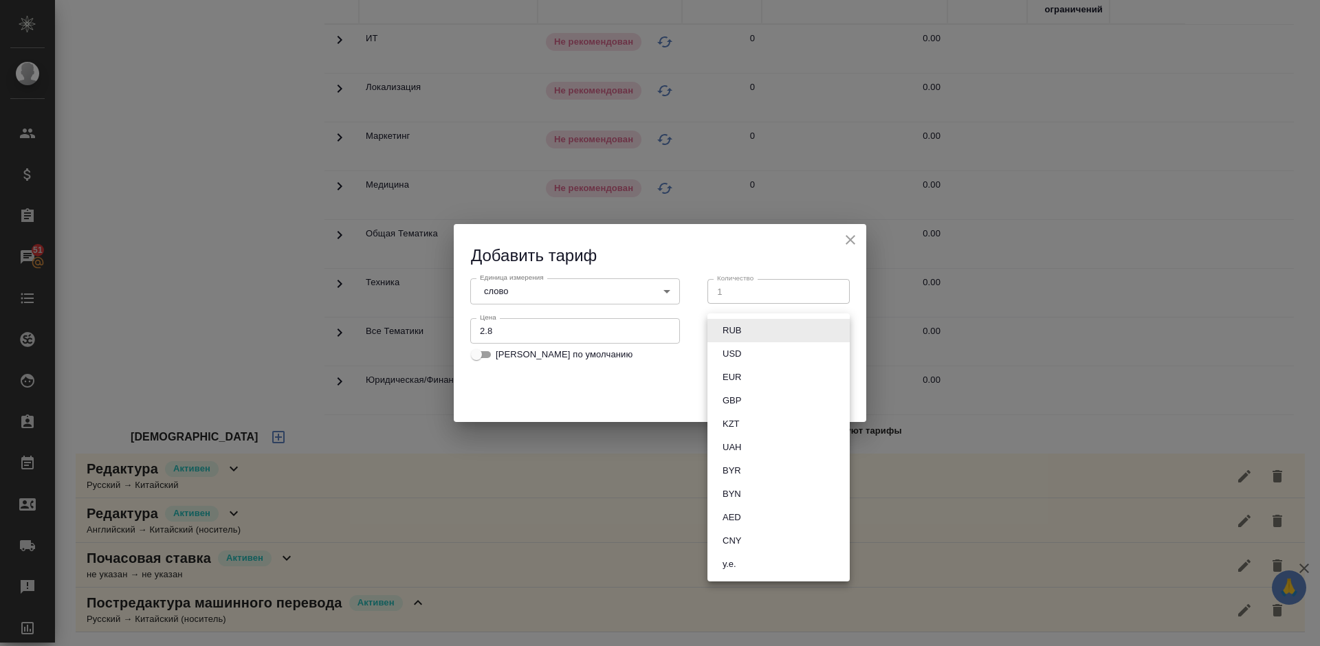
click at [752, 331] on body "🙏 .cls-1 fill:#fff; AWATERA [PERSON_NAME] Спецификации Заказы 51 Чаты Todo Прое…" at bounding box center [660, 323] width 1320 height 646
click at [762, 332] on li "RUB" at bounding box center [778, 330] width 142 height 23
type input "RUB"
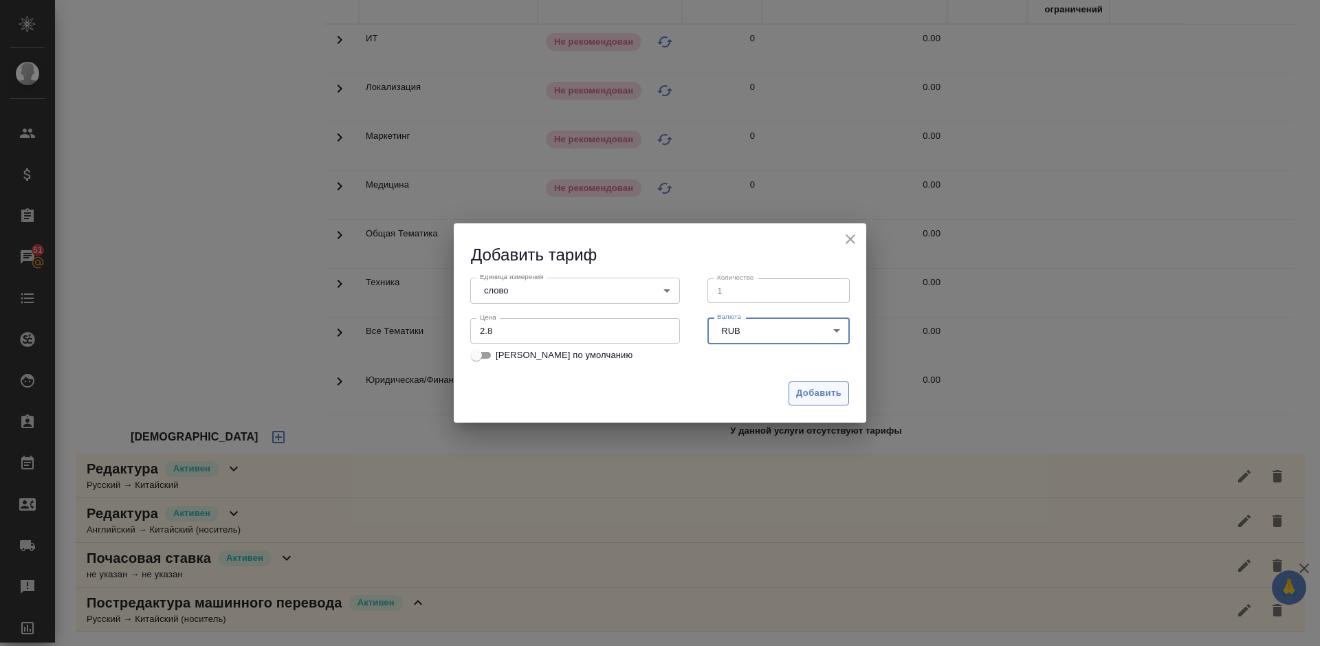
click at [807, 387] on span "Добавить" at bounding box center [818, 394] width 45 height 16
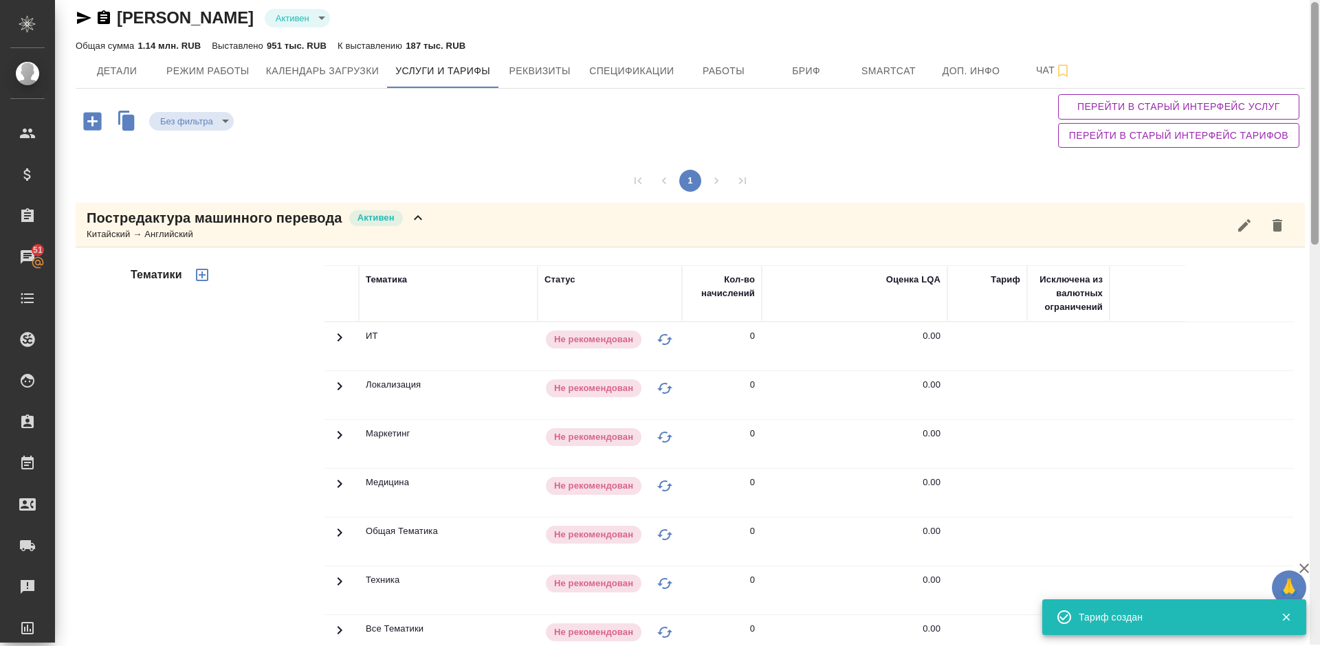
scroll to position [7, 0]
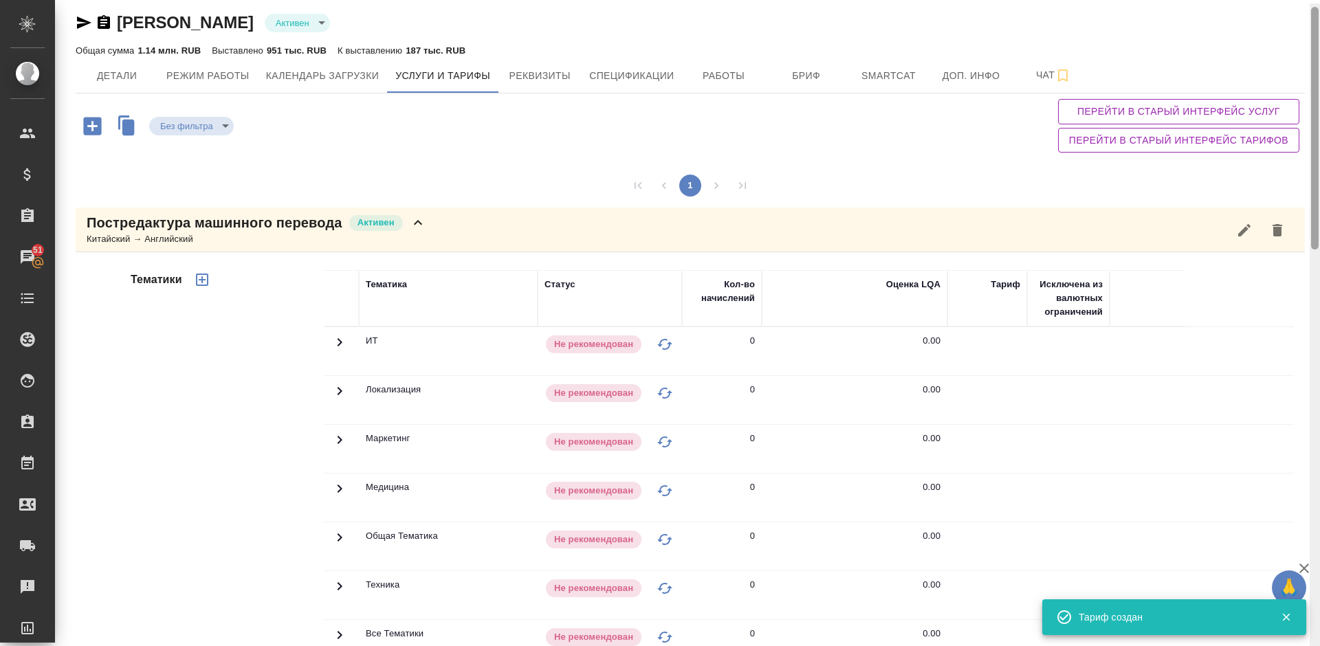
drag, startPoint x: 1314, startPoint y: 280, endPoint x: 1319, endPoint y: 162, distance: 118.3
click at [1319, 162] on div at bounding box center [1315, 326] width 10 height 646
click at [204, 276] on icon "button" at bounding box center [202, 280] width 16 height 16
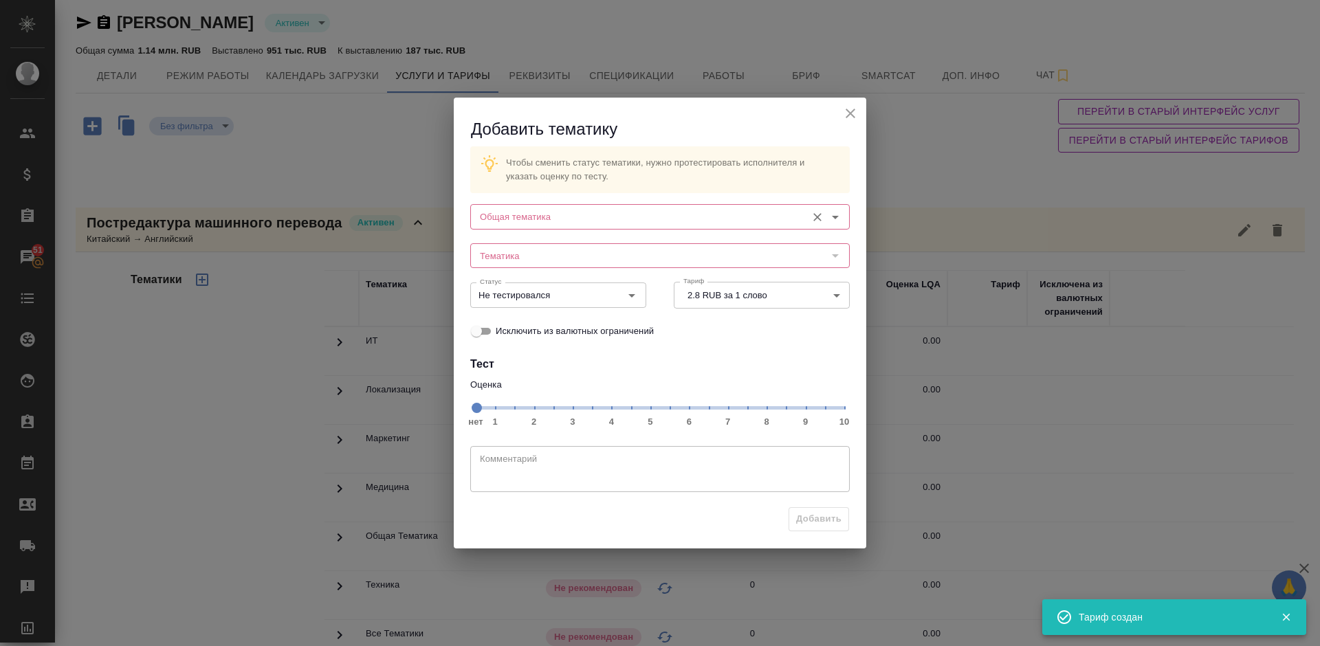
click at [571, 202] on div "Общая тематика Общая тематика" at bounding box center [659, 215] width 379 height 33
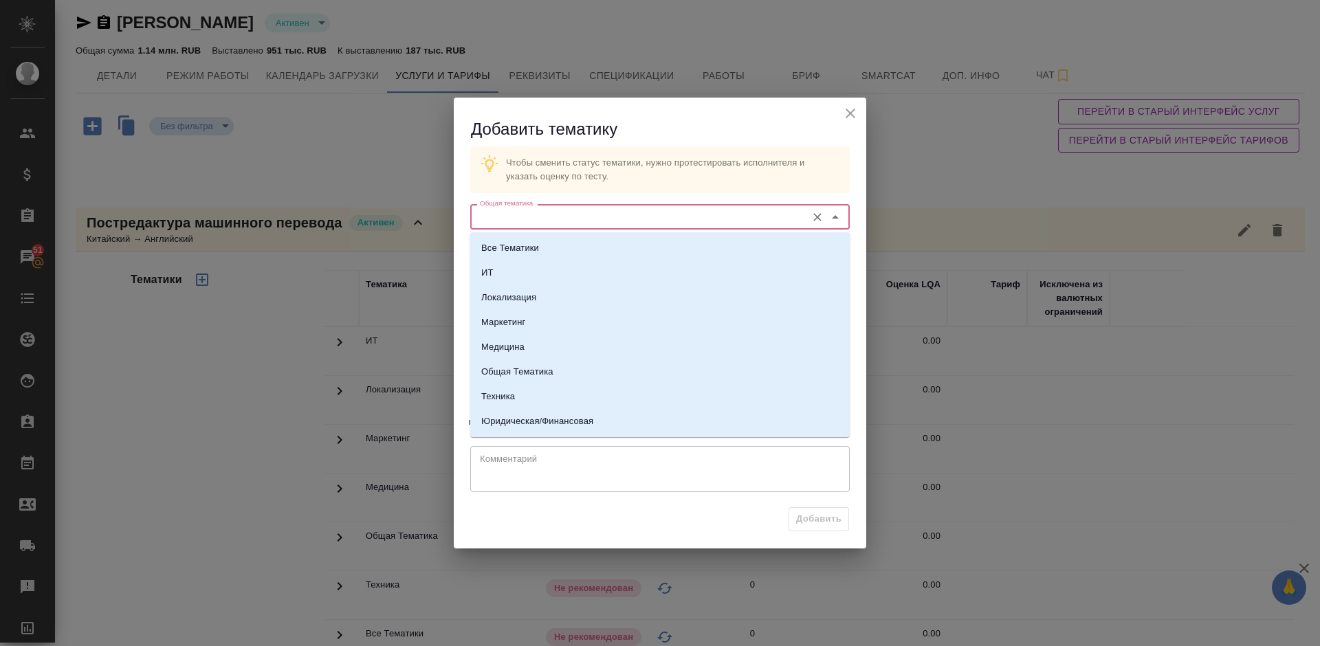
click at [573, 217] on input "Общая тематика" at bounding box center [636, 216] width 325 height 16
click at [561, 399] on li "Техника" at bounding box center [659, 396] width 379 height 25
type input "Техника"
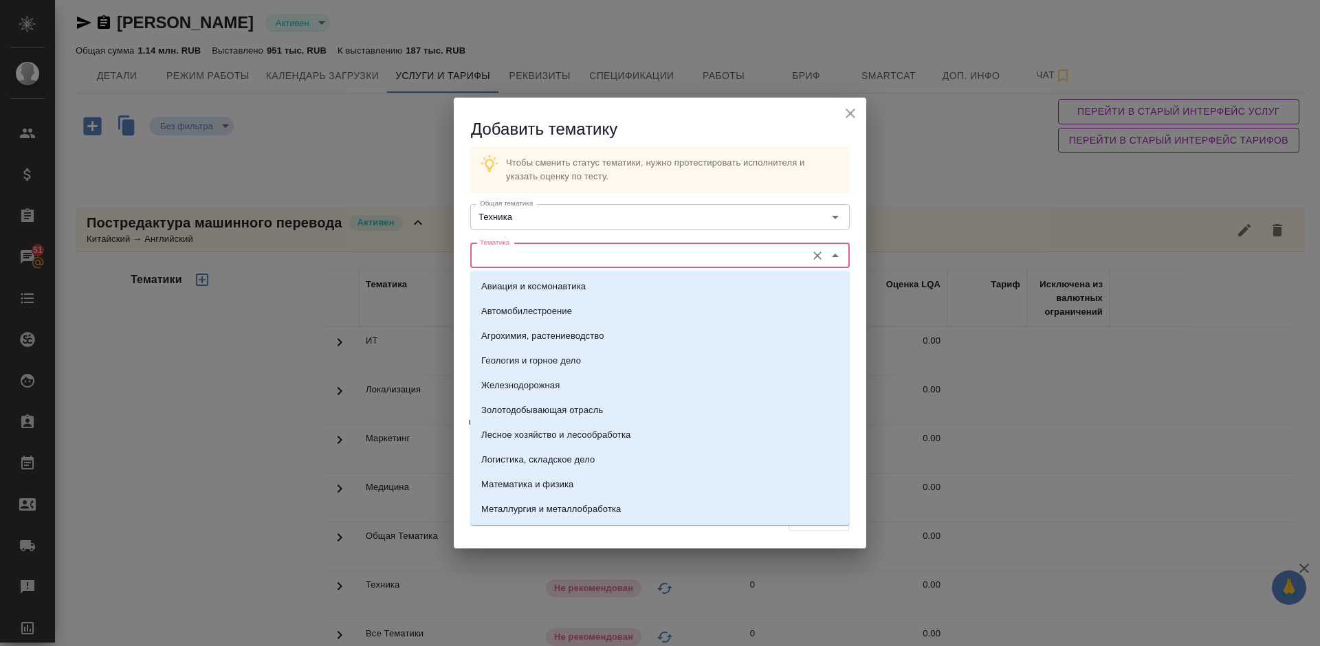
click at [542, 256] on input "Тематика" at bounding box center [636, 255] width 325 height 16
type input "п"
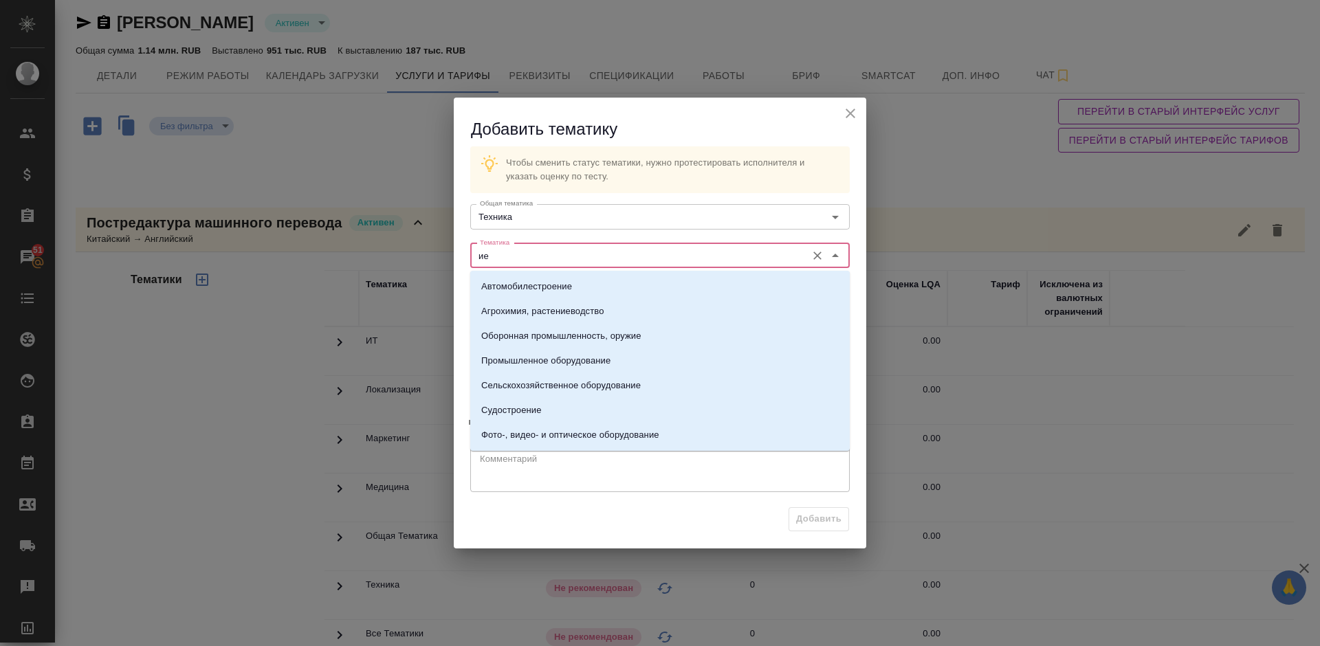
type input "и"
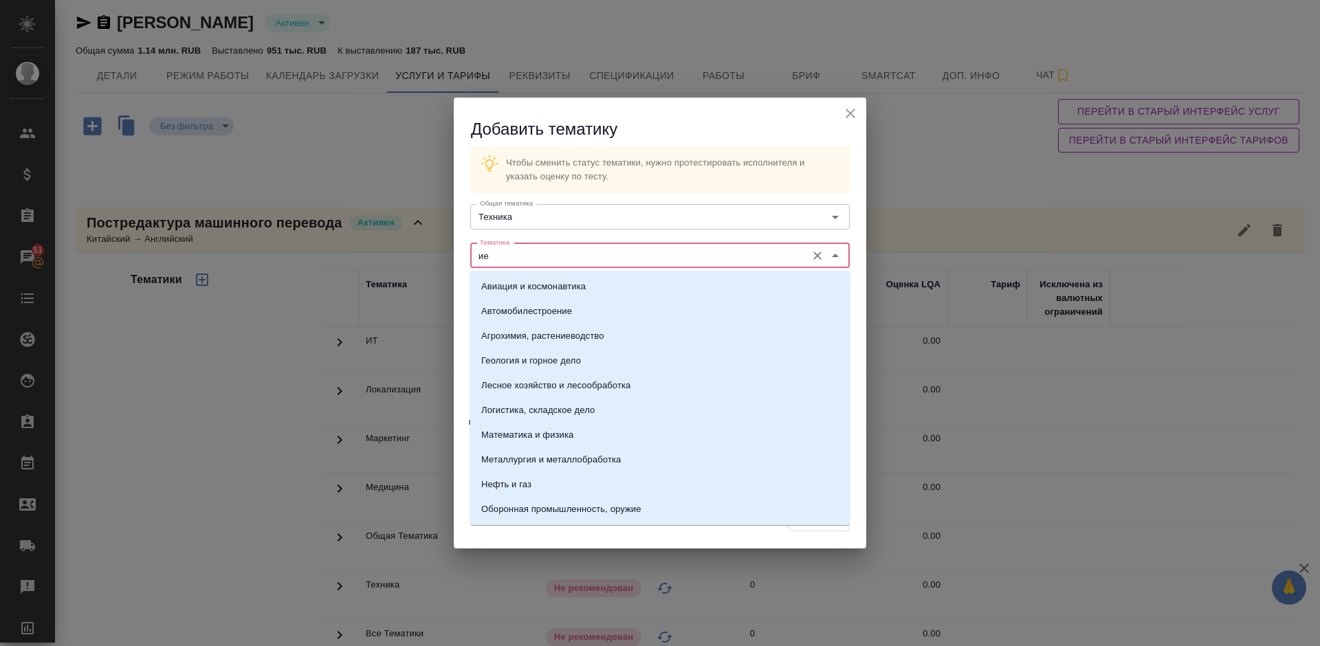
type input "и"
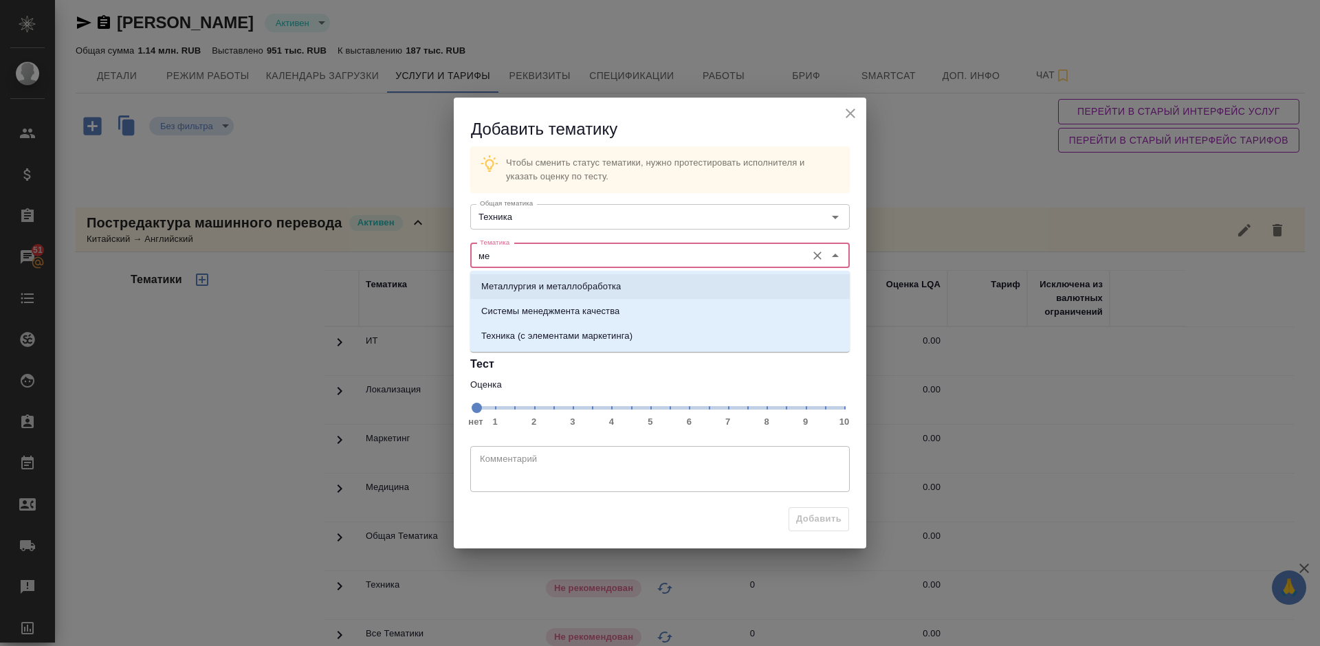
click at [566, 283] on p "Металлургия и металлобработка" at bounding box center [551, 287] width 140 height 14
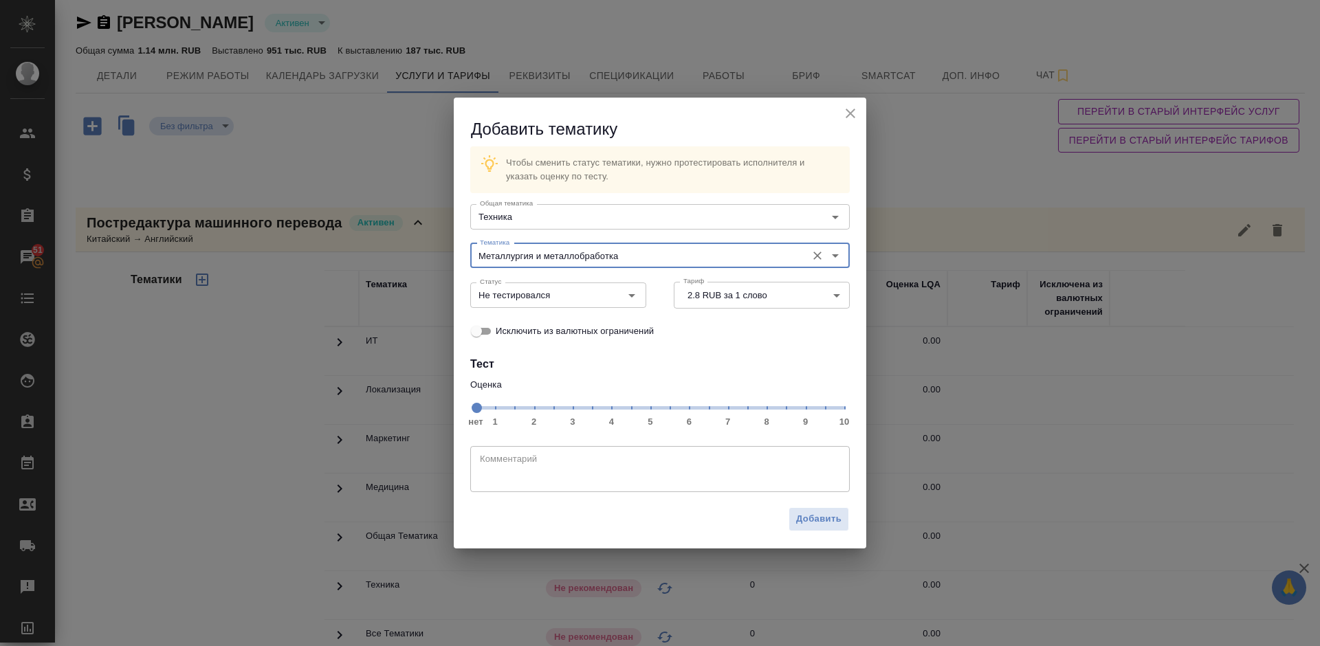
type input "Металлургия и металлобработка"
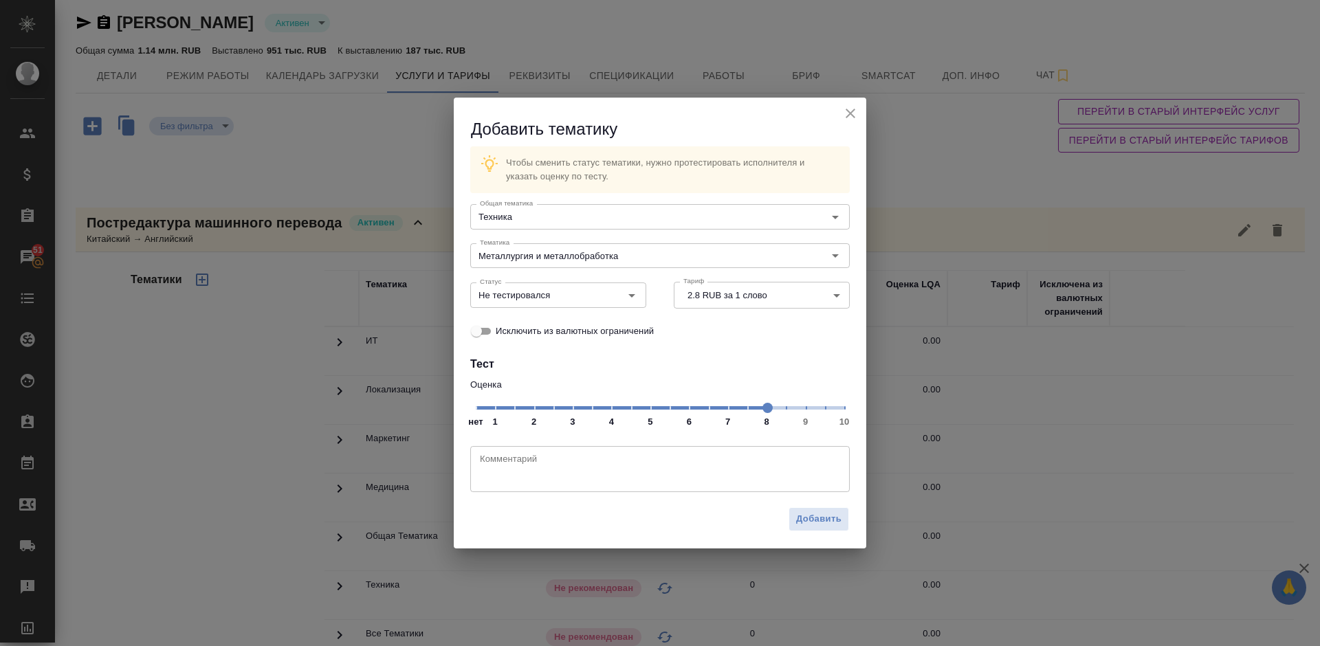
drag, startPoint x: 584, startPoint y: 412, endPoint x: 684, endPoint y: 366, distance: 110.2
click at [762, 411] on span at bounding box center [767, 408] width 10 height 10
click at [579, 296] on input "Не тестировался" at bounding box center [535, 295] width 122 height 16
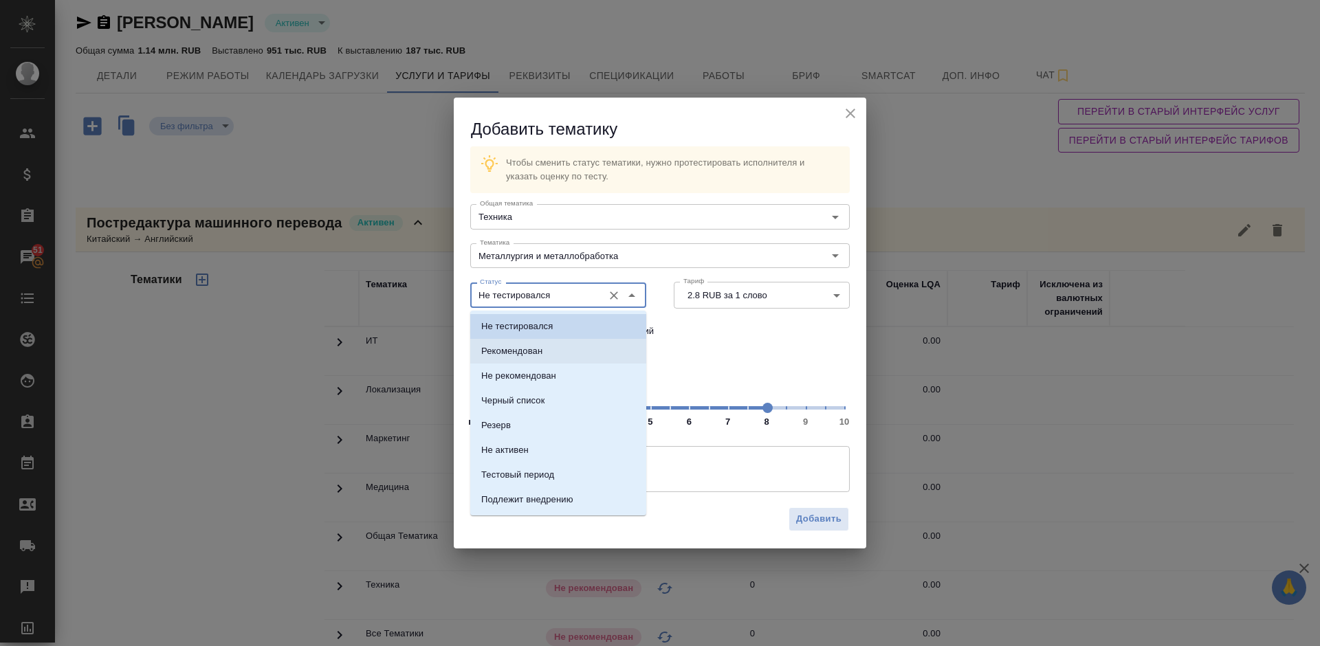
click at [574, 351] on li "Рекомендован" at bounding box center [558, 351] width 176 height 25
type input "Рекомендован"
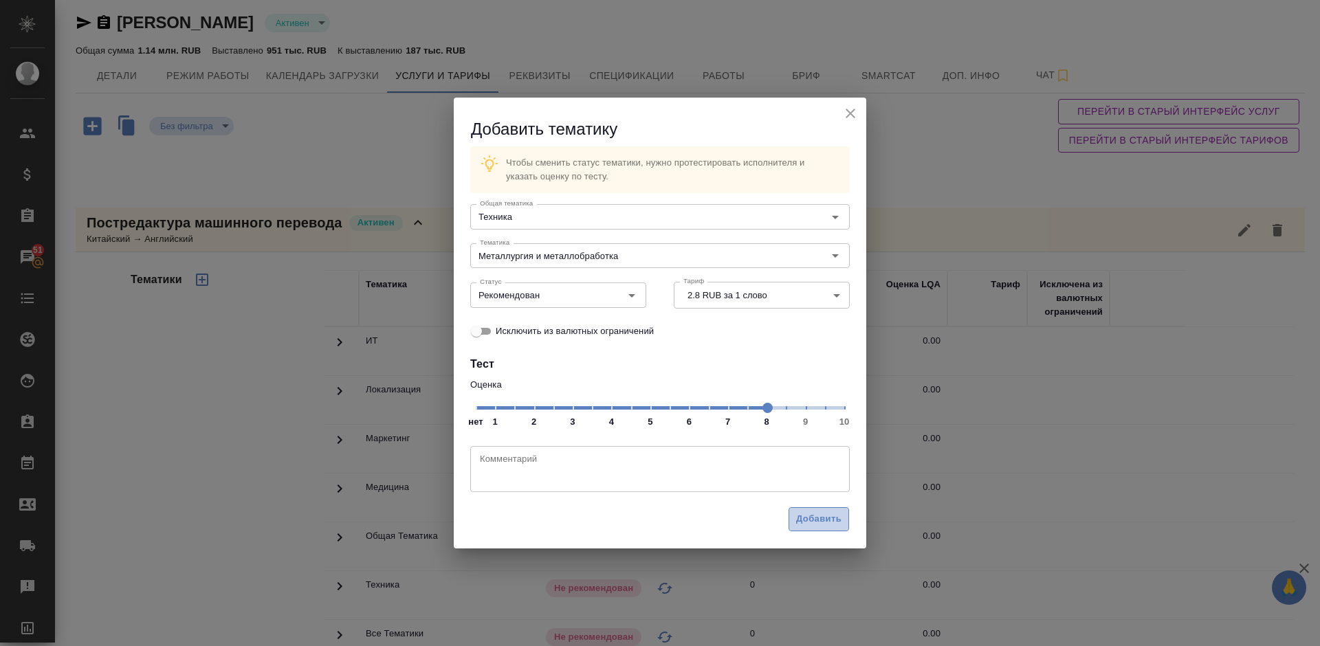
click at [816, 525] on span "Добавить" at bounding box center [818, 519] width 45 height 16
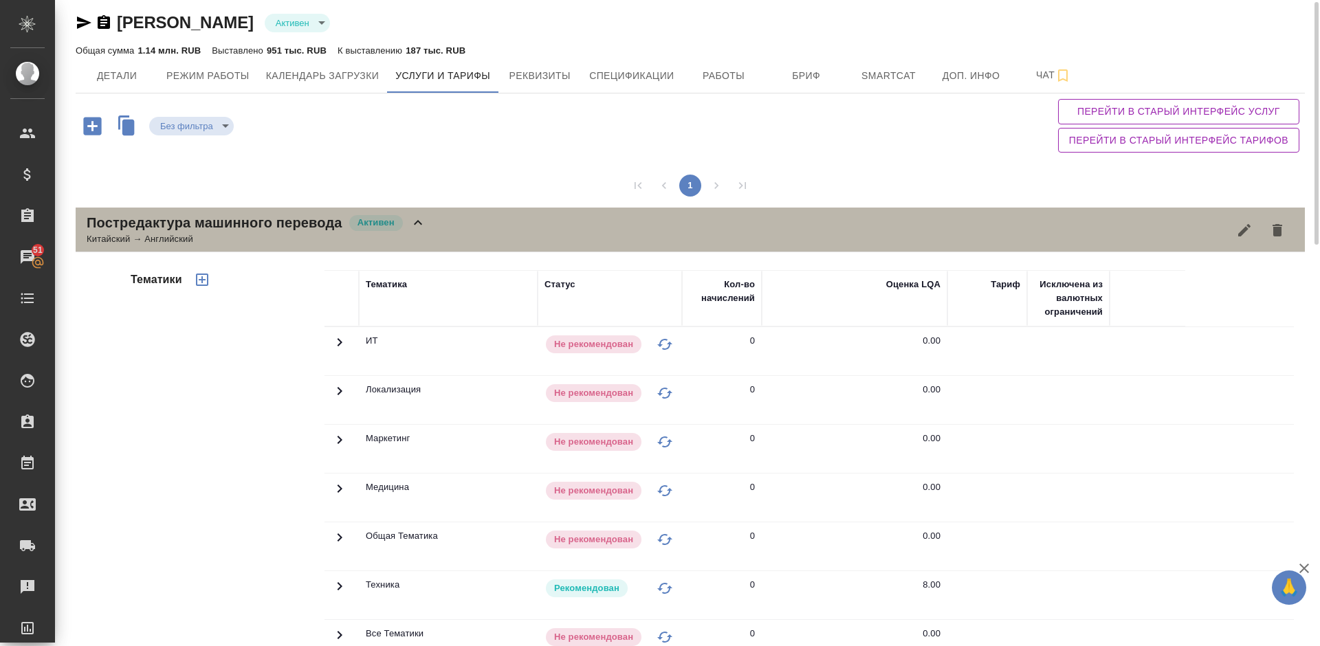
click at [450, 244] on div "Постредактура машинного перевода [PERSON_NAME] → Английский" at bounding box center [690, 230] width 1229 height 45
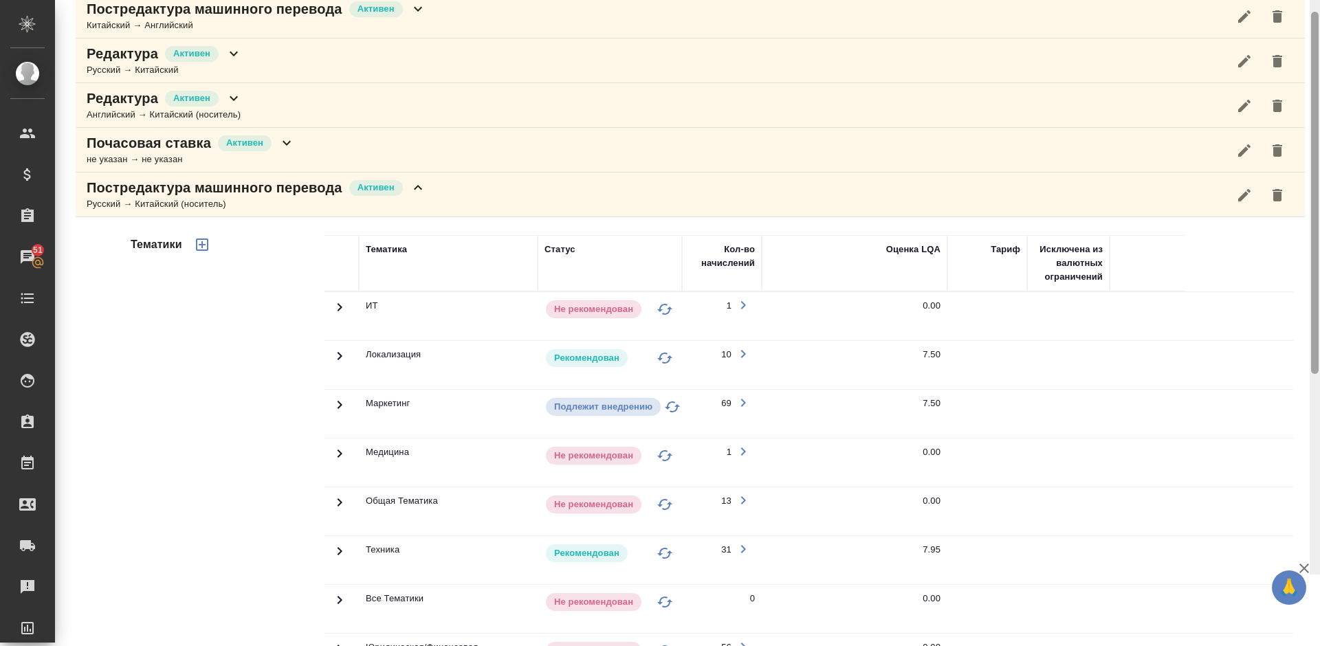
scroll to position [60, 0]
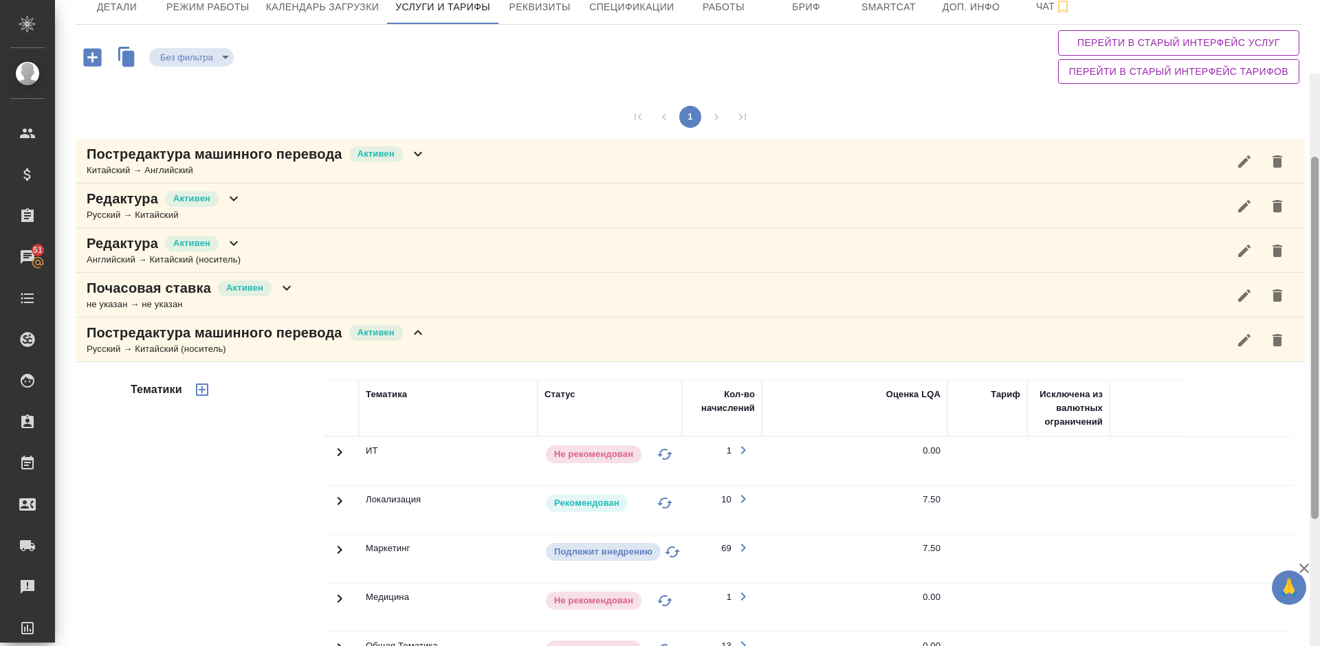
drag, startPoint x: 1316, startPoint y: 130, endPoint x: 1310, endPoint y: 150, distance: 20.7
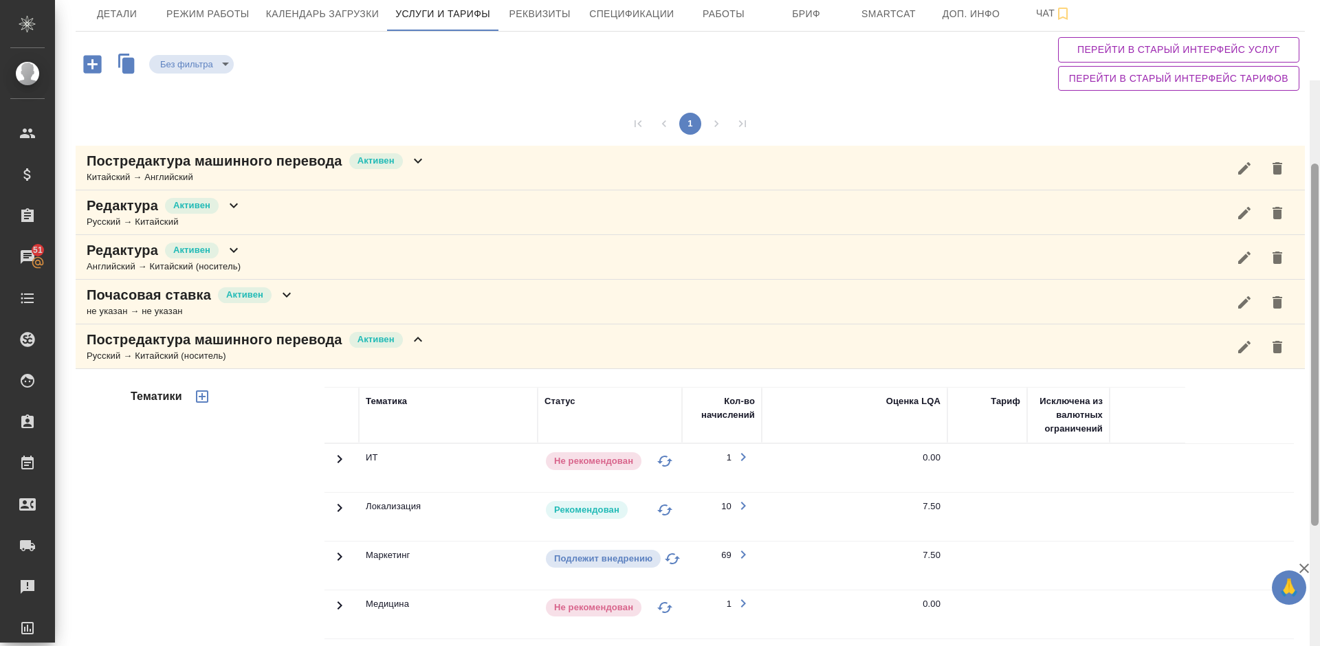
click at [1310, 150] on div at bounding box center [1315, 403] width 10 height 646
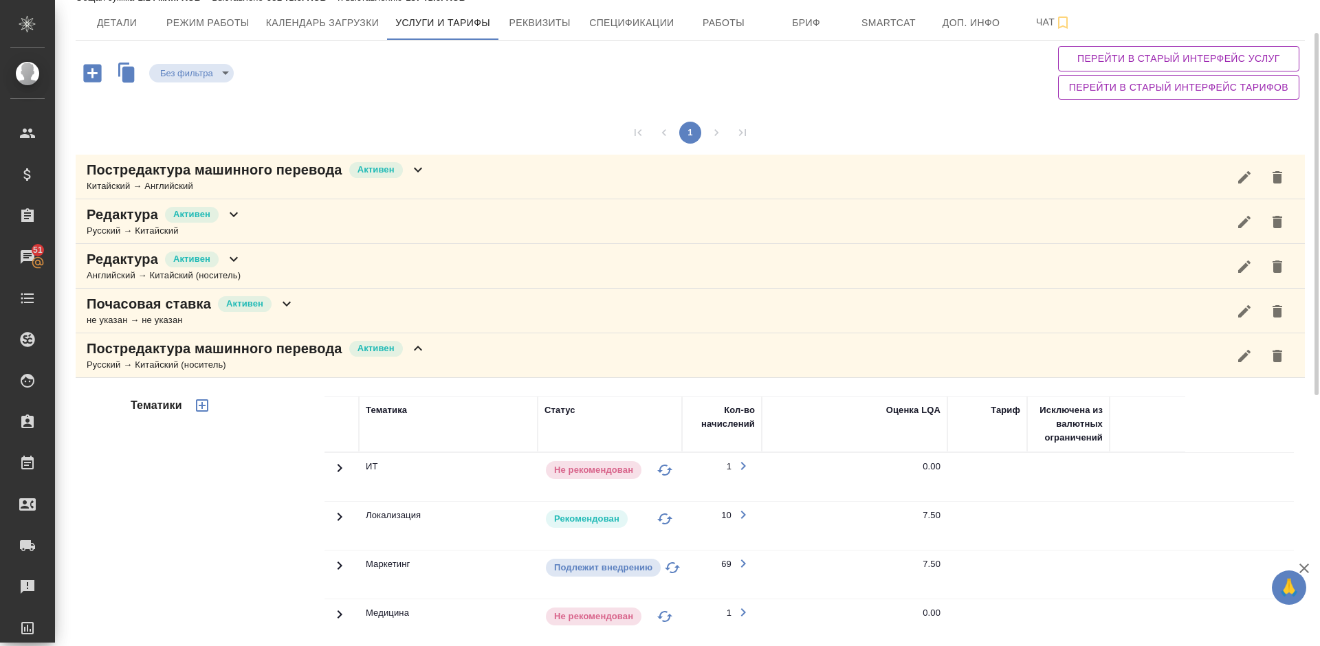
click at [511, 175] on div "Постредактура машинного перевода [PERSON_NAME] → Английский" at bounding box center [690, 177] width 1229 height 45
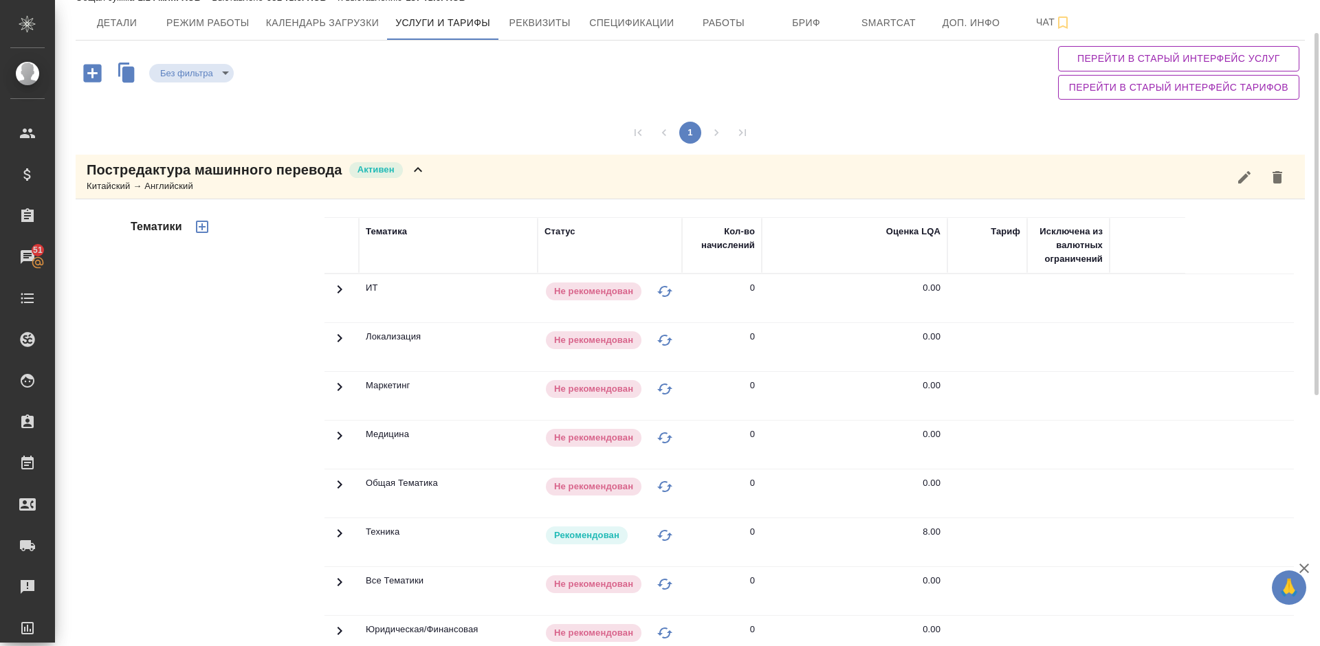
click at [209, 405] on div "Тематики" at bounding box center [226, 438] width 197 height 460
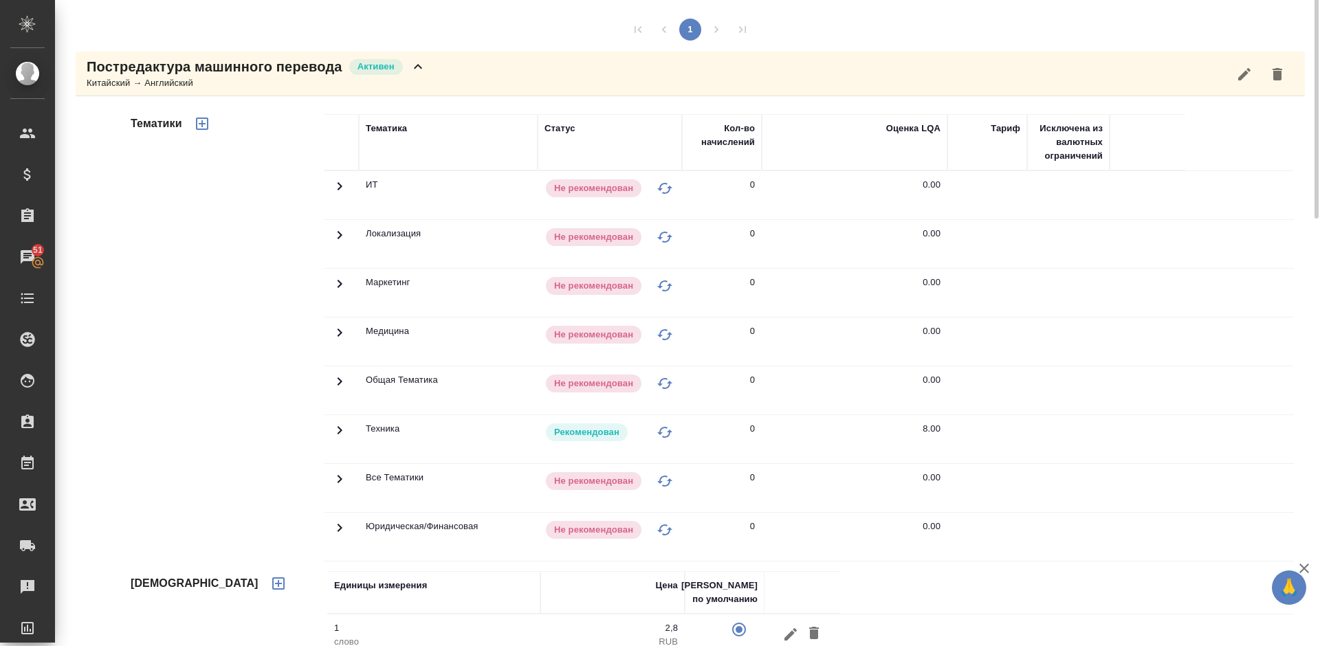
scroll to position [39, 0]
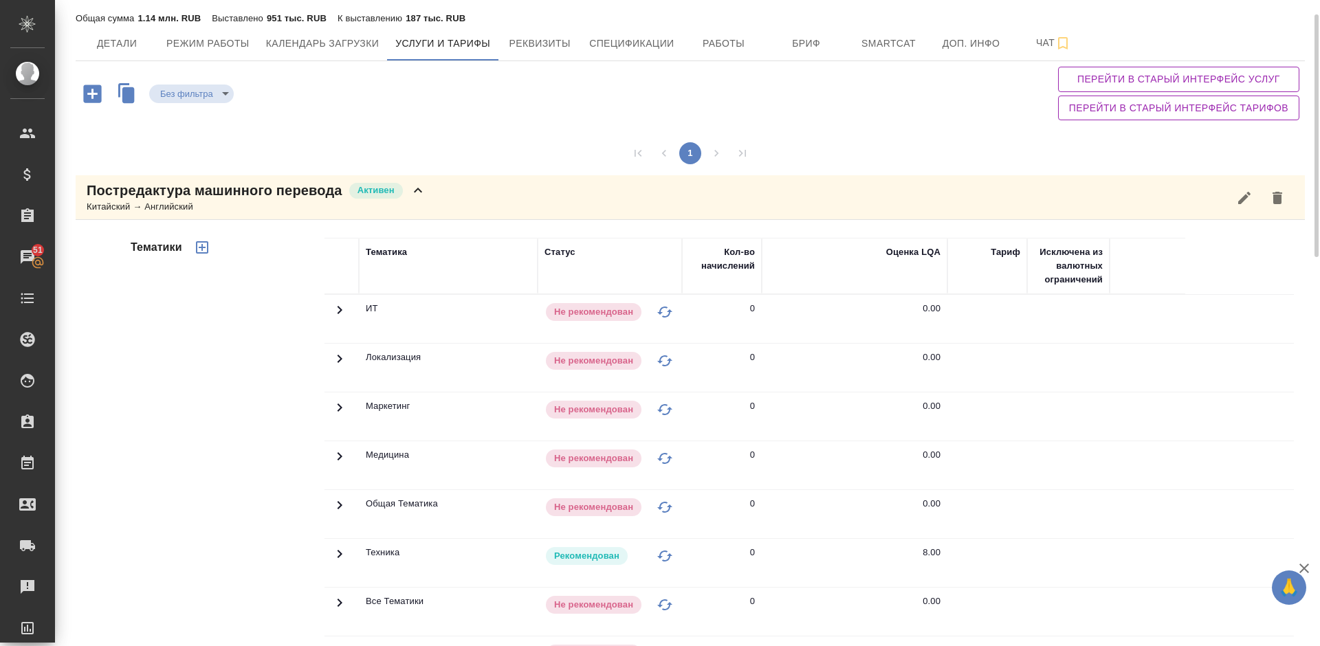
click at [432, 199] on div "Постредактура машинного перевода [PERSON_NAME] → Английский" at bounding box center [690, 197] width 1229 height 45
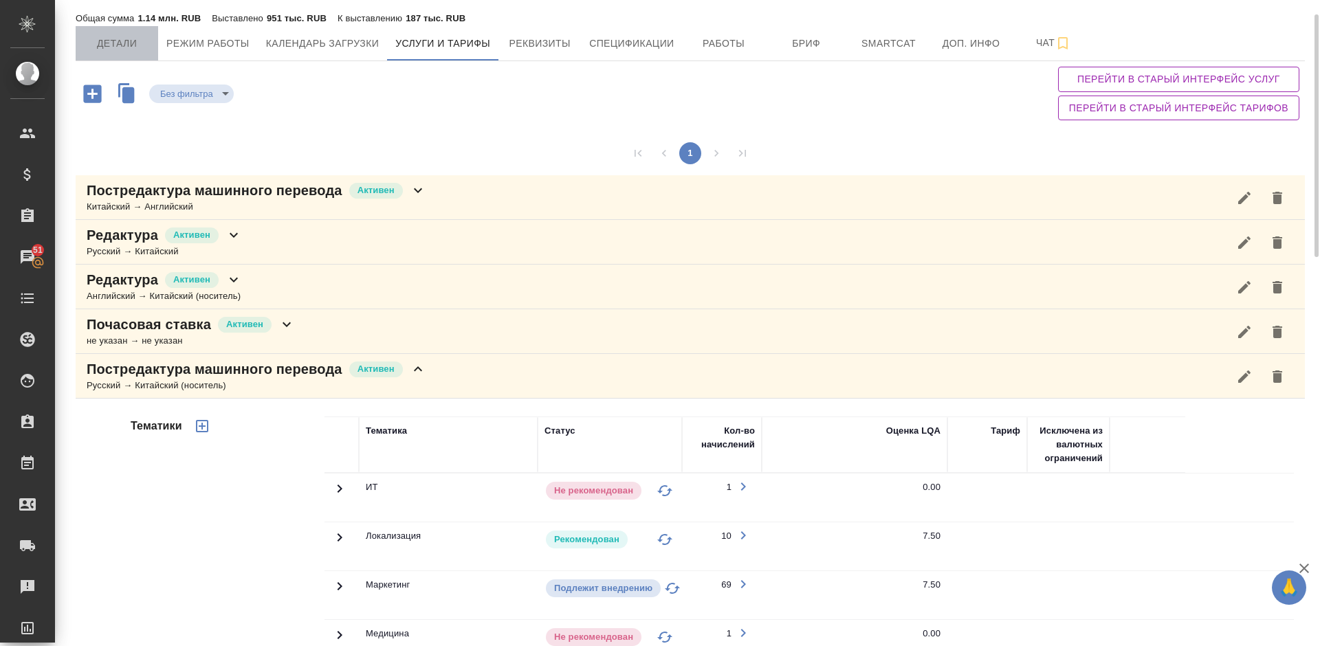
click at [111, 42] on span "Детали" at bounding box center [117, 43] width 66 height 17
